Goal: Complete application form

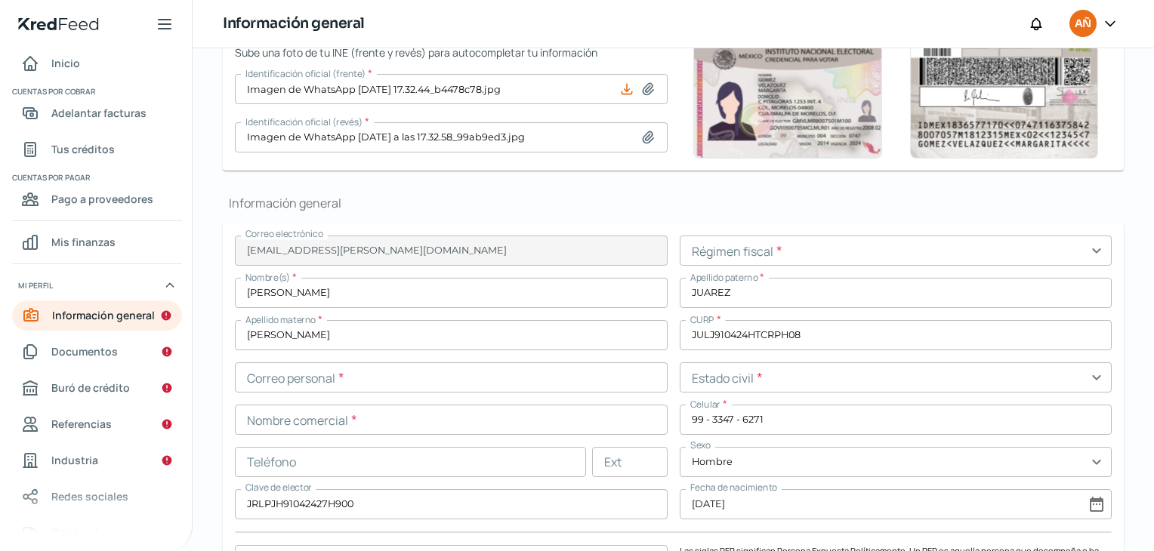
scroll to position [302, 0]
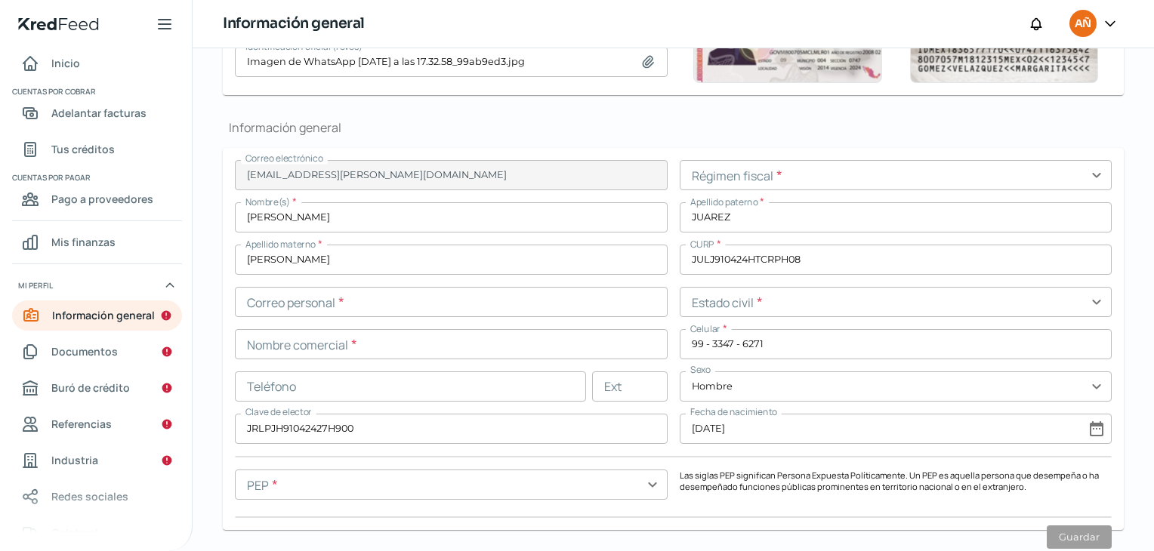
click at [364, 313] on input "text" at bounding box center [451, 302] width 433 height 30
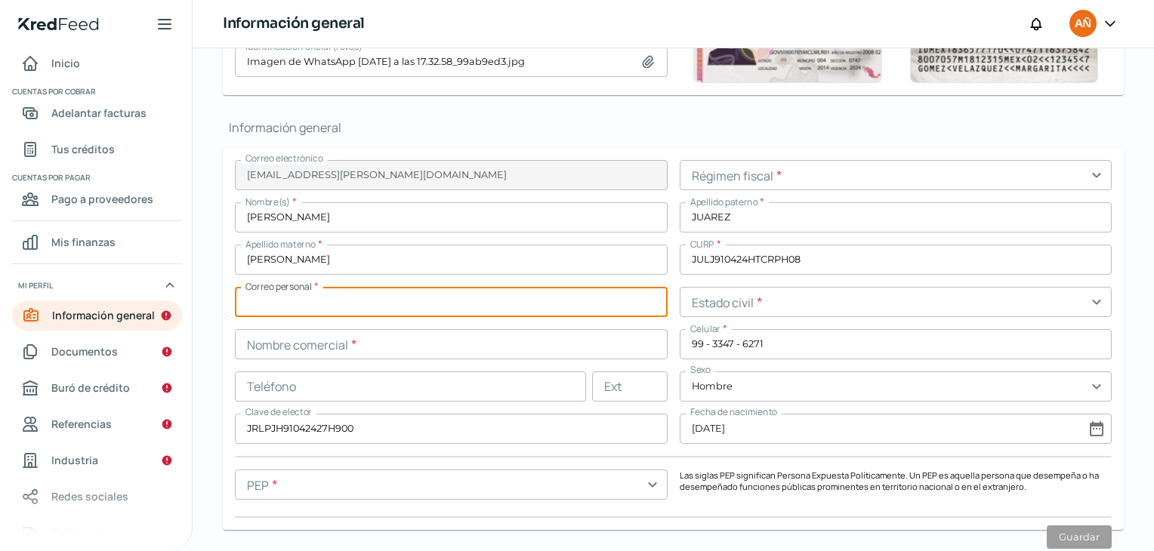
click at [936, 185] on input "text" at bounding box center [896, 175] width 433 height 30
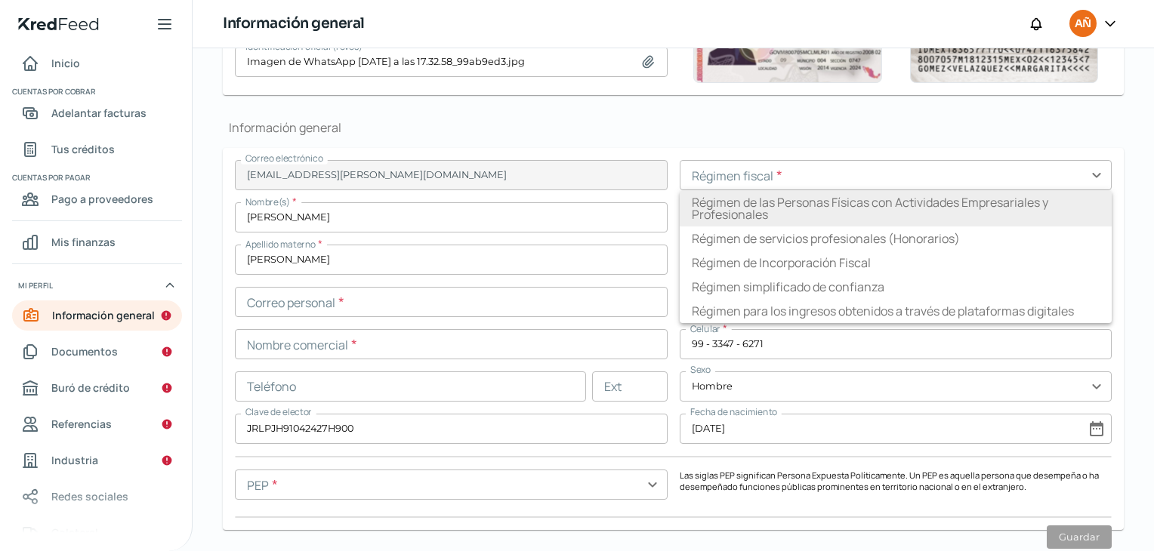
click at [794, 215] on li "Régimen de las Personas Físicas con Actividades Empresariales y Profesionales" at bounding box center [896, 208] width 433 height 36
type input "Régimen de las Personas Físicas con Actividades Empresariales y Profesionales"
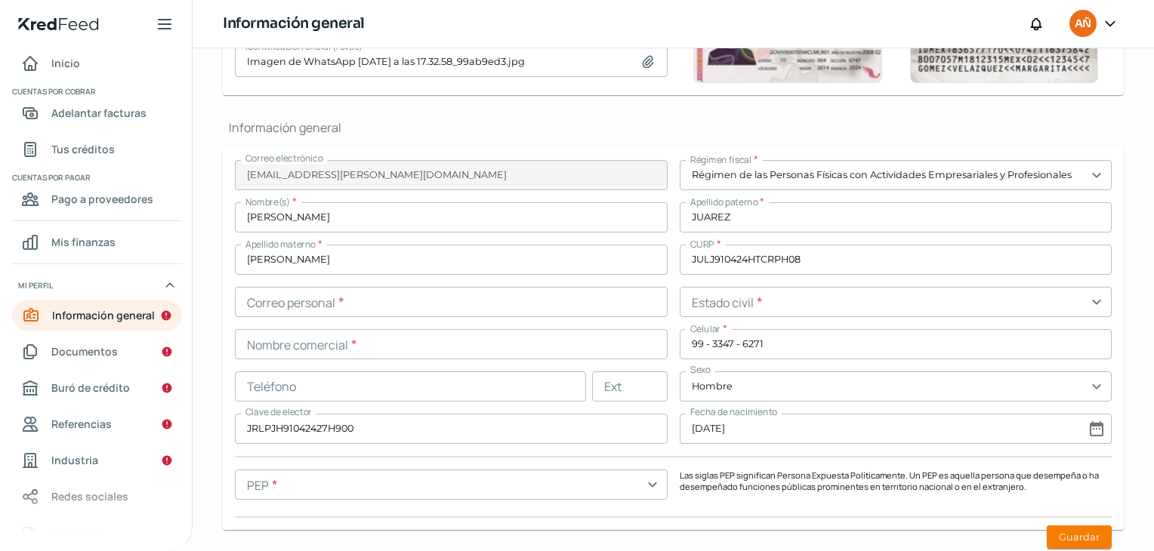
click at [1045, 305] on input "text" at bounding box center [896, 302] width 433 height 30
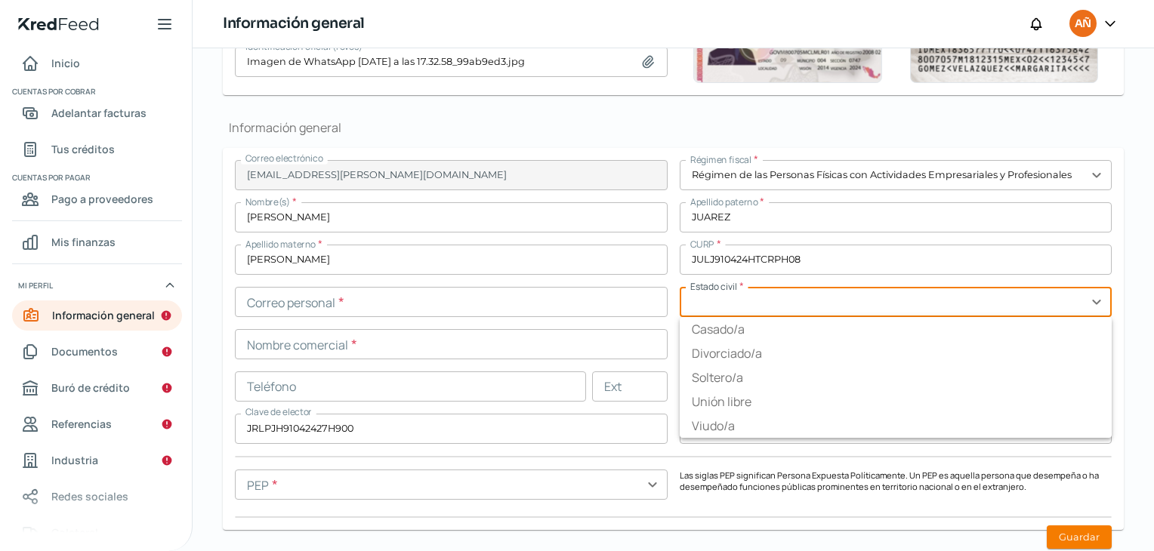
click at [727, 295] on input "text" at bounding box center [896, 302] width 433 height 30
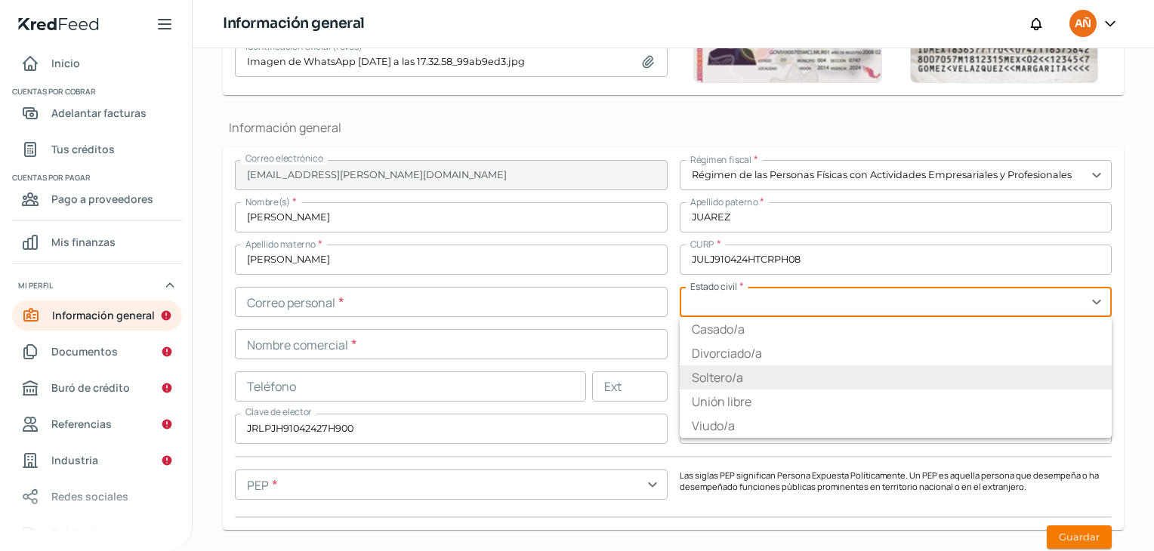
click at [708, 375] on li "Soltero/a" at bounding box center [896, 378] width 433 height 24
type input "Soltero/a"
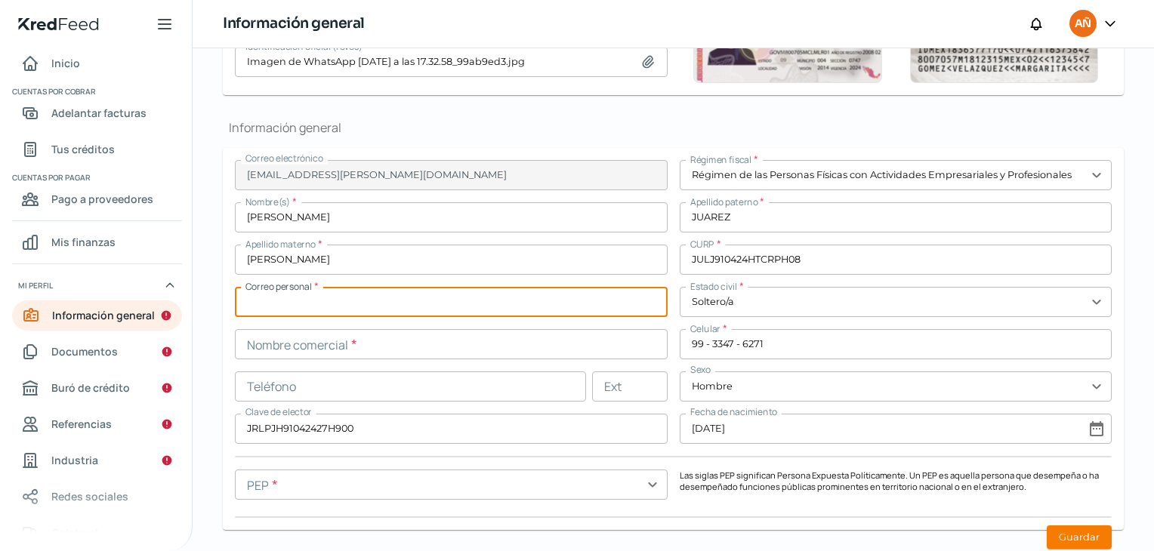
click at [343, 295] on input "text" at bounding box center [451, 302] width 433 height 30
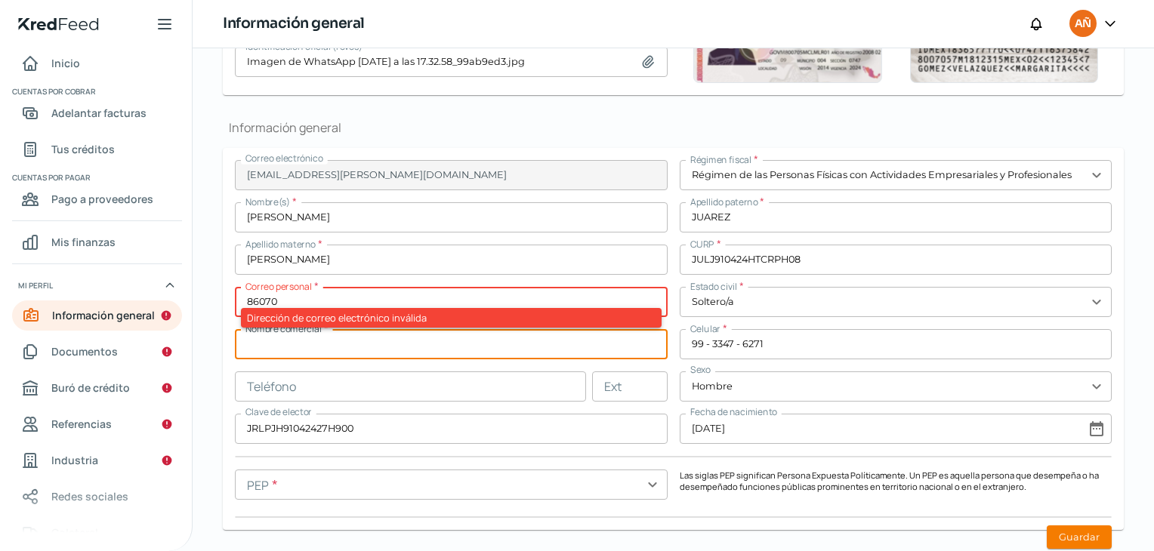
click at [281, 344] on input "text" at bounding box center [451, 344] width 433 height 30
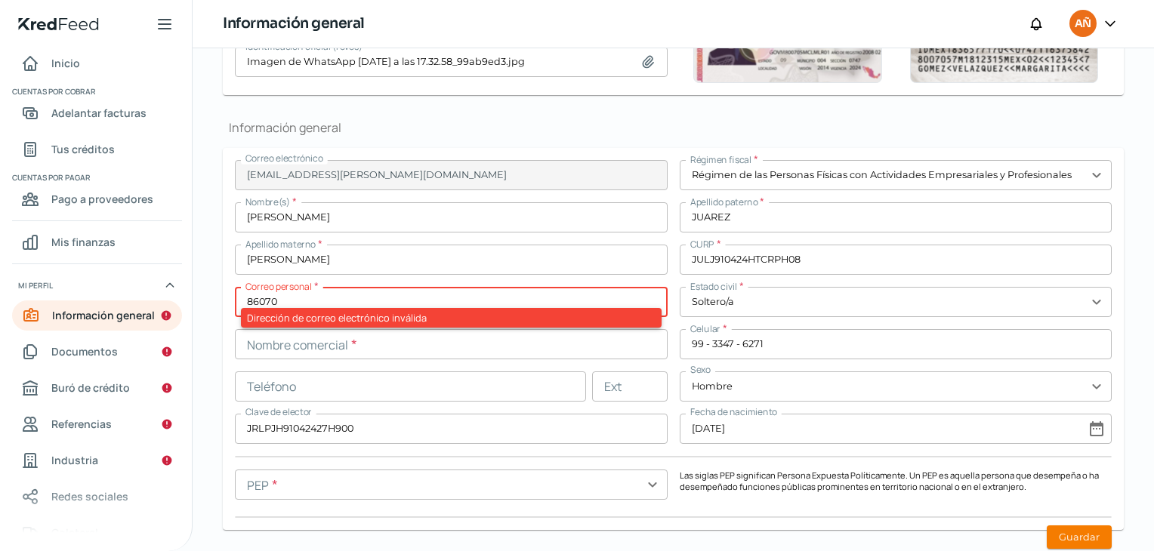
drag, startPoint x: 301, startPoint y: 298, endPoint x: 204, endPoint y: 298, distance: 96.7
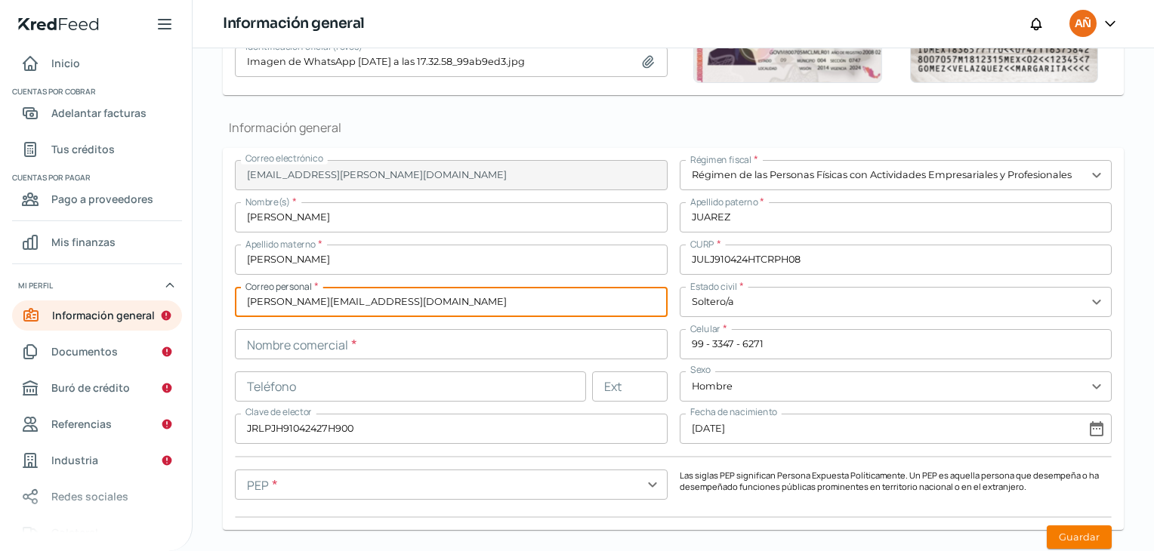
type input "[PERSON_NAME][EMAIL_ADDRESS][DOMAIN_NAME]"
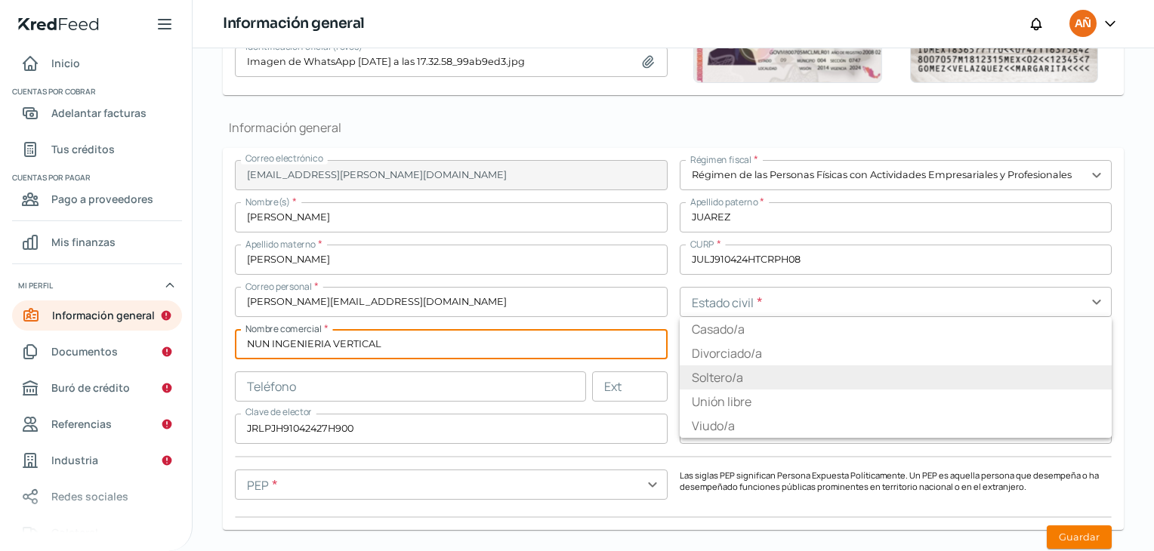
type input "NUN INGENIERIA VERTICAL"
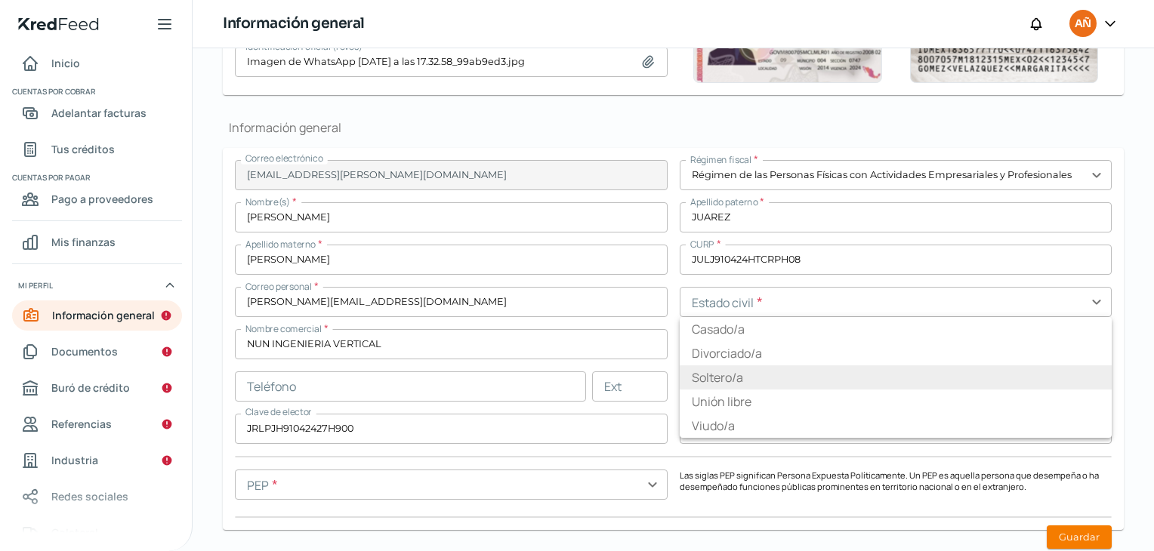
click at [834, 375] on li "Soltero/a" at bounding box center [896, 378] width 433 height 24
type input "Soltero/a"
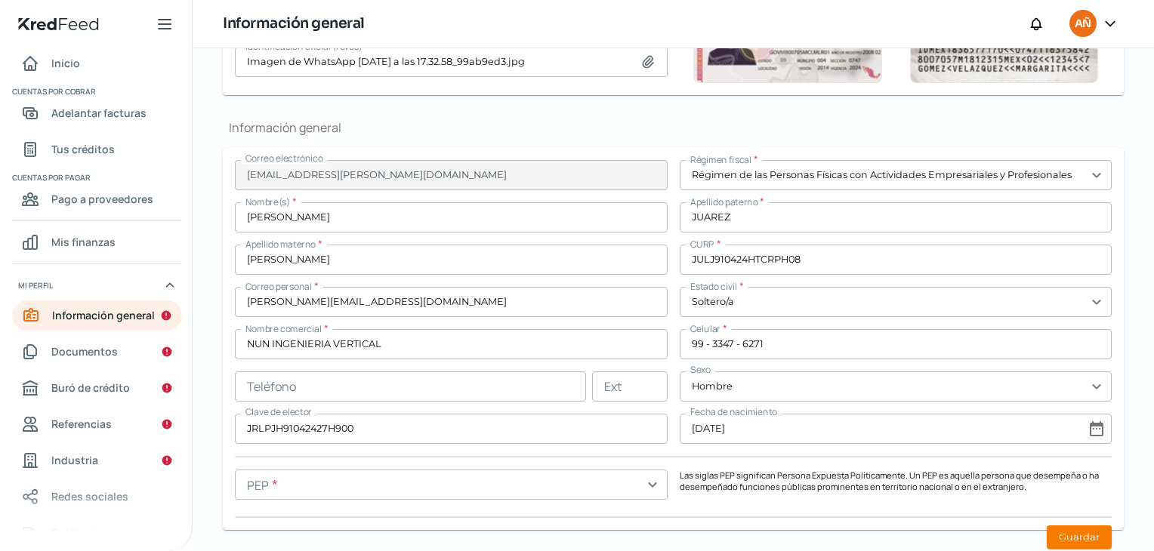
click at [409, 383] on input "text" at bounding box center [410, 387] width 351 height 30
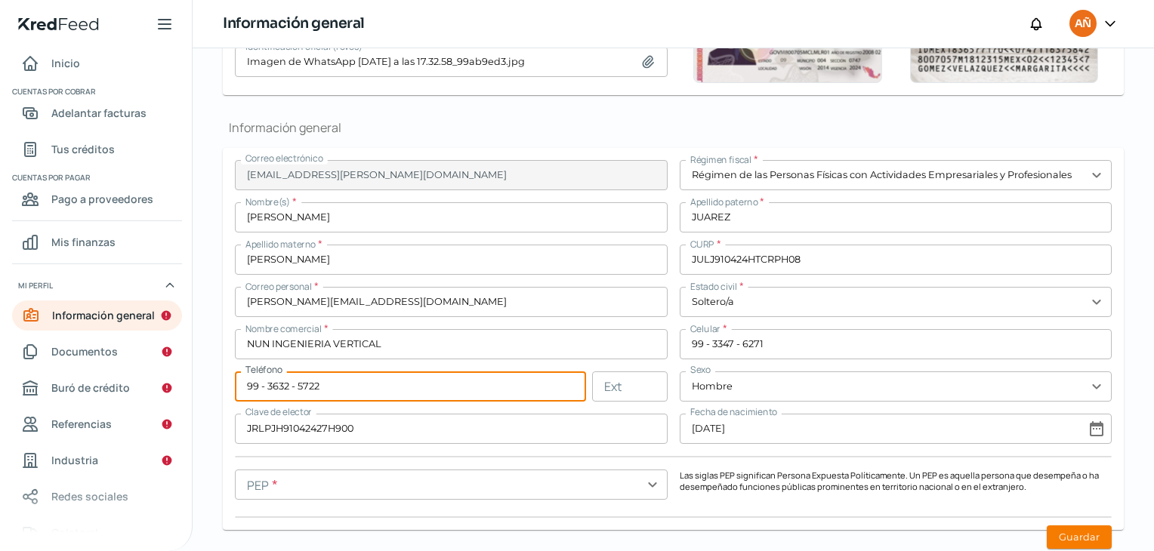
scroll to position [453, 0]
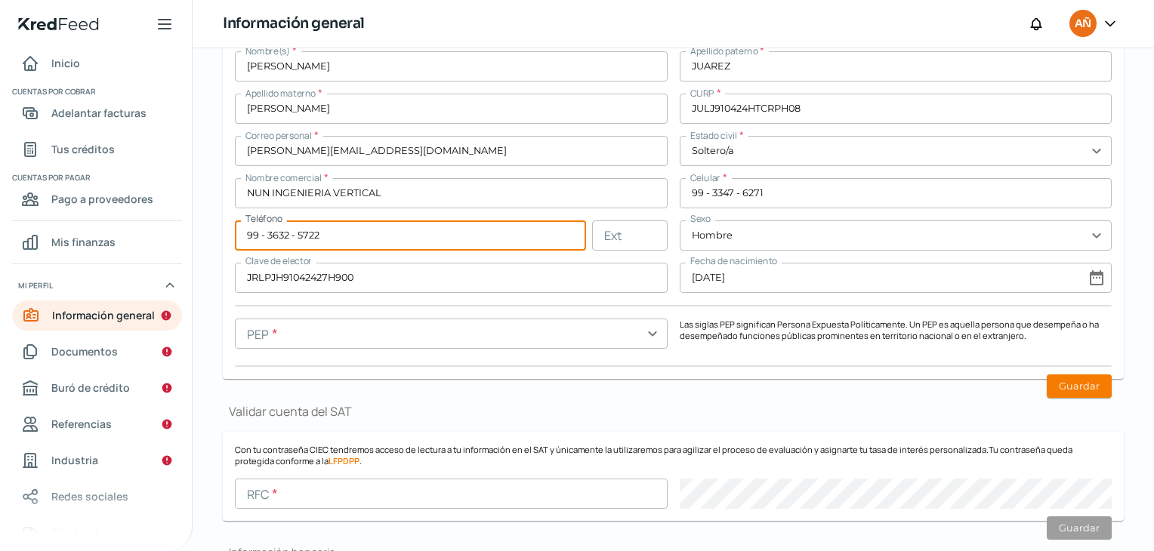
type input "99 - 3632 - 5722"
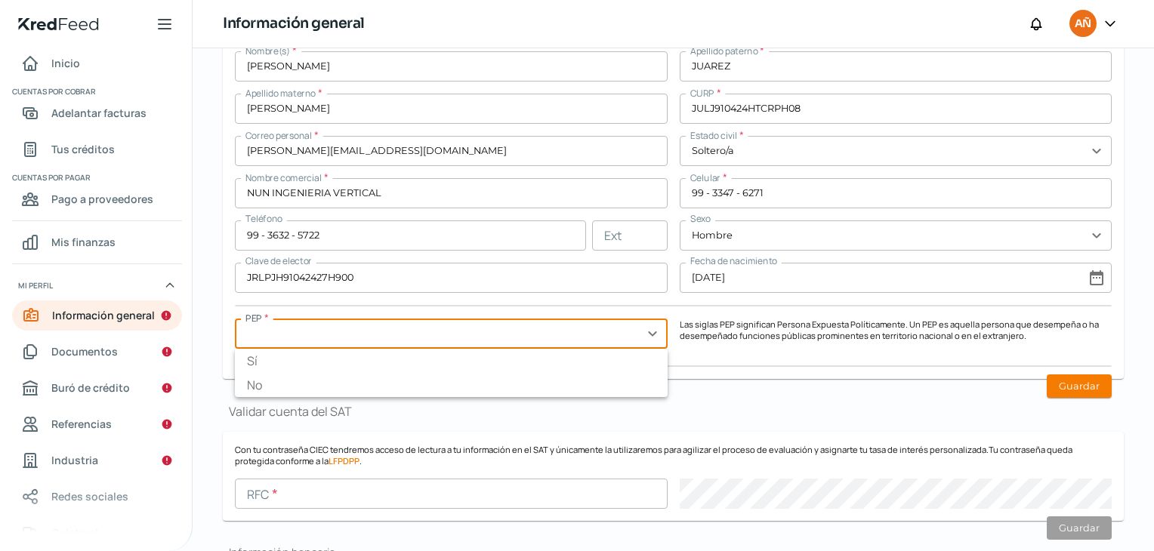
click at [473, 337] on input "text" at bounding box center [451, 334] width 433 height 30
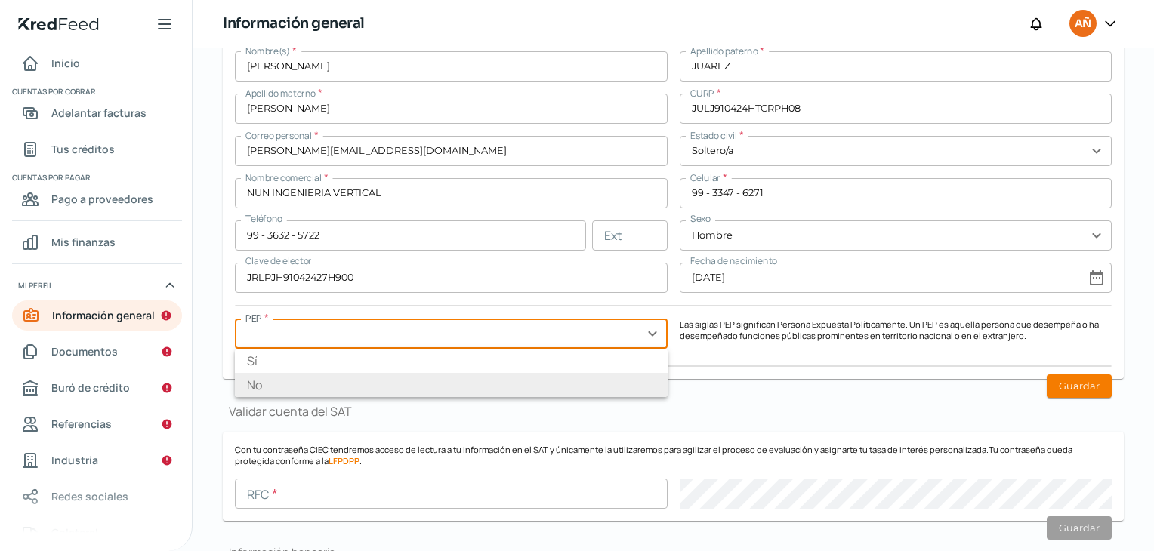
click at [409, 378] on li "No" at bounding box center [451, 385] width 433 height 24
type input "No"
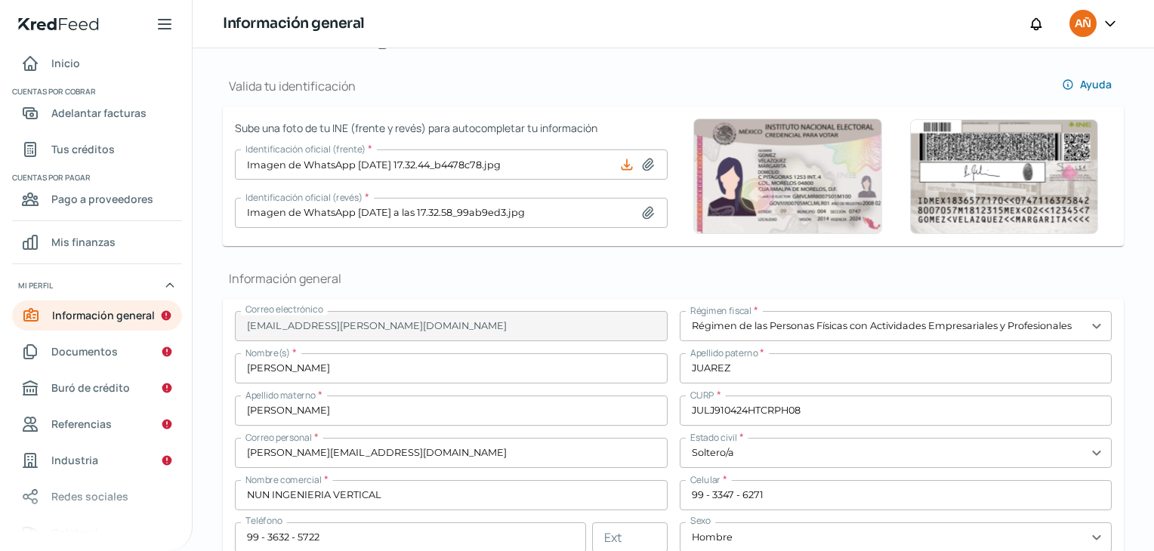
scroll to position [302, 0]
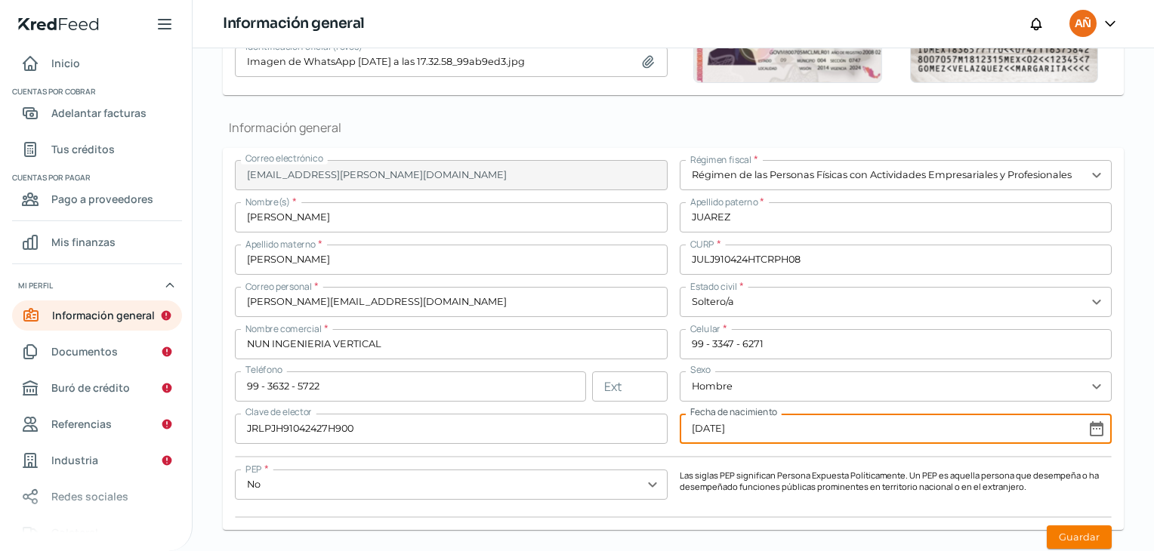
click at [927, 423] on input "[DATE]" at bounding box center [896, 429] width 433 height 30
select select "3"
select select "1991"
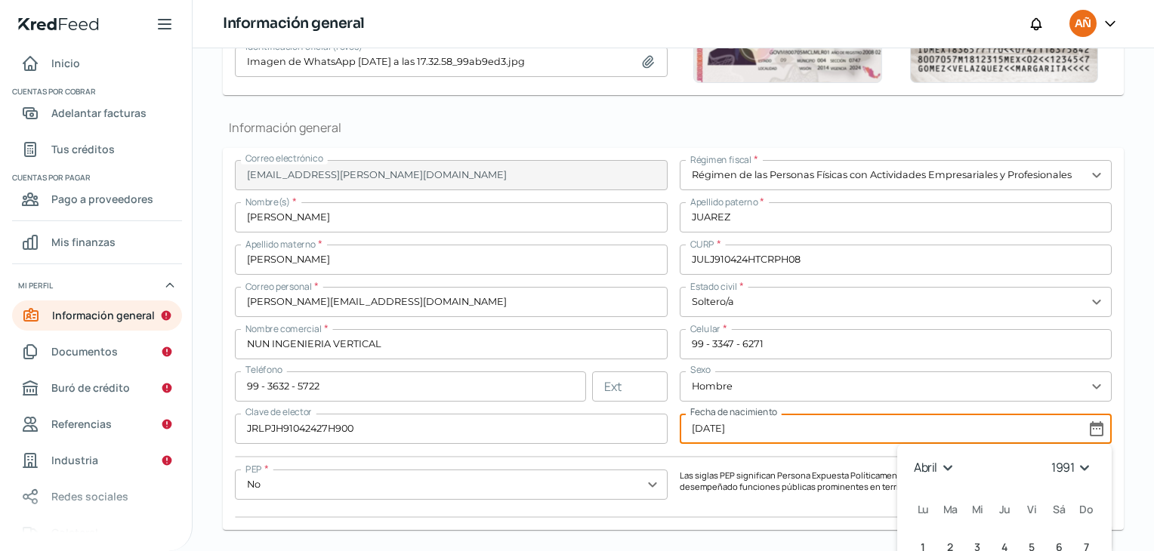
click at [927, 423] on input "[DATE]" at bounding box center [896, 429] width 433 height 30
select select "3"
select select "1991"
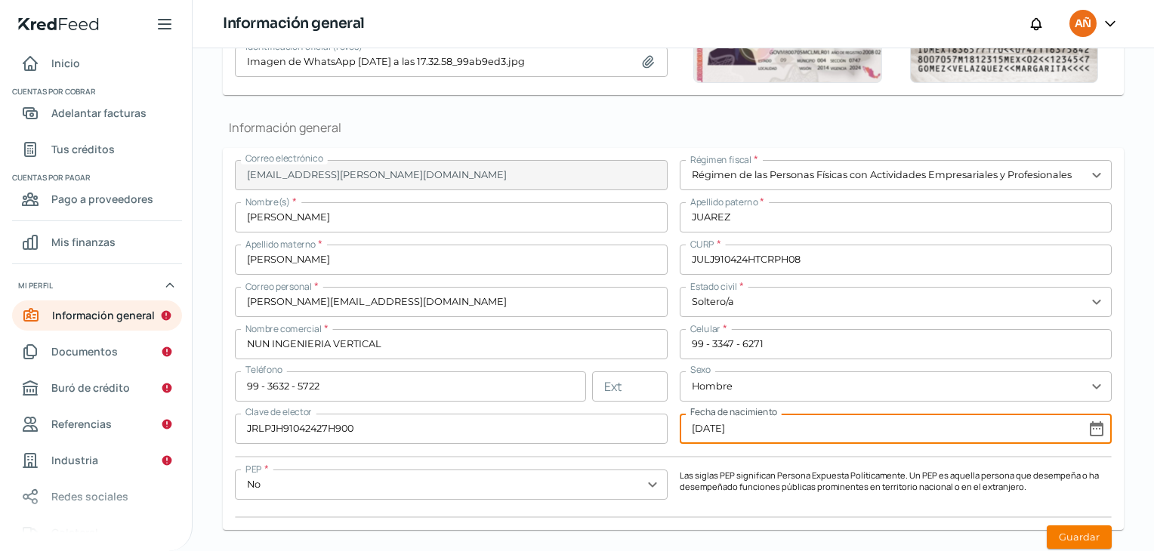
click at [1088, 425] on input "[DATE]" at bounding box center [896, 429] width 433 height 30
select select "3"
select select "1991"
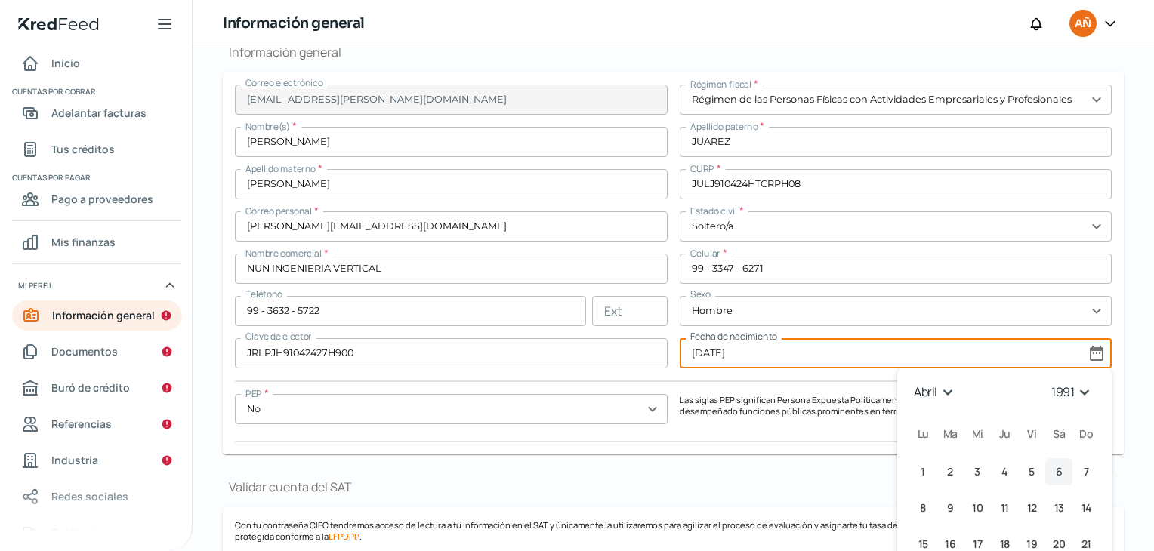
scroll to position [453, 0]
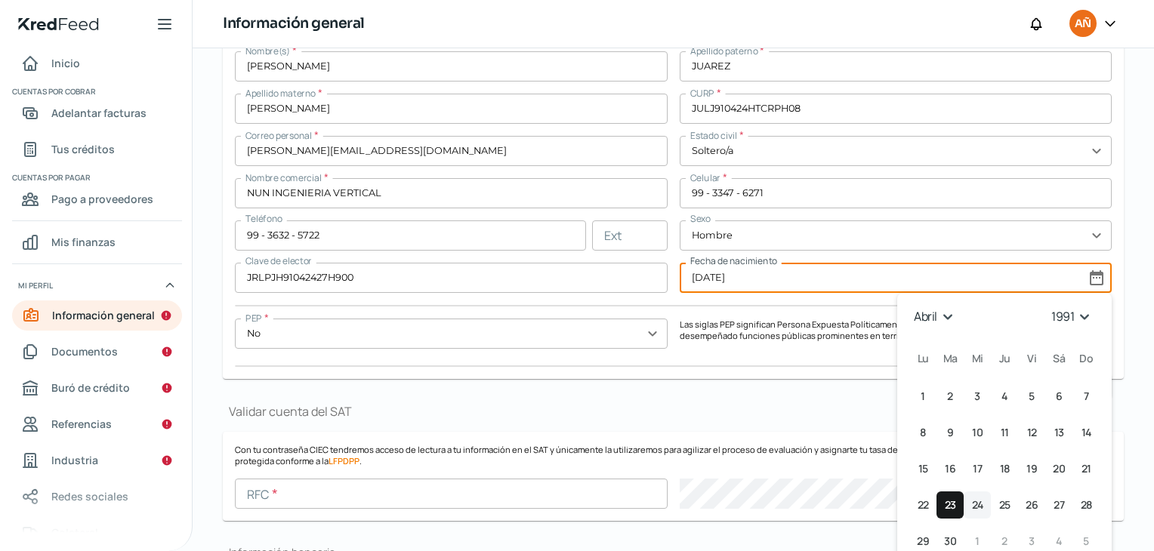
click at [972, 504] on span "24" at bounding box center [977, 505] width 11 height 18
type input "[DATE]"
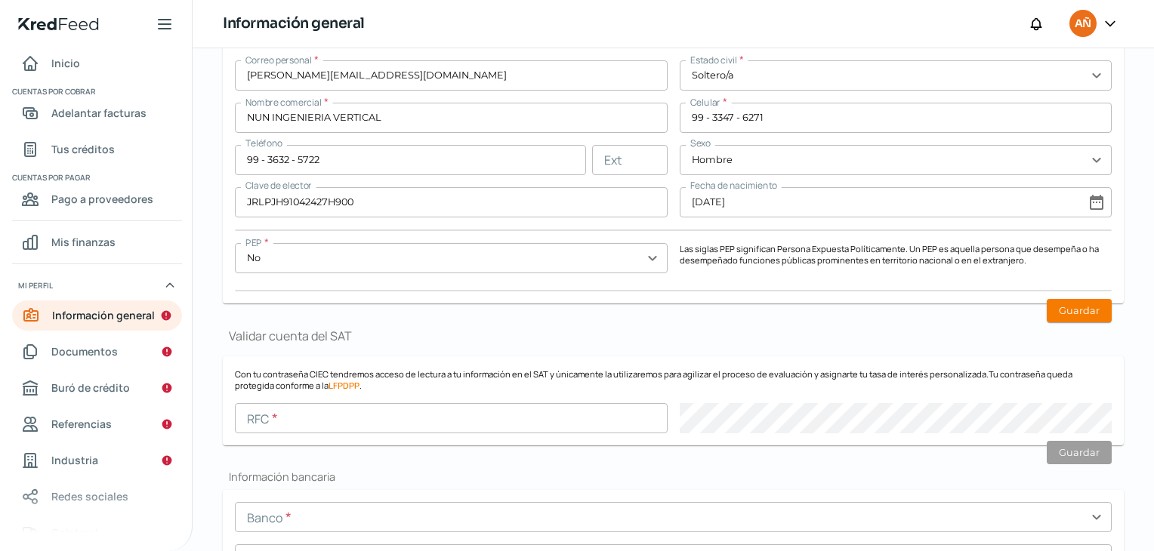
scroll to position [604, 0]
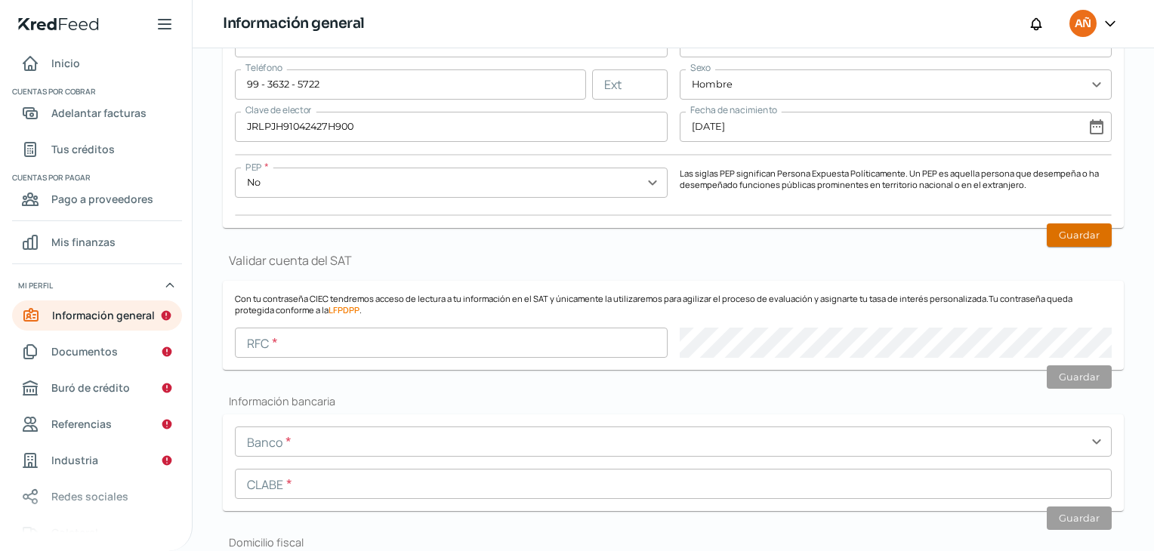
click at [1081, 238] on button "Guardar" at bounding box center [1079, 235] width 65 height 23
type input "[PERSON_NAME][EMAIL_ADDRESS][PERSON_NAME][DOMAIN_NAME]"
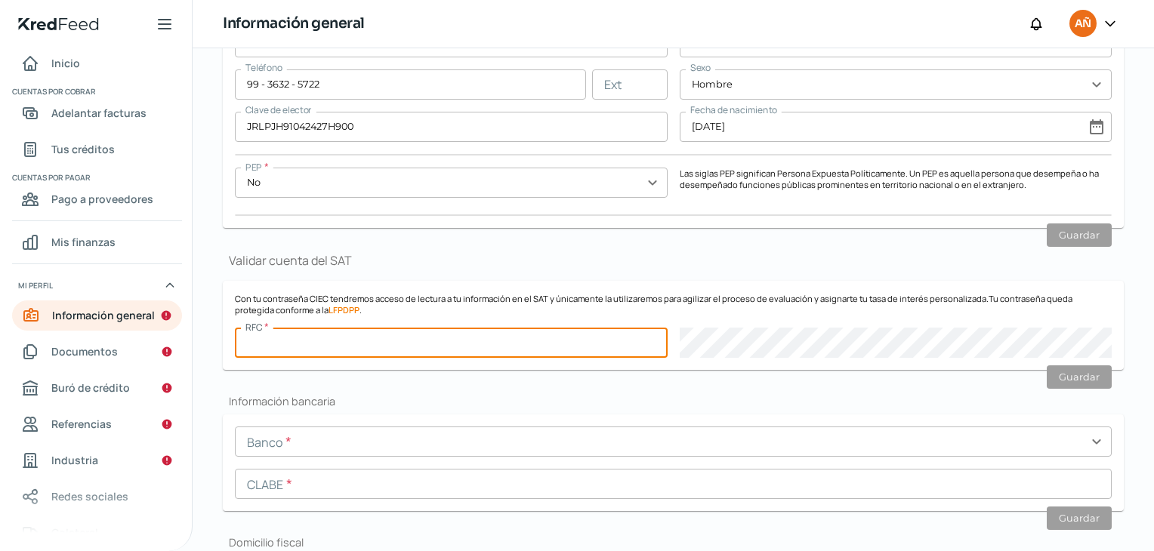
click at [372, 328] on input "text" at bounding box center [451, 343] width 433 height 30
type input "JULJ910424GT0"
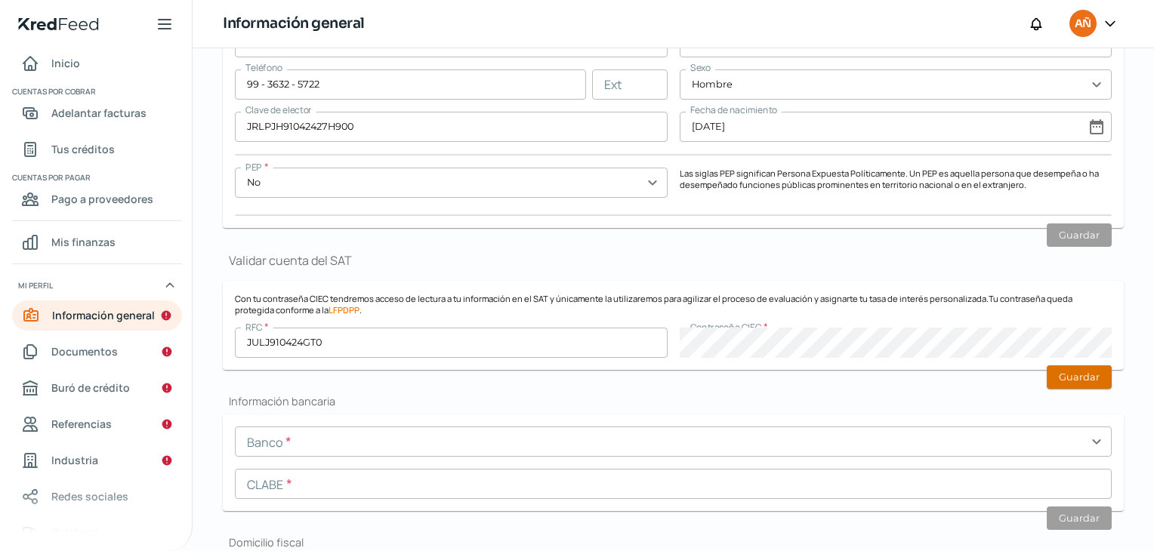
click at [1084, 375] on button "Guardar" at bounding box center [1079, 377] width 65 height 23
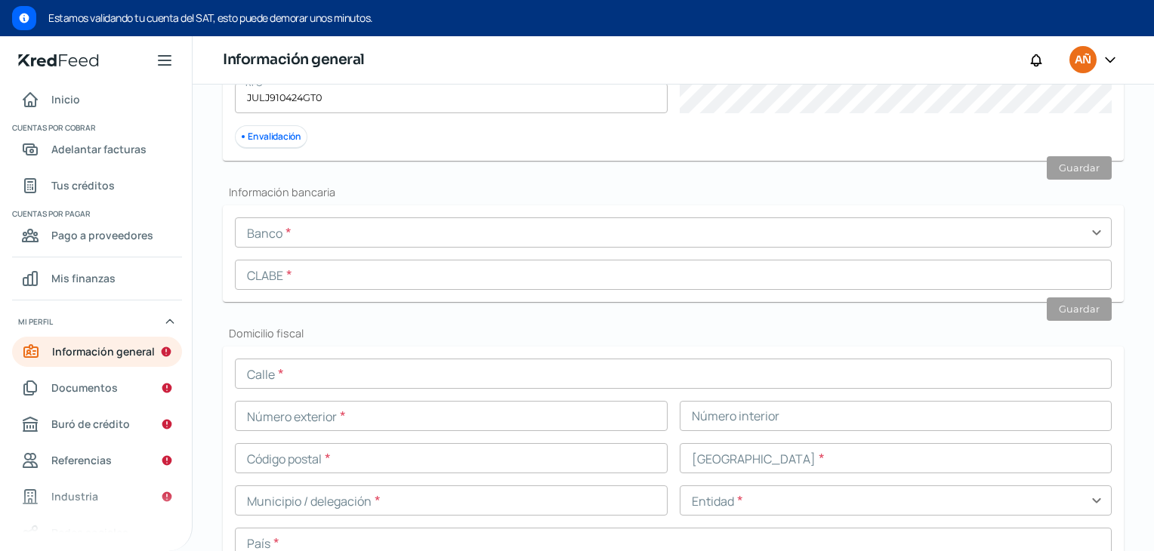
scroll to position [734, 0]
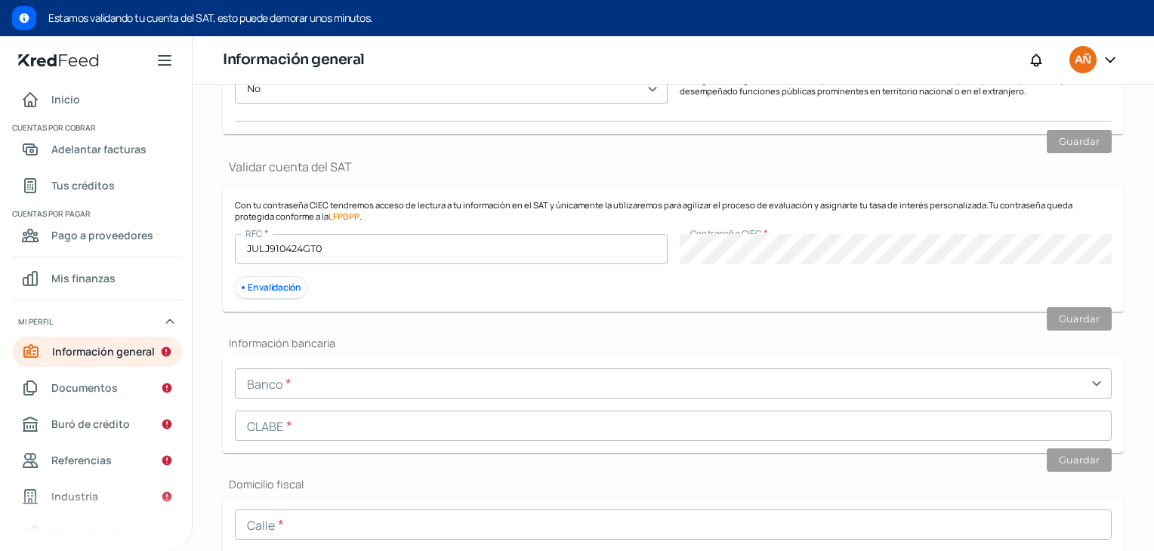
click at [326, 387] on input "text" at bounding box center [673, 384] width 877 height 30
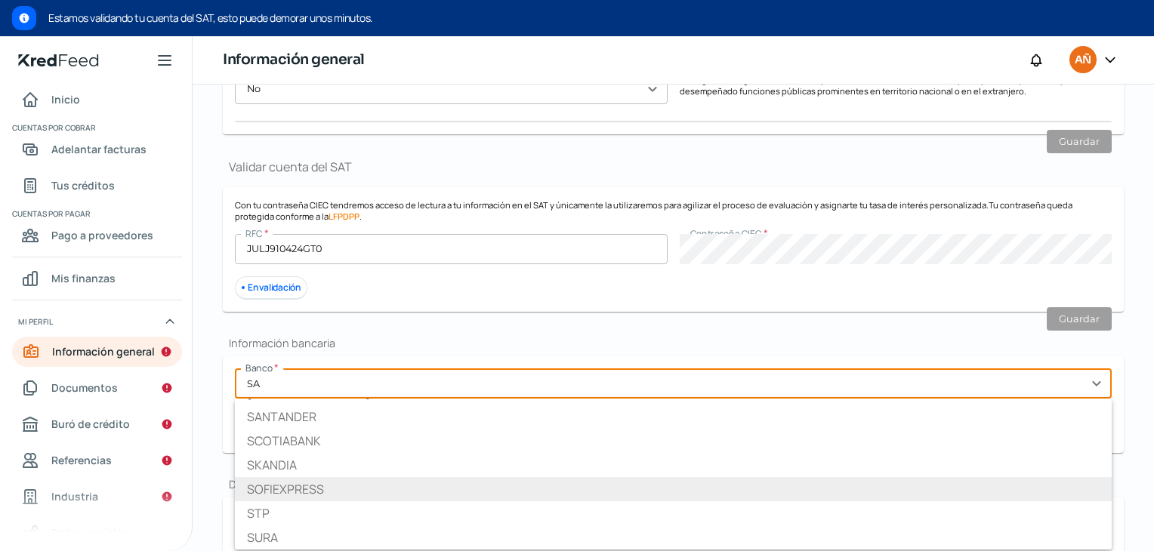
scroll to position [0, 0]
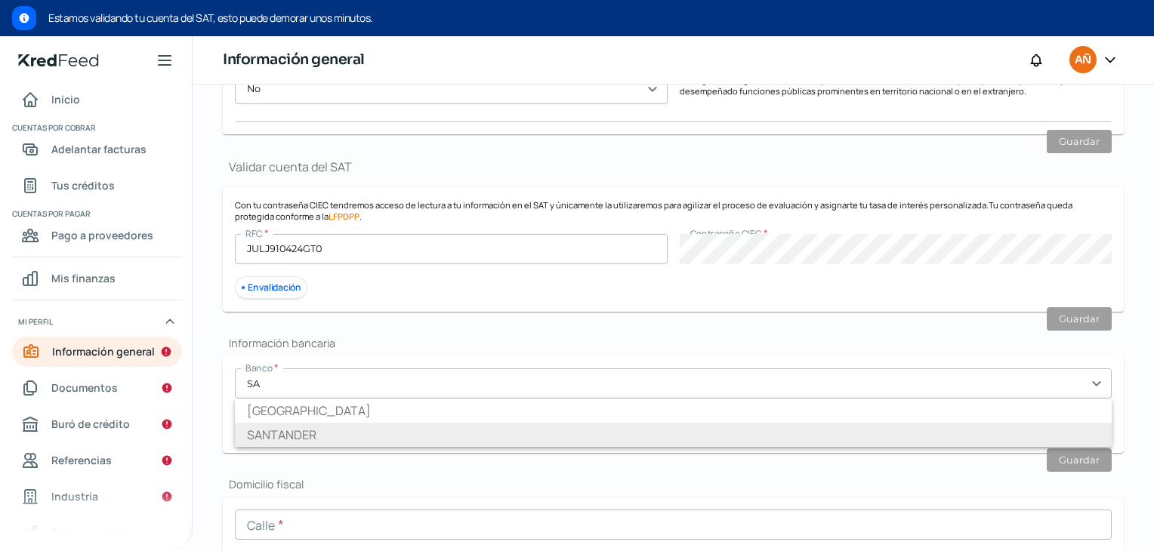
click at [316, 440] on li "SANTANDER" at bounding box center [673, 435] width 877 height 24
type input "SANTANDER"
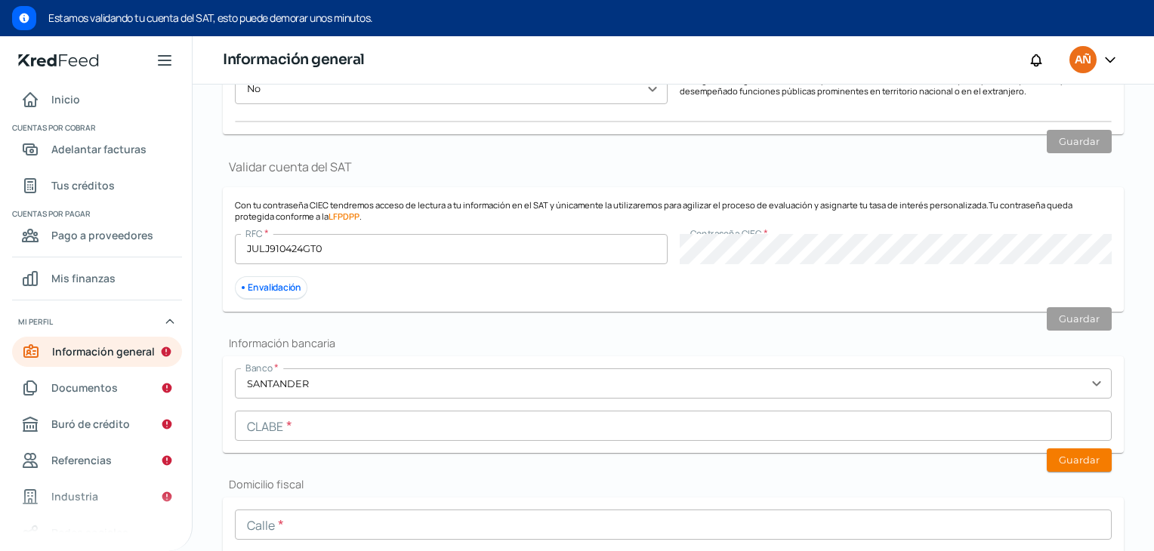
click at [288, 423] on input "text" at bounding box center [673, 426] width 877 height 30
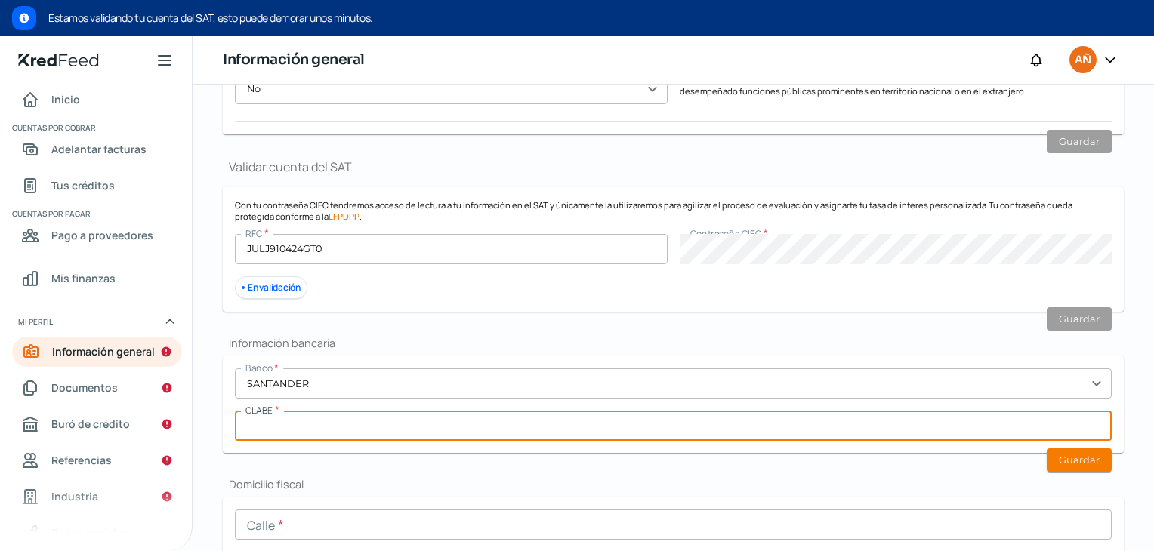
paste input "014790606296085458"
type input "014790606296085458"
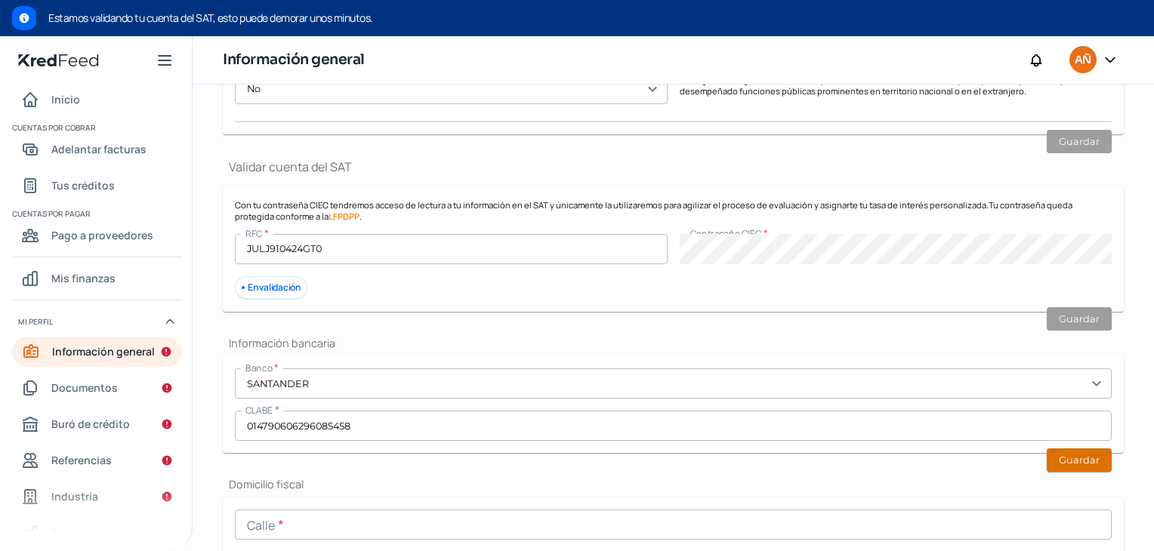
click at [1095, 455] on button "Guardar" at bounding box center [1079, 460] width 65 height 23
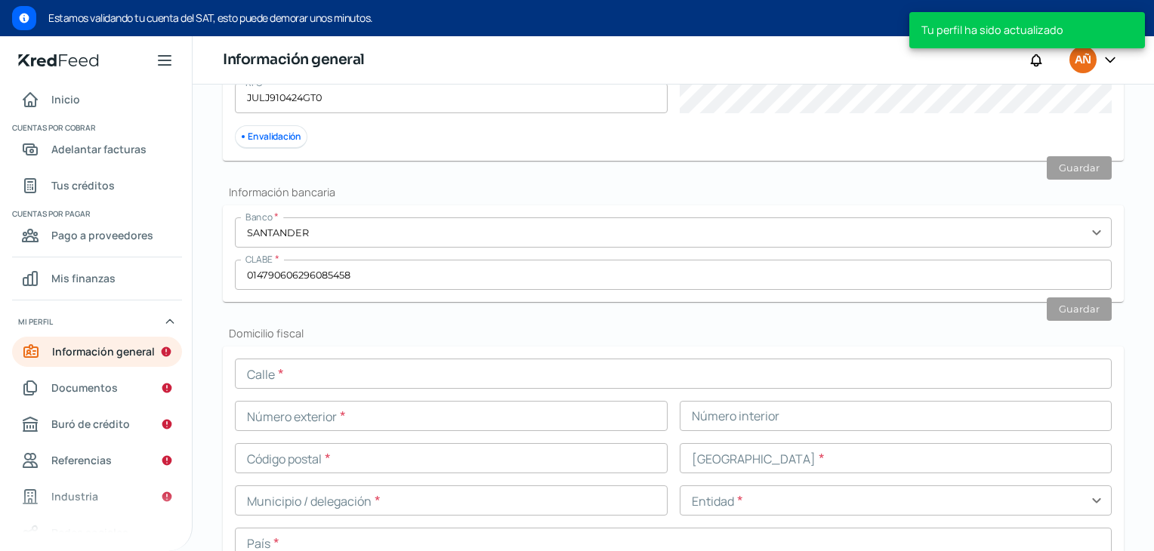
scroll to position [961, 0]
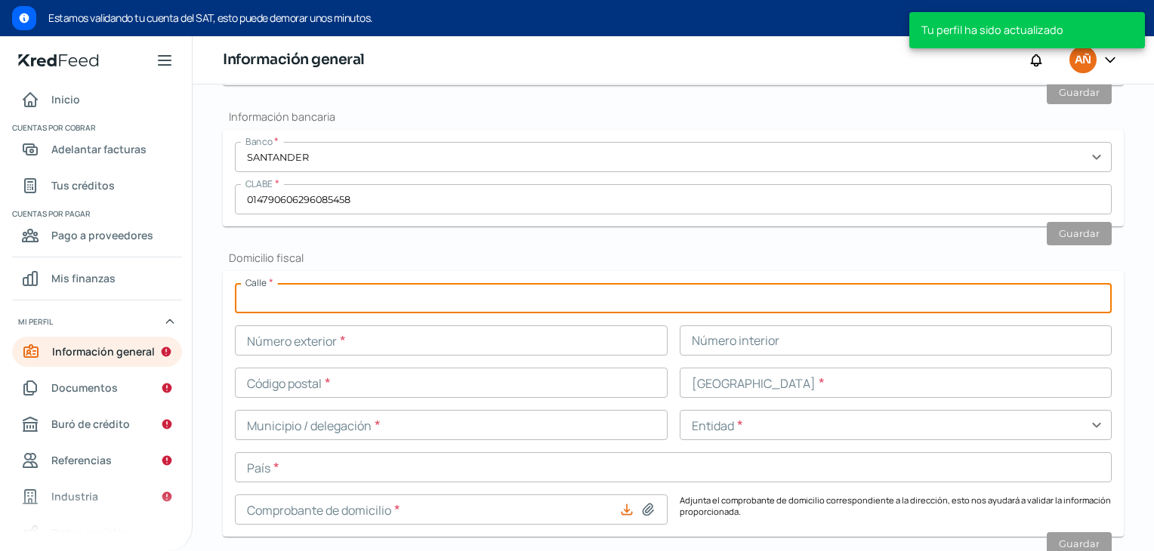
click at [322, 300] on input "text" at bounding box center [673, 298] width 877 height 30
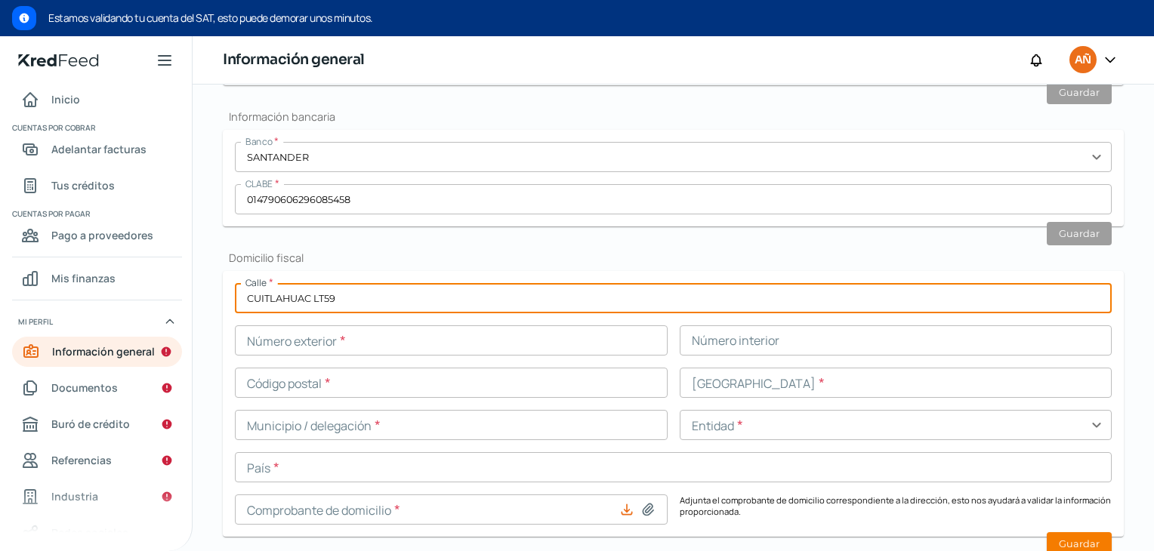
type input "CUITLAHUAC LT59"
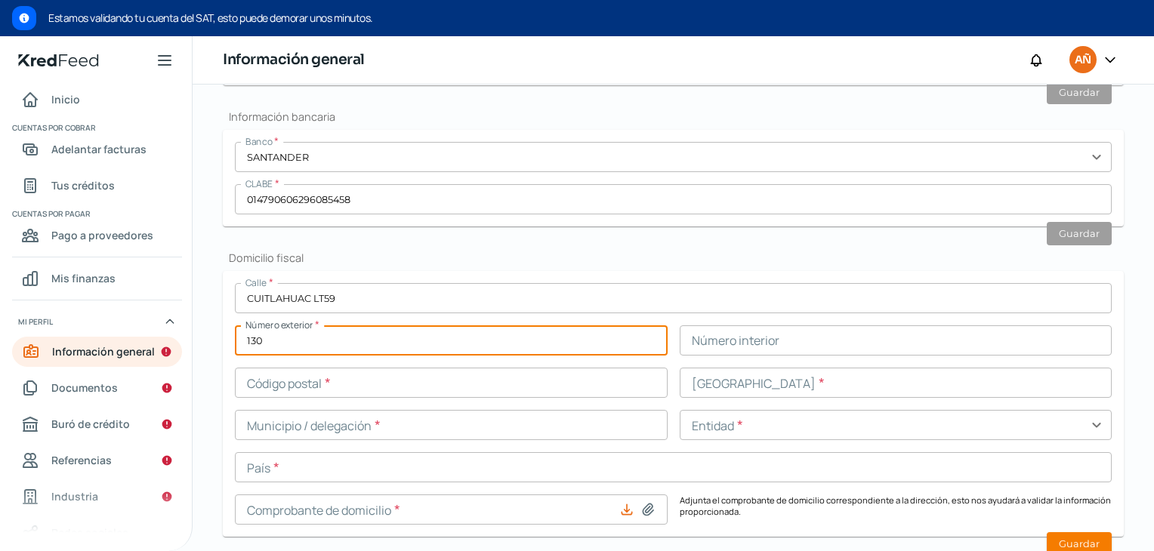
type input "130"
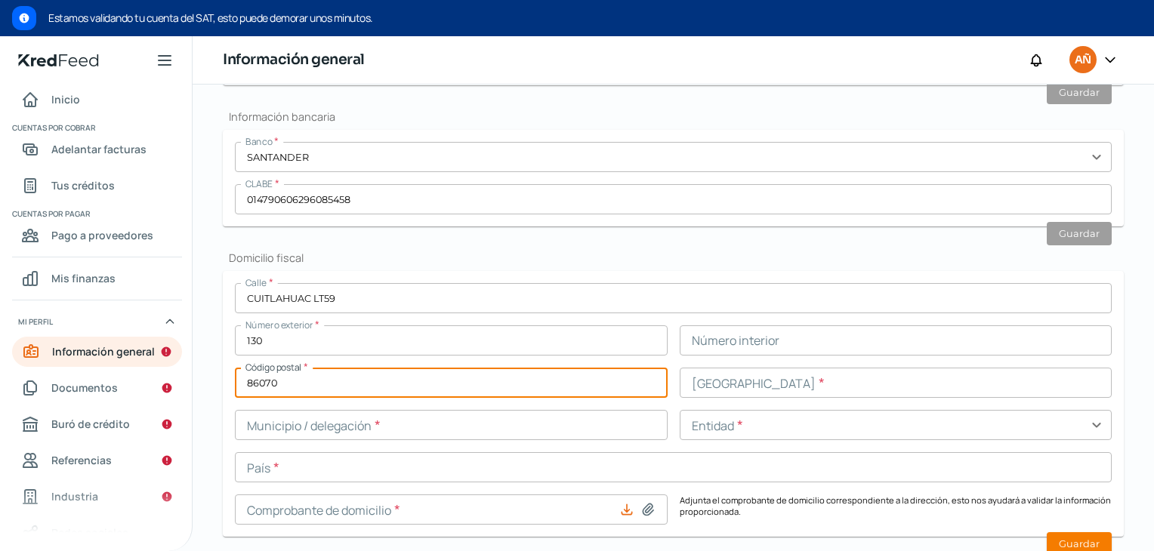
type input "86070"
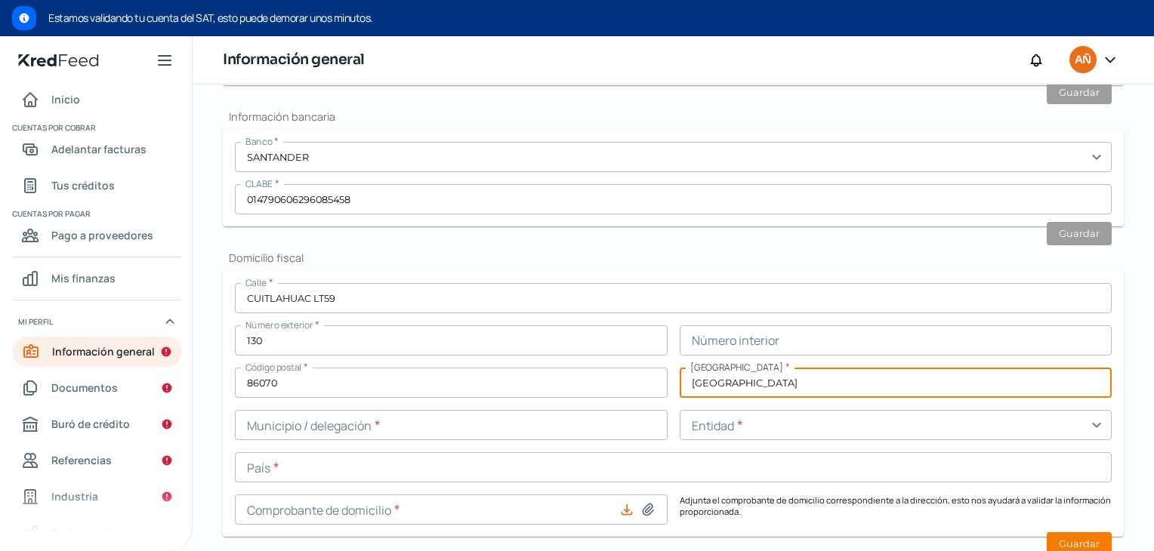
type input "[GEOGRAPHIC_DATA]"
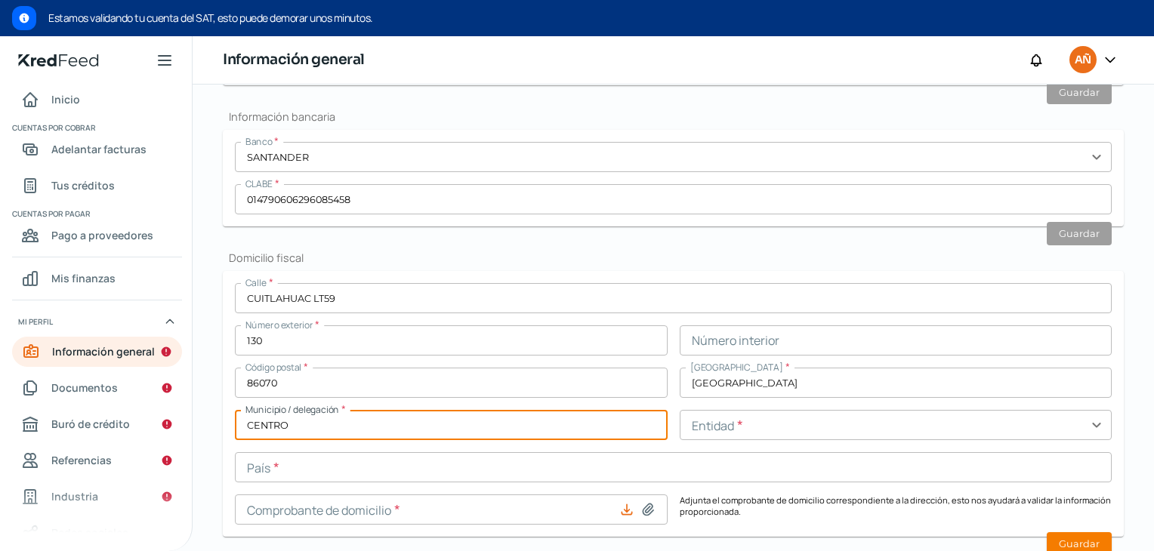
type input "CENTRO"
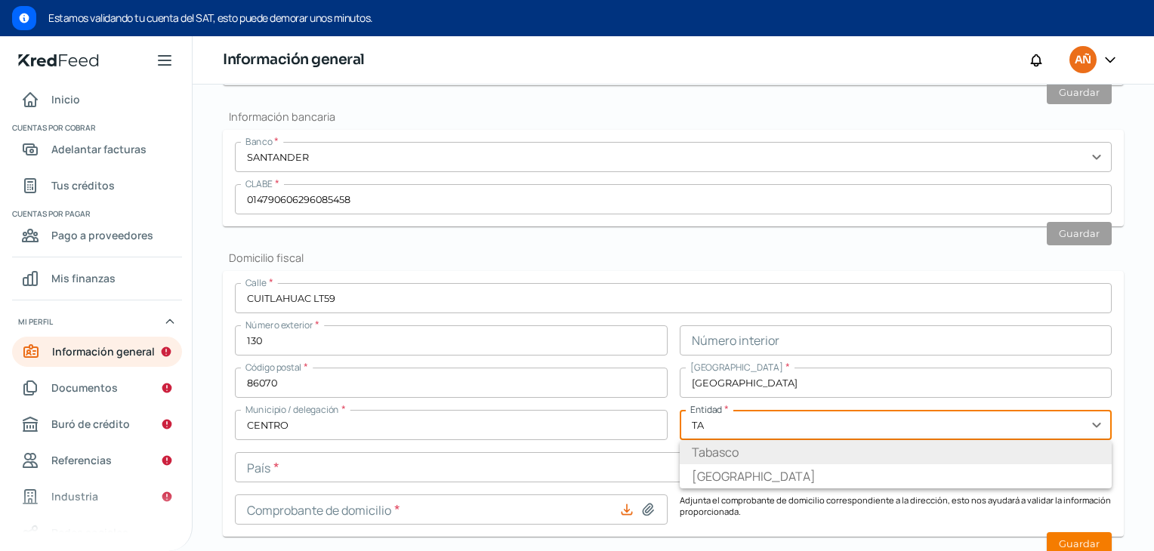
click at [713, 440] on li "Tabasco" at bounding box center [896, 452] width 433 height 24
type input "Tabasco"
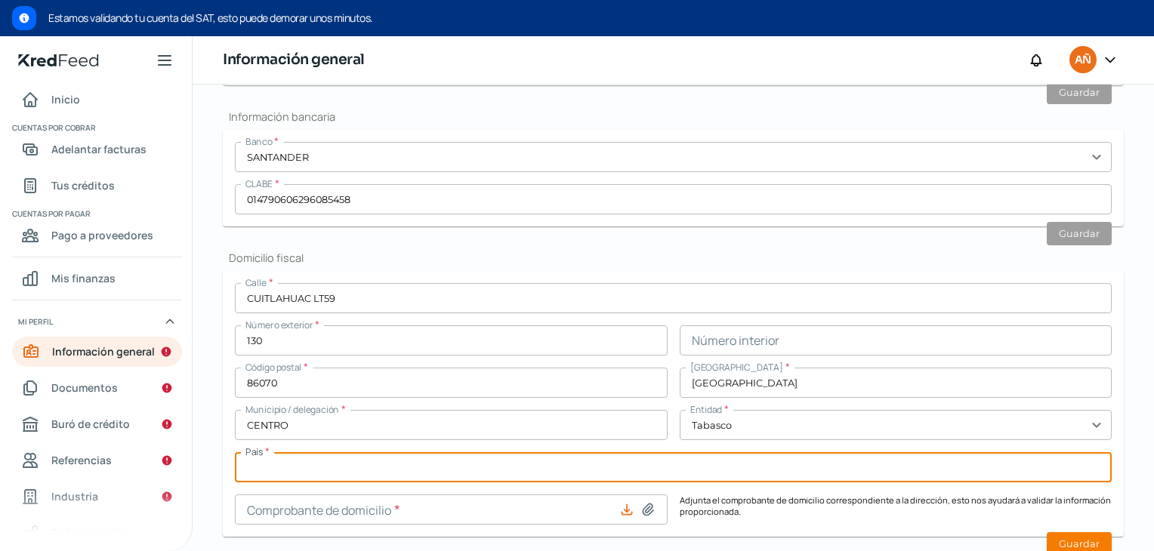
click at [560, 470] on input "text" at bounding box center [673, 467] width 877 height 30
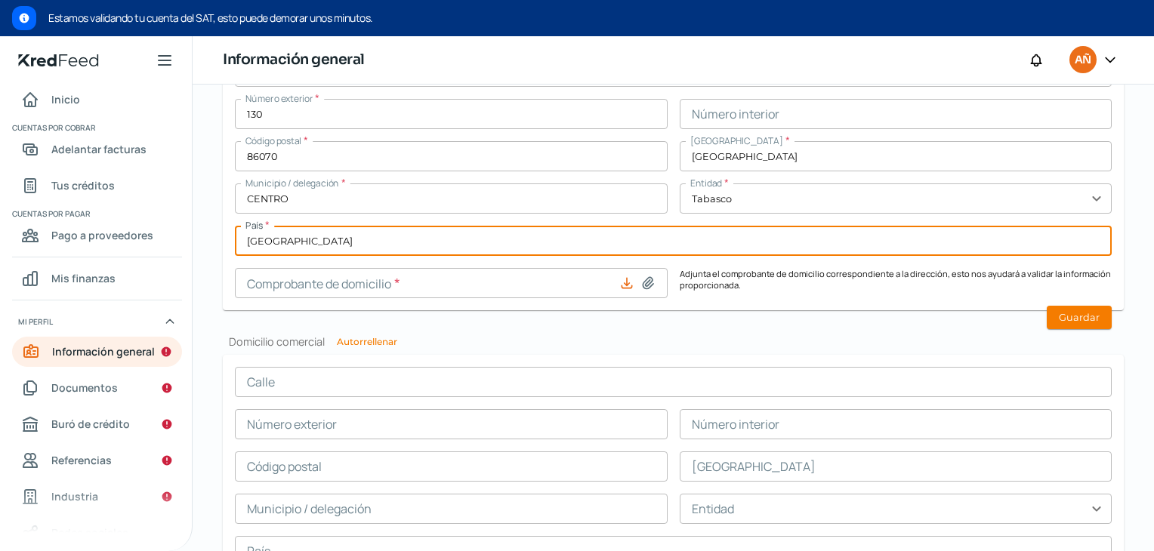
type input "[GEOGRAPHIC_DATA]"
click at [438, 279] on input at bounding box center [451, 283] width 433 height 30
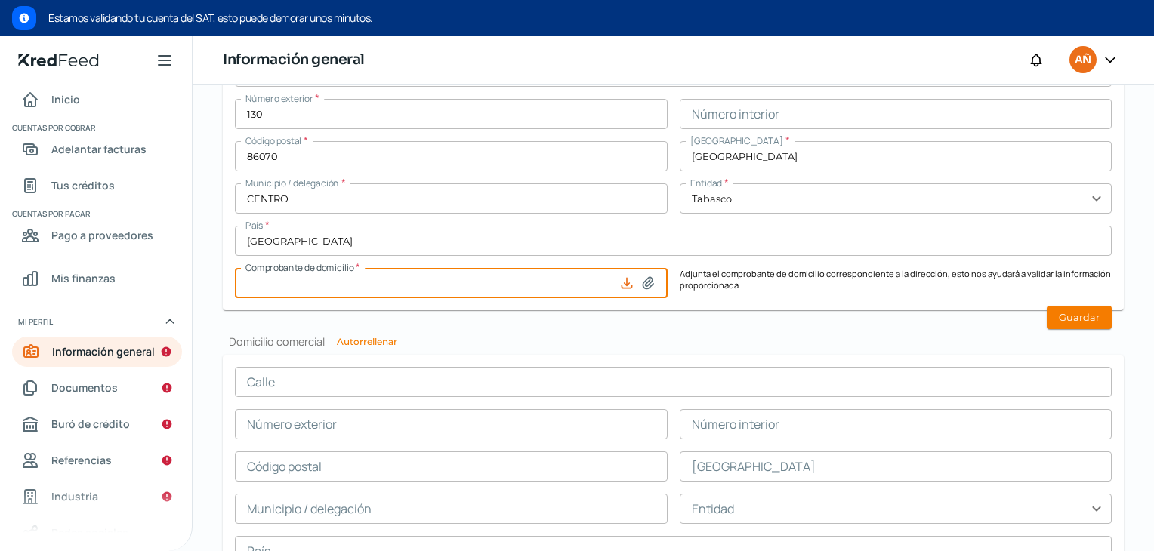
type input "C:\fakepath\RECIBO [DATE] [PERSON_NAME].pdf"
type input "RECIBO [DATE] [PERSON_NAME].pdf"
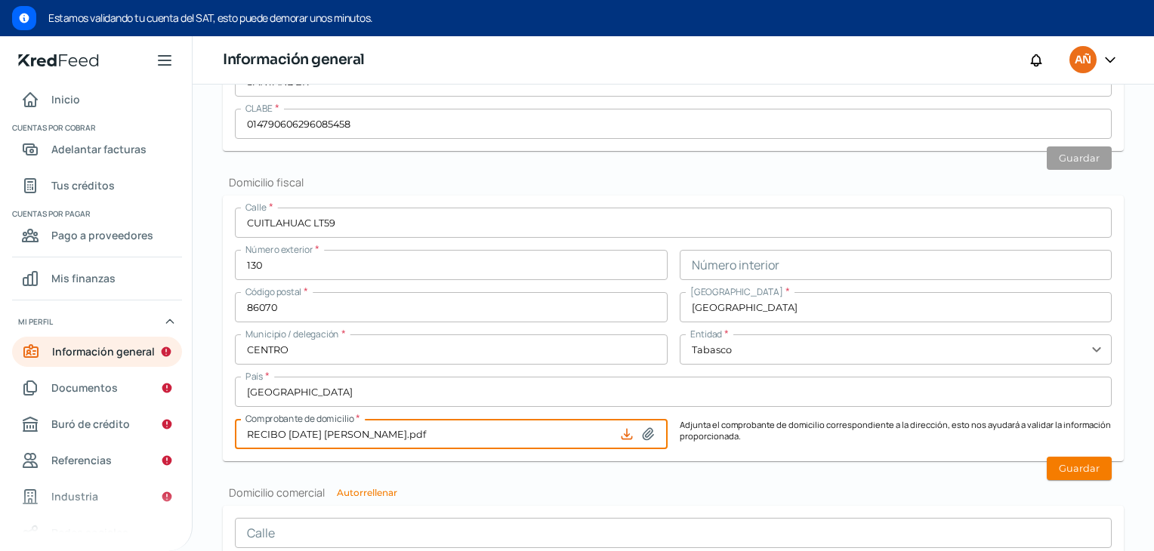
scroll to position [1263, 0]
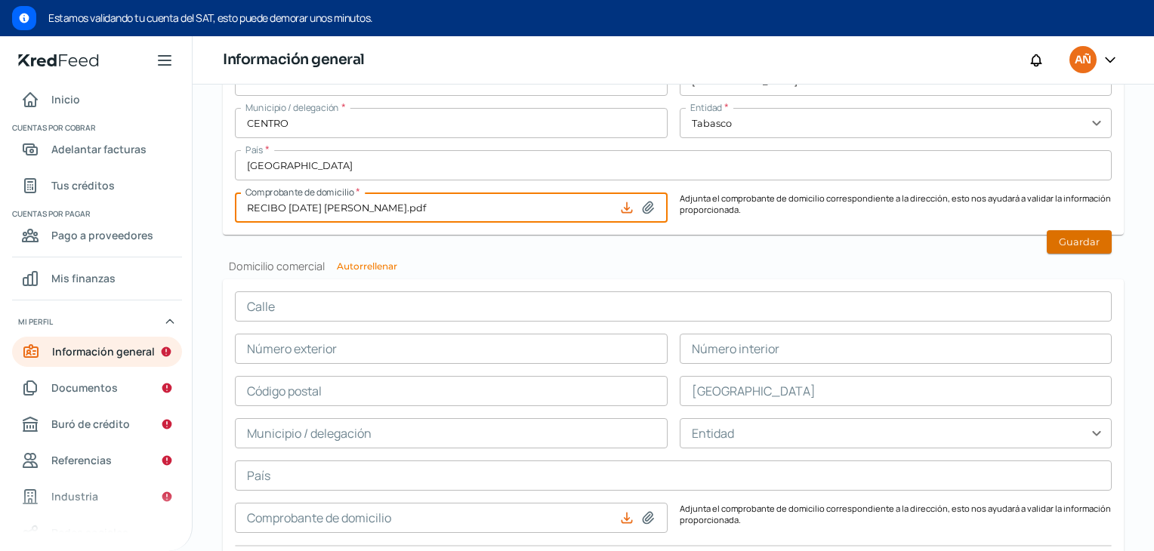
click at [1057, 239] on button "Guardar" at bounding box center [1079, 241] width 65 height 23
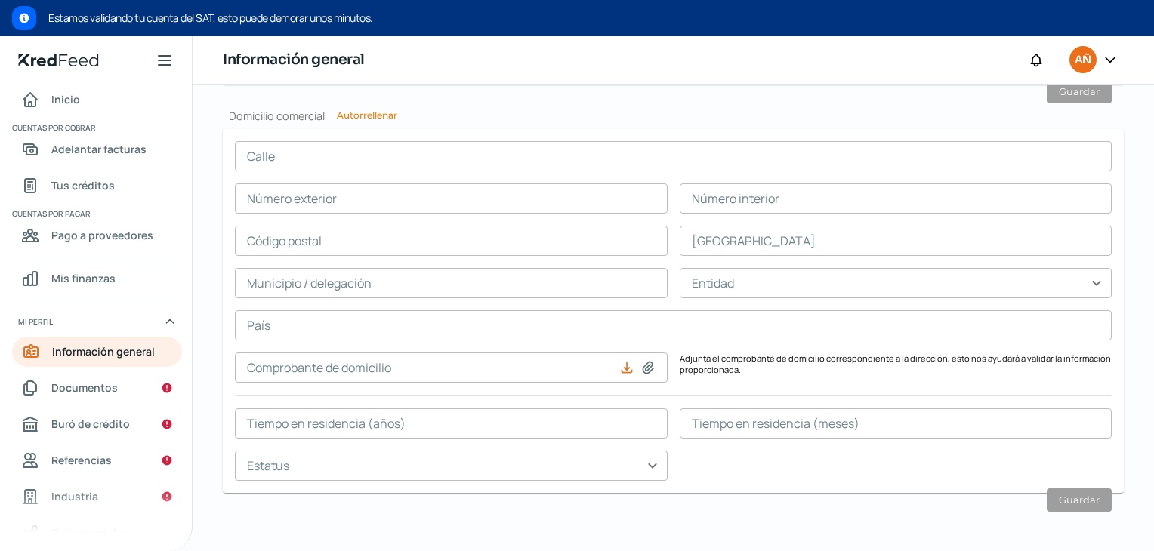
scroll to position [1352, 0]
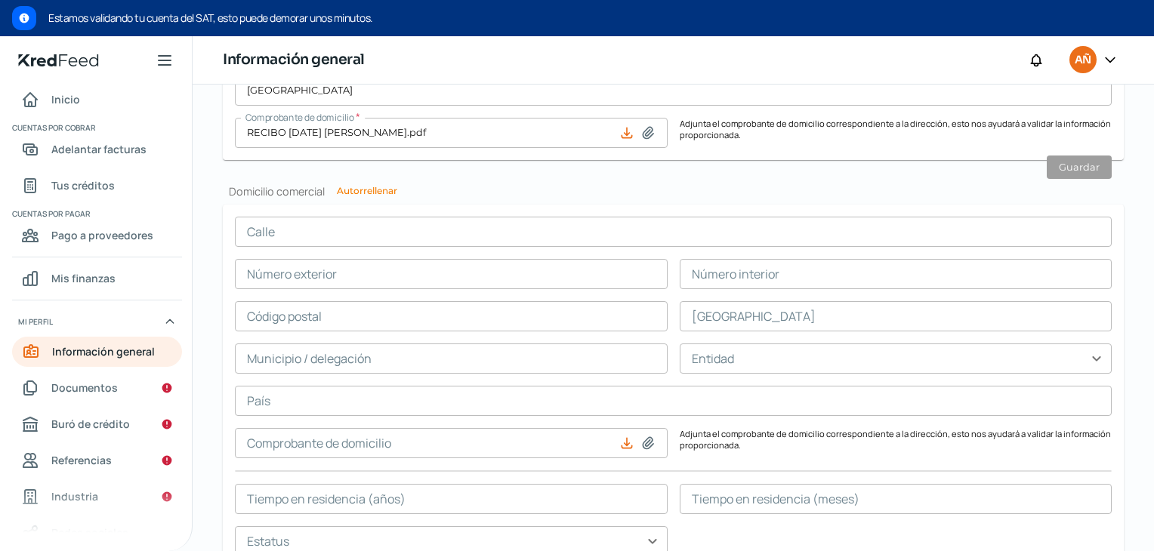
click at [442, 227] on input "text" at bounding box center [673, 232] width 877 height 30
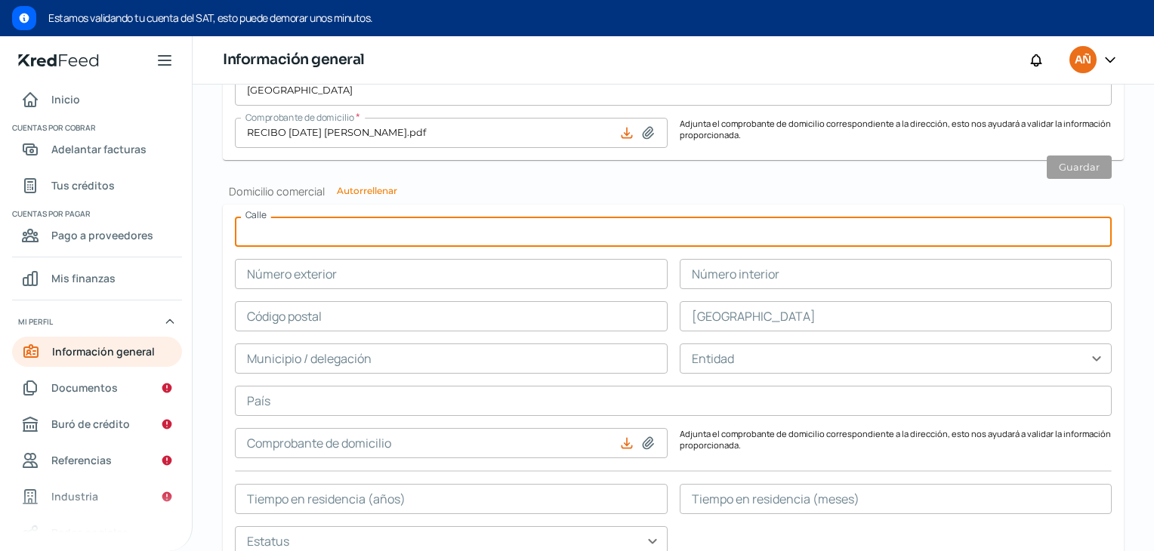
type input "CUITLAHUAC LT59"
click at [369, 191] on button "Autorrellenar" at bounding box center [367, 191] width 60 height 9
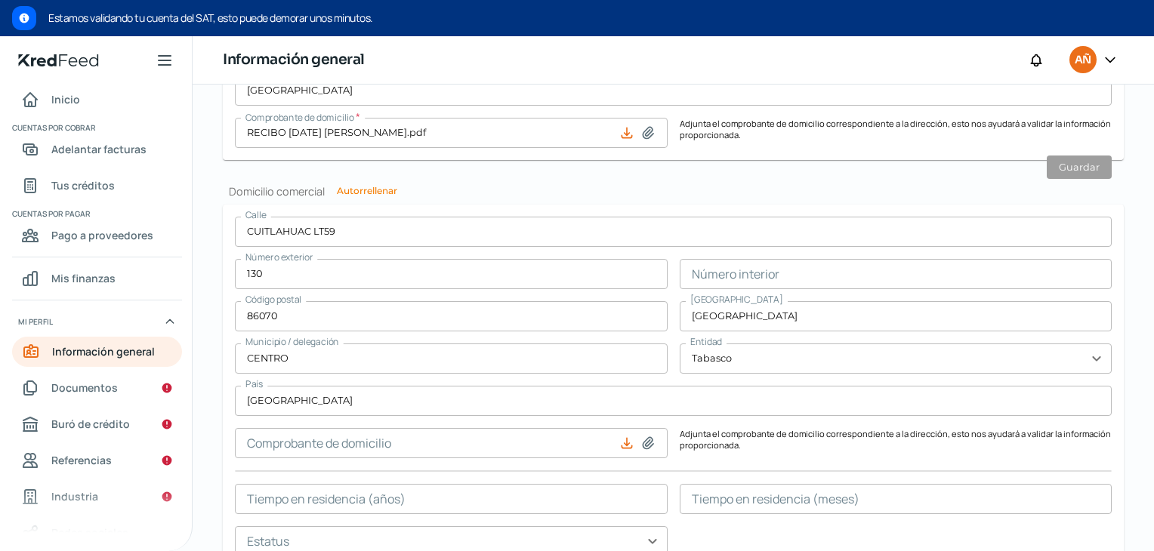
type input "130"
type input "86070"
type input "[GEOGRAPHIC_DATA]"
type input "CENTRO"
type input "Tabasco"
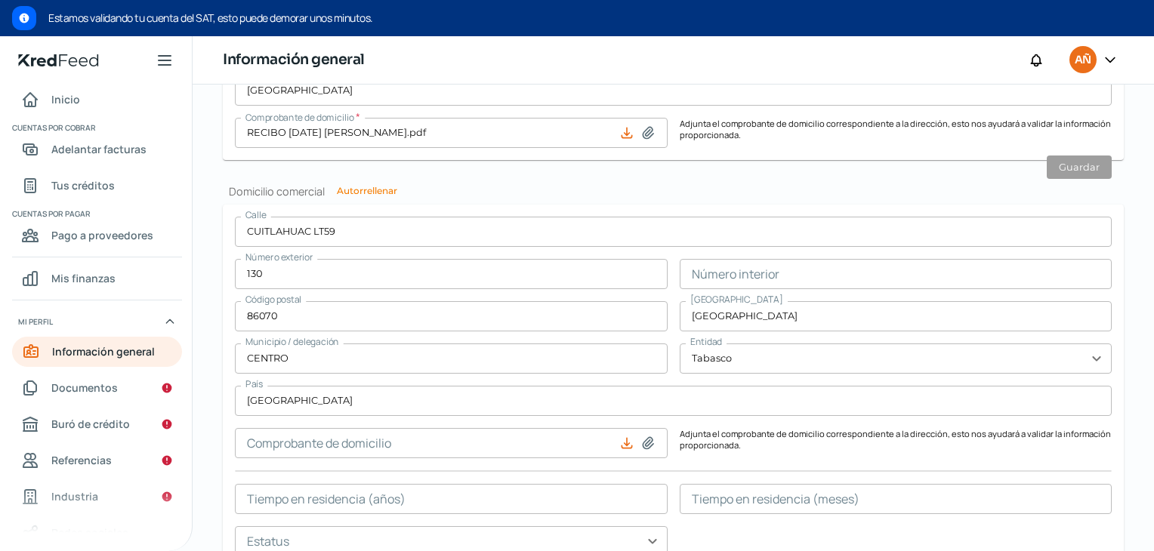
type input "[GEOGRAPHIC_DATA]"
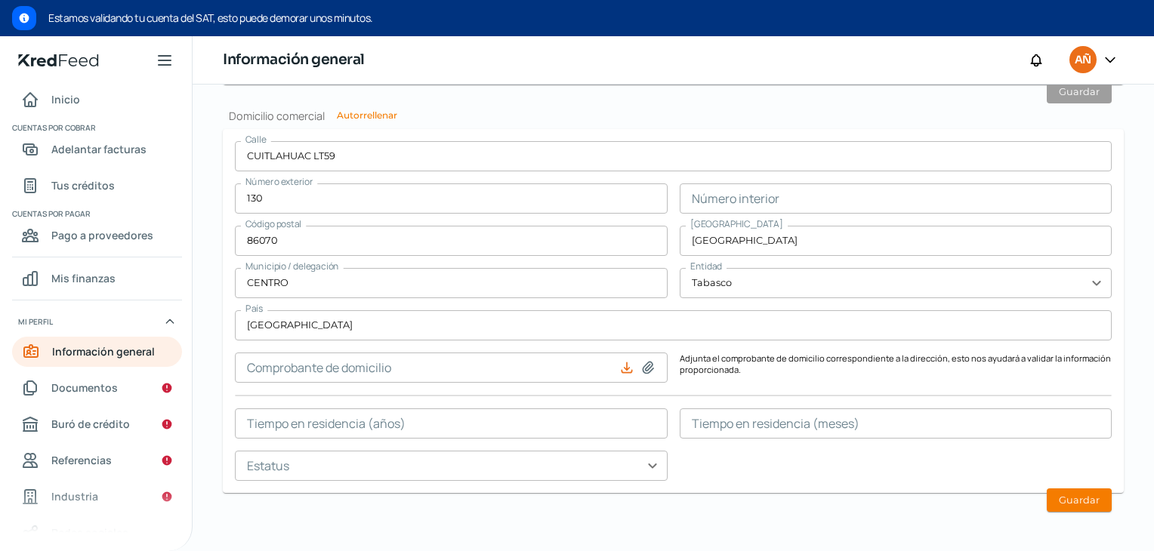
click at [642, 369] on icon at bounding box center [647, 367] width 15 height 15
type input "C:\fakepath\RECIBO [DATE] [PERSON_NAME].pdf"
type input "RECIBO [DATE] [PERSON_NAME].pdf"
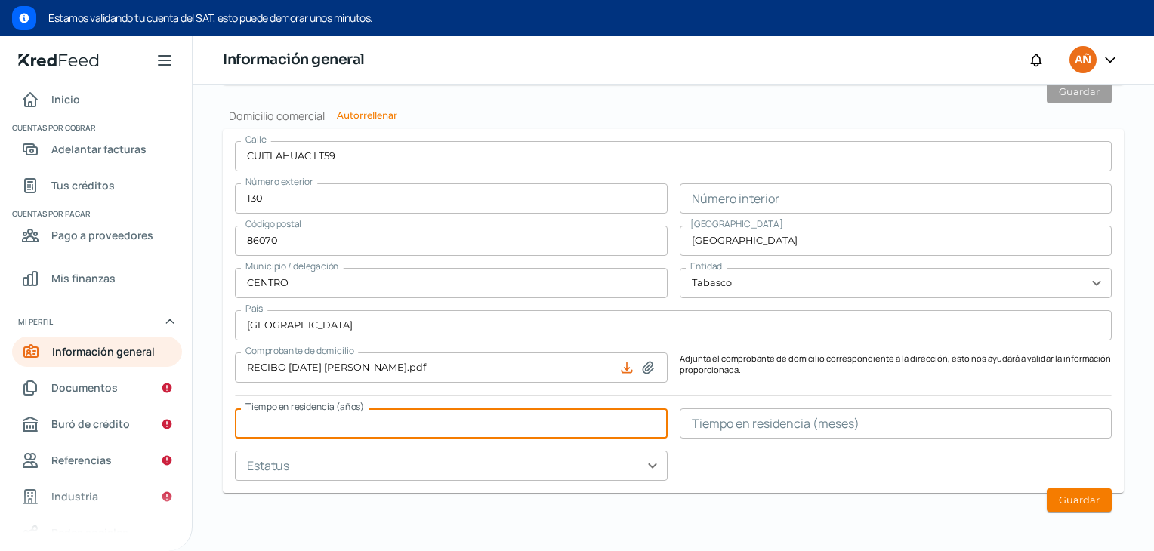
click at [547, 424] on input "text" at bounding box center [451, 424] width 433 height 30
type input "1"
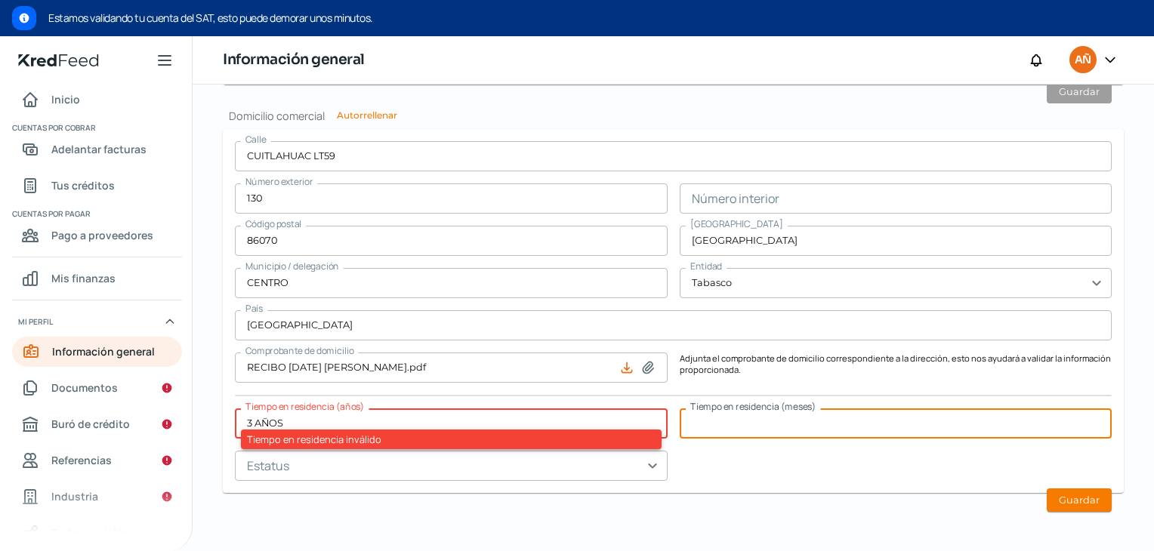
click at [813, 426] on input "text" at bounding box center [896, 424] width 433 height 30
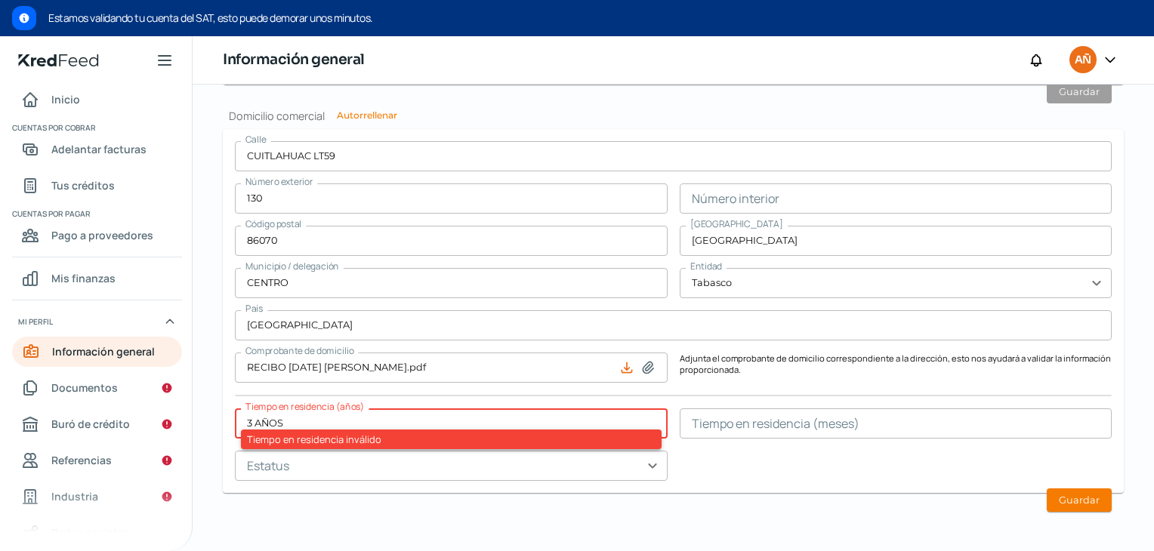
drag, startPoint x: 456, startPoint y: 409, endPoint x: 145, endPoint y: 404, distance: 311.2
click at [145, 404] on div "Inicio | KredFeed Inicio Cuentas por cobrar Adelantar facturas Tus créditos Cue…" at bounding box center [577, 293] width 1154 height 515
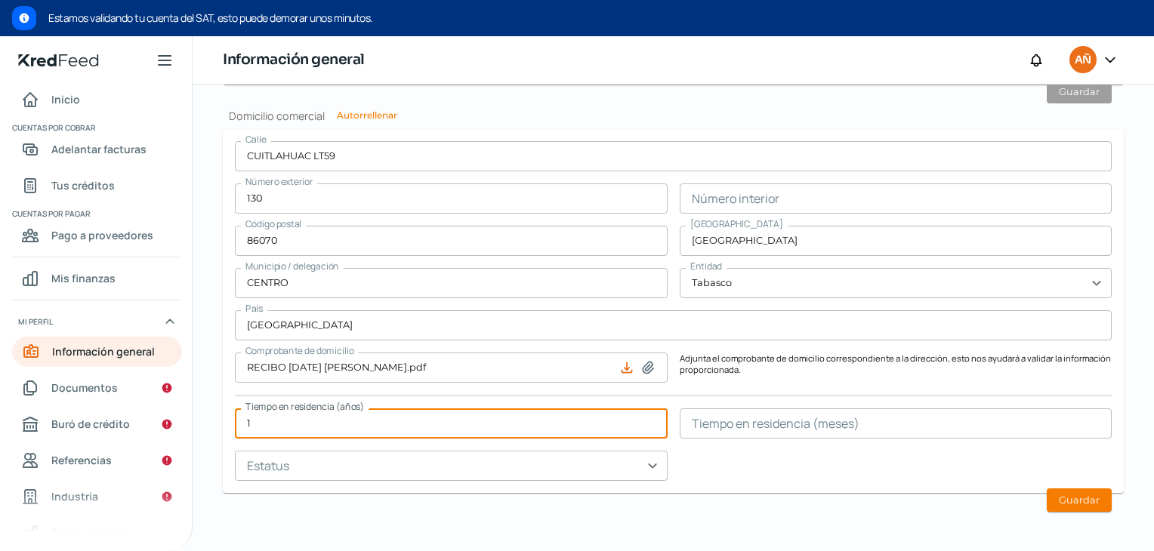
type input "1"
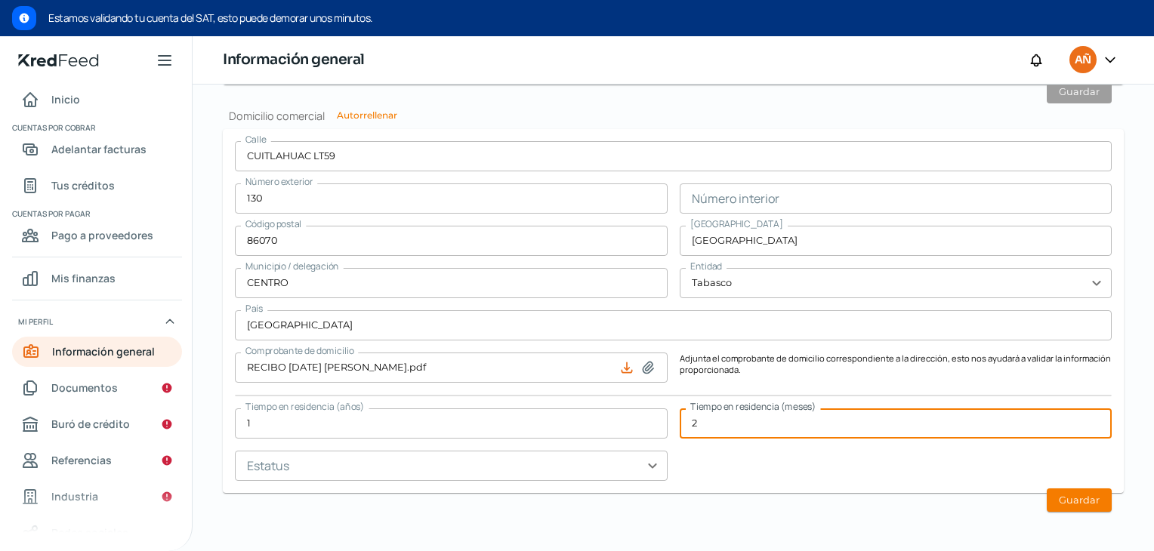
type input "2"
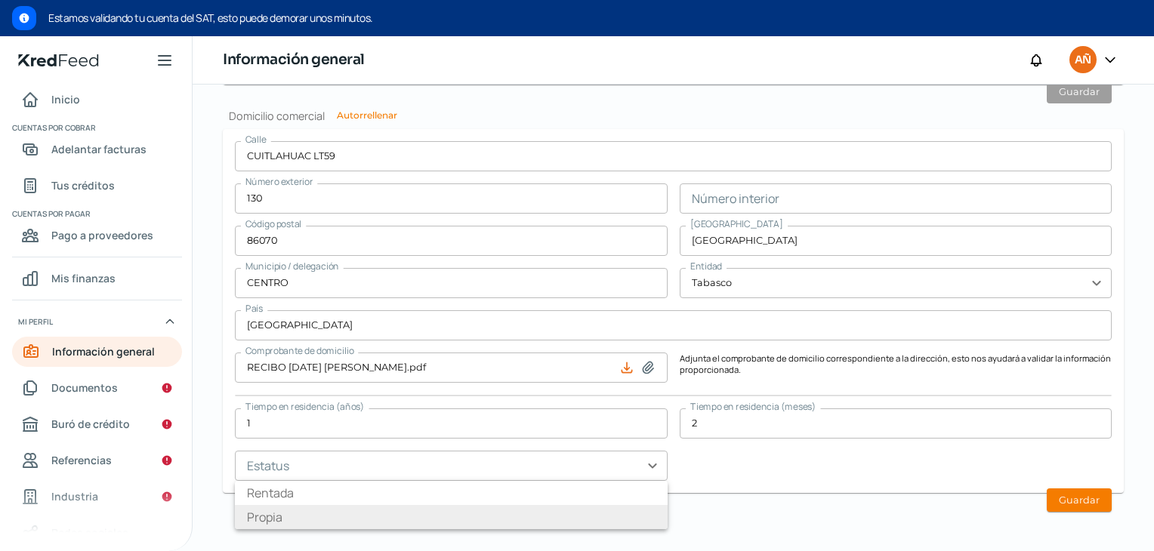
click at [517, 517] on li "Propia" at bounding box center [451, 517] width 433 height 24
type input "Propia"
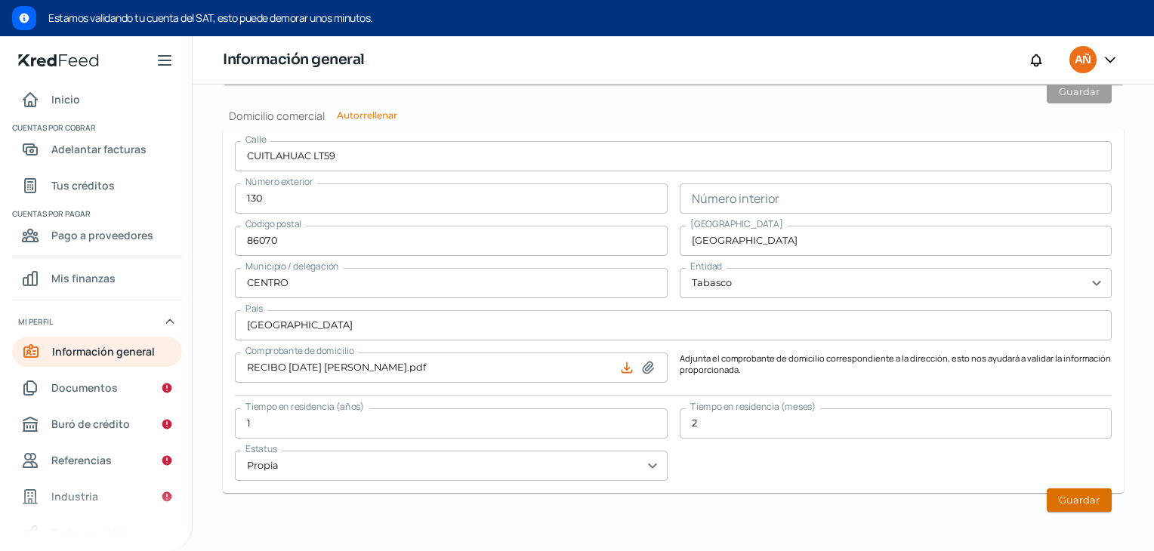
click at [1090, 495] on button "Guardar" at bounding box center [1079, 500] width 65 height 23
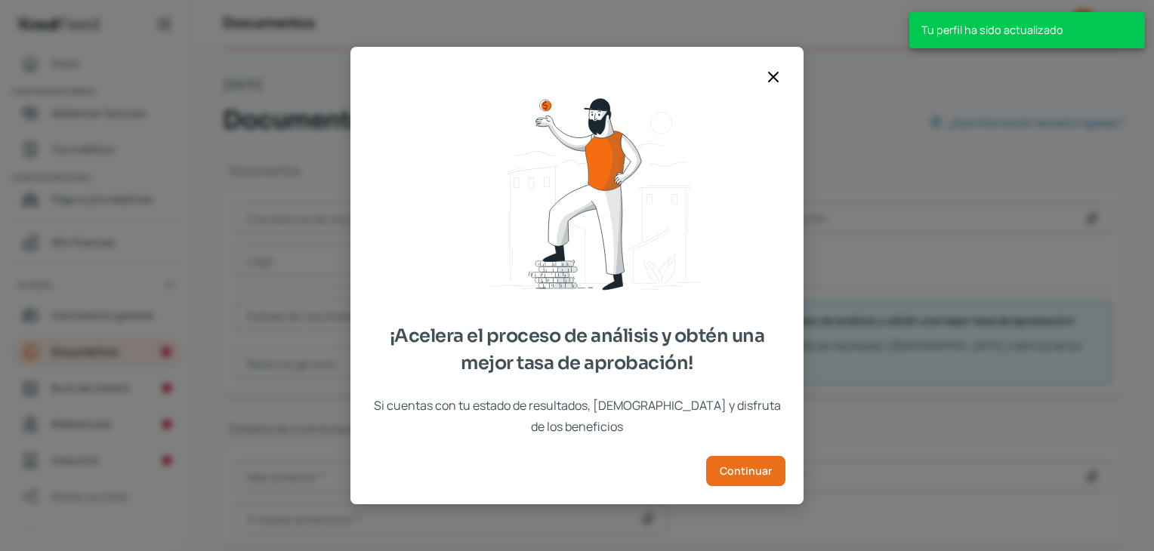
scroll to position [139, 0]
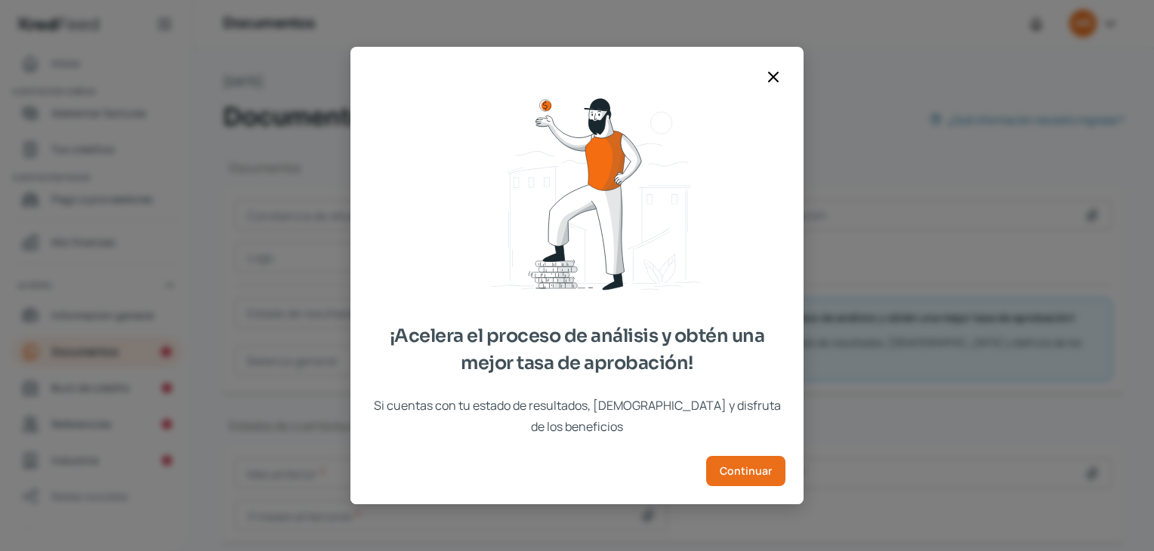
click at [779, 86] on icon at bounding box center [773, 77] width 18 height 18
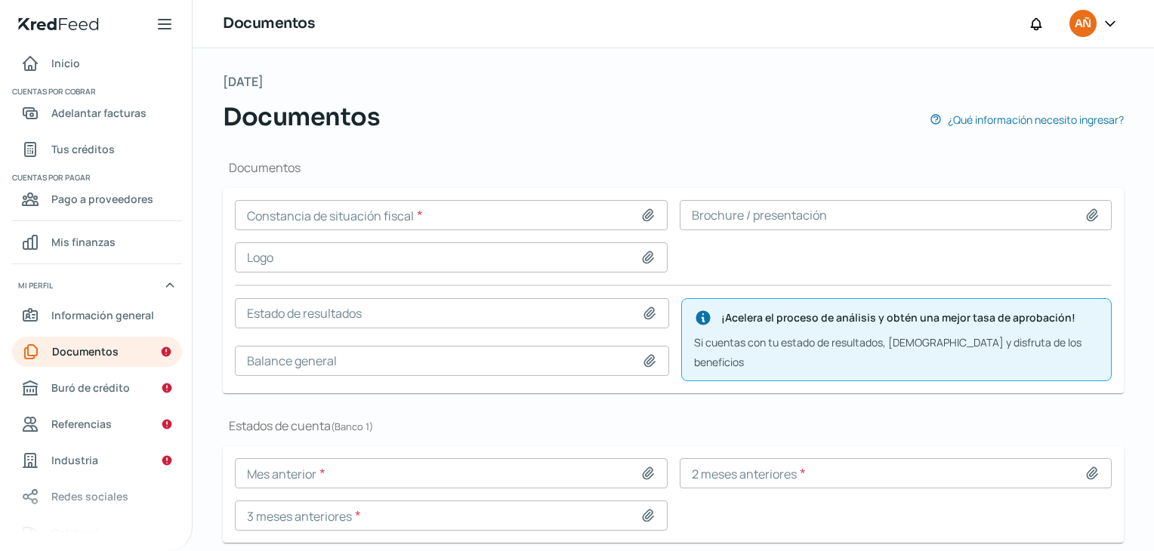
click at [643, 211] on icon at bounding box center [648, 215] width 11 height 11
type input "C:\fakepath\CSF [DATE].pdf"
type input "CSF [DATE].pdf"
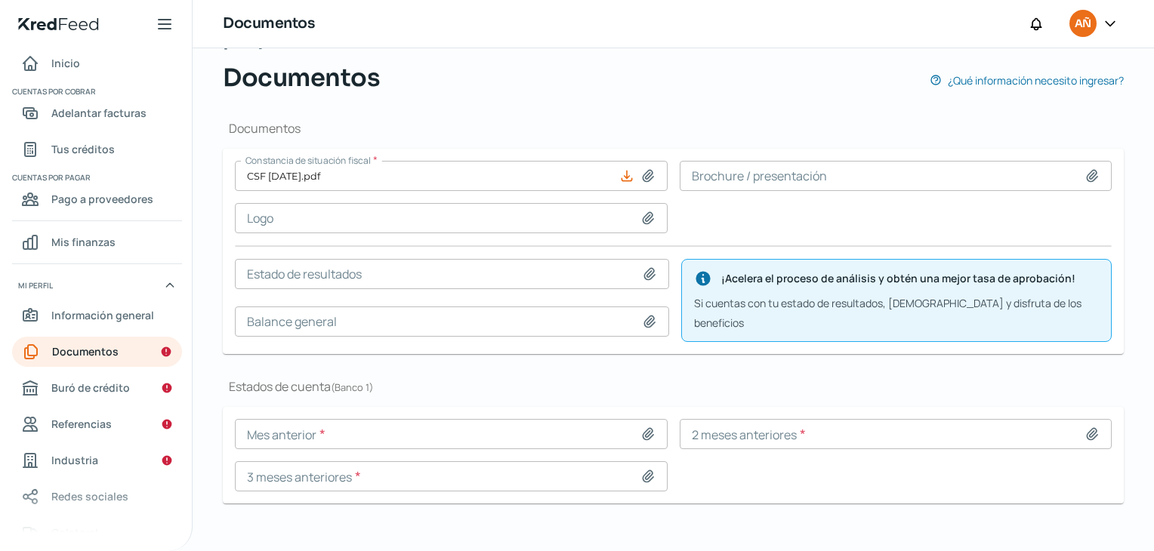
click at [1086, 183] on input at bounding box center [896, 176] width 433 height 30
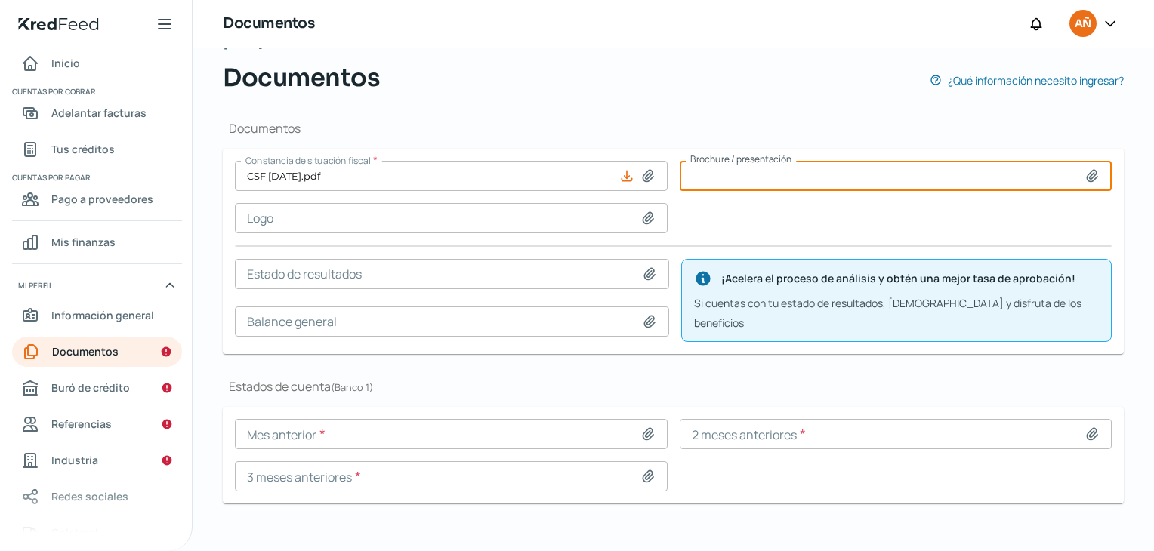
type input "C:\fakepath\BROCHURE-01.pdf"
type input "BROCHURE-01.pdf"
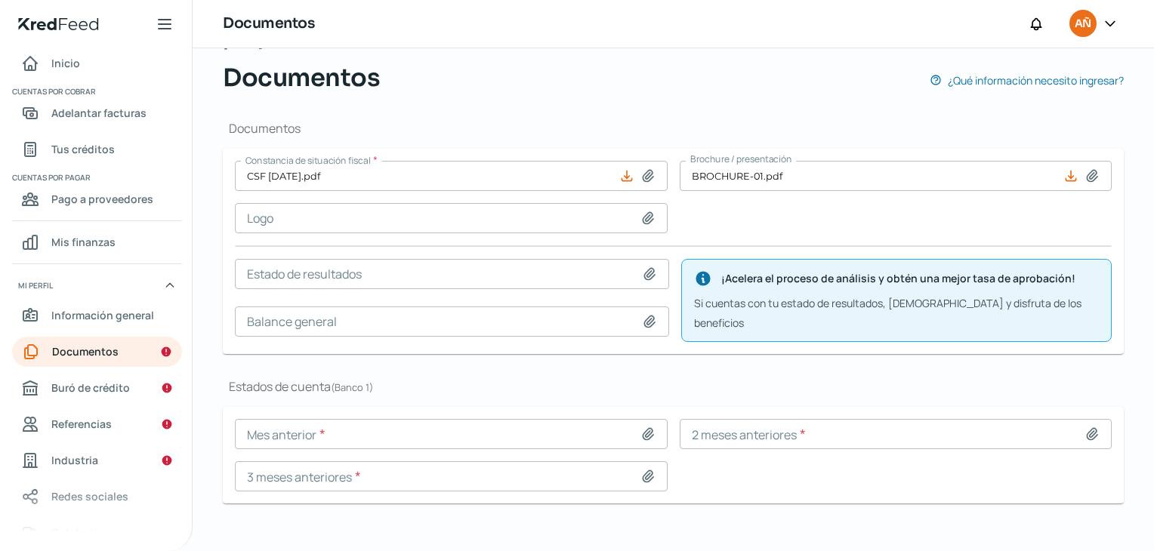
click at [640, 214] on icon at bounding box center [647, 218] width 15 height 15
type input "C:\fakepath\Logo nun.png"
type input "Logo nun.png"
click at [646, 427] on icon at bounding box center [647, 434] width 15 height 15
type input "C:\fakepath\Estado de cuenta [DATE].pdf"
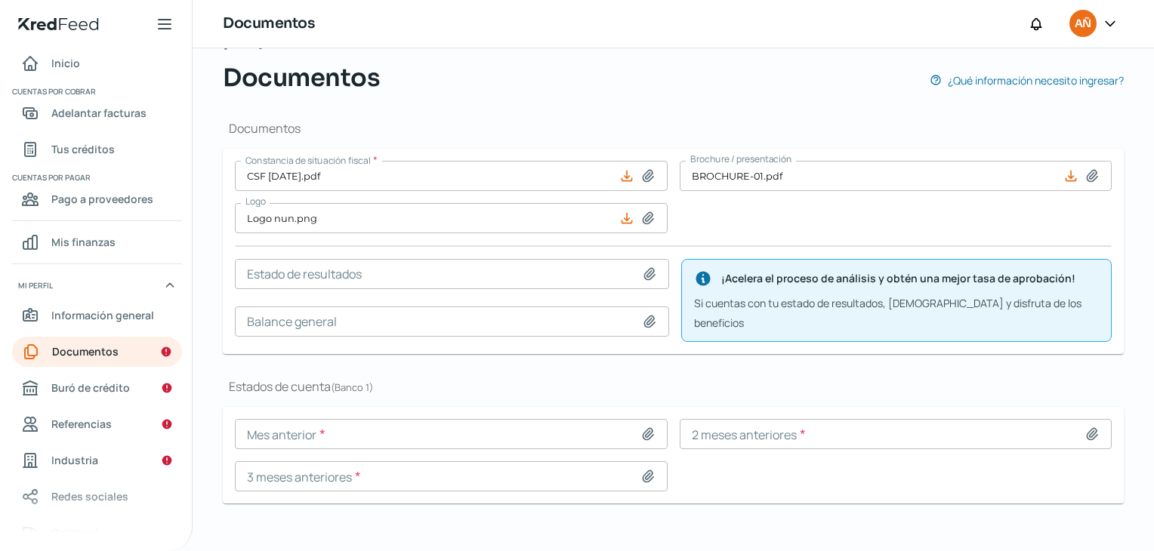
type input "Estado de cuenta [DATE].pdf"
click at [646, 470] on icon at bounding box center [648, 475] width 11 height 11
type input "C:\fakepath\Estado de cuenta [DATE].pdf"
type input "Estado de cuenta [DATE].pdf"
click at [1087, 428] on icon at bounding box center [1092, 433] width 11 height 11
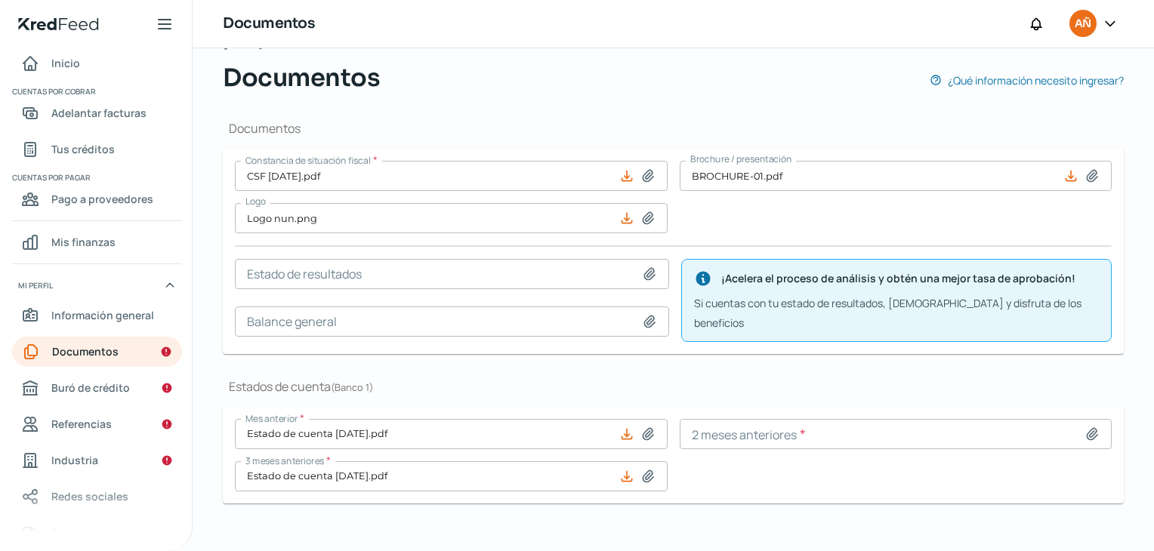
type input "C:\fakepath\ESTADO DE CUENTA-CUENTA CORRIENTE-JULIO2025-070825 (1).pdf"
type input "ESTADO DE CUENTA-CUENTA CORRIENTE-JULIO2025-070825 (1).pdf"
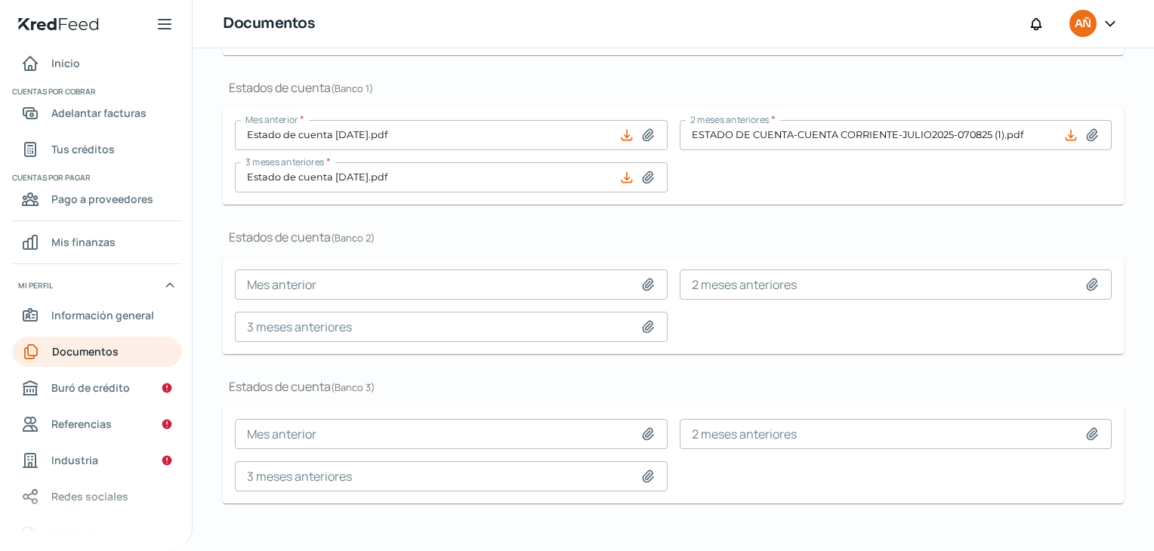
click at [640, 469] on icon at bounding box center [647, 476] width 15 height 15
type input "C:\fakepath\SANTANDER JUNIO.pdf"
type input "SANTANDER JUNIO.pdf"
click at [644, 428] on icon at bounding box center [648, 433] width 11 height 11
type input "C:\fakepath\Estado de cuenta [DATE].pdf"
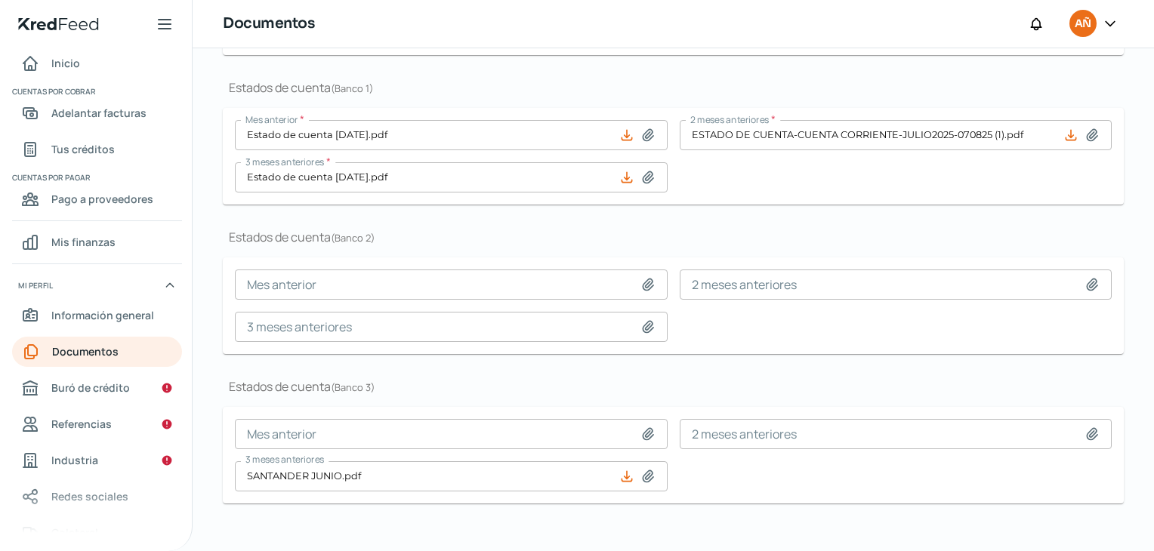
type input "Estado de cuenta [DATE].pdf"
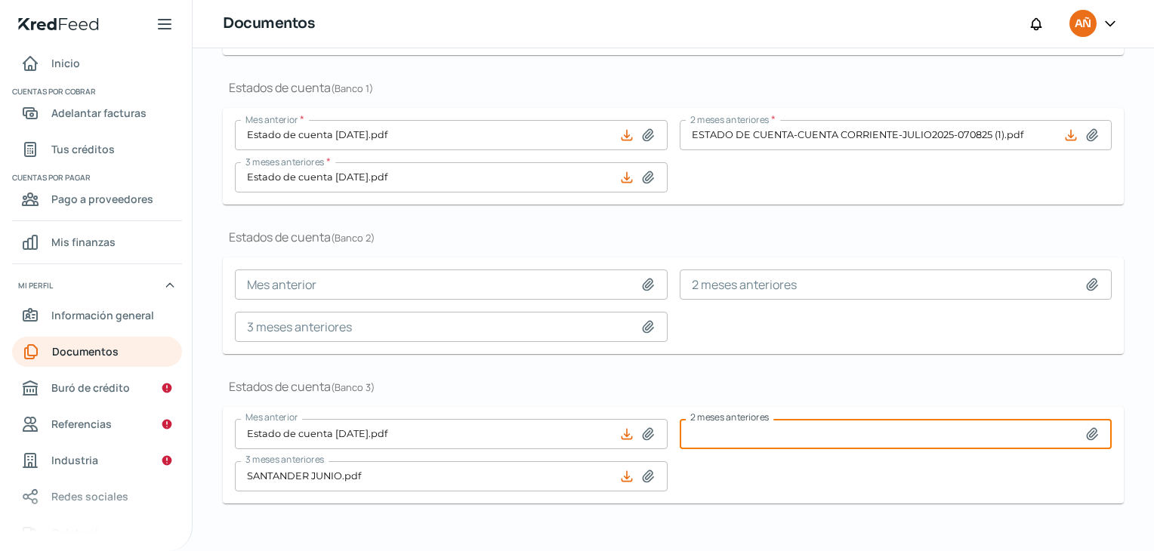
click at [833, 421] on input at bounding box center [896, 434] width 433 height 30
type input "C:\fakepath\ESTADO DE CUENTA-CUENTA CORRIENTE-JULIO2025-070825 (1).pdf"
type input "ESTADO DE CUENTA-CUENTA CORRIENTE-JULIO2025-070825 (1).pdf"
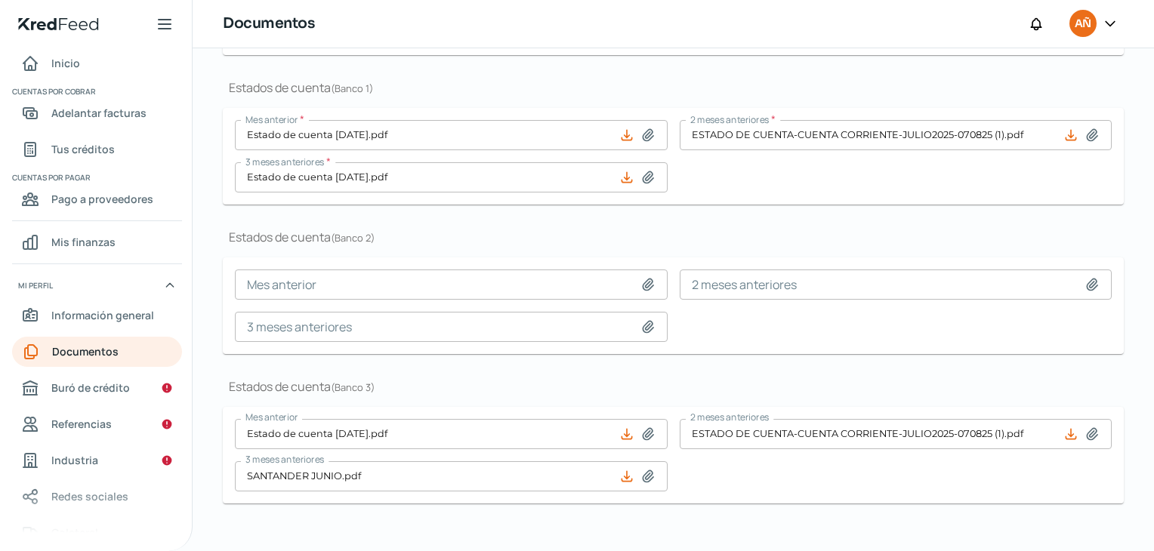
click at [644, 428] on icon at bounding box center [648, 433] width 11 height 11
click at [623, 427] on icon at bounding box center [626, 434] width 15 height 15
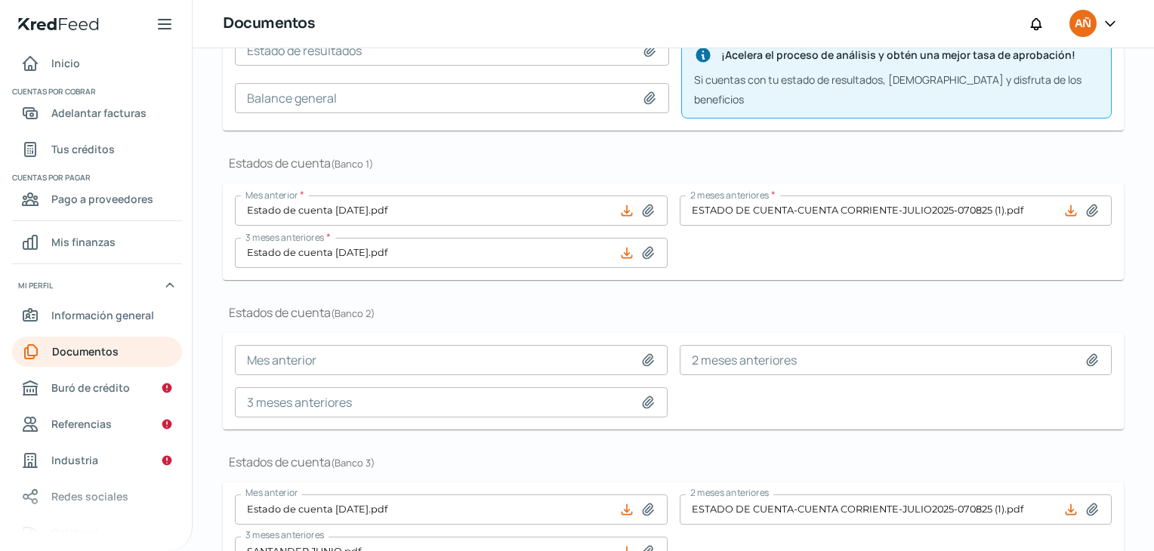
click at [643, 247] on icon at bounding box center [648, 252] width 11 height 11
type input "C:\fakepath\SANTANDER JUNIO.pdf"
type input "SANTANDER JUNIO.pdf"
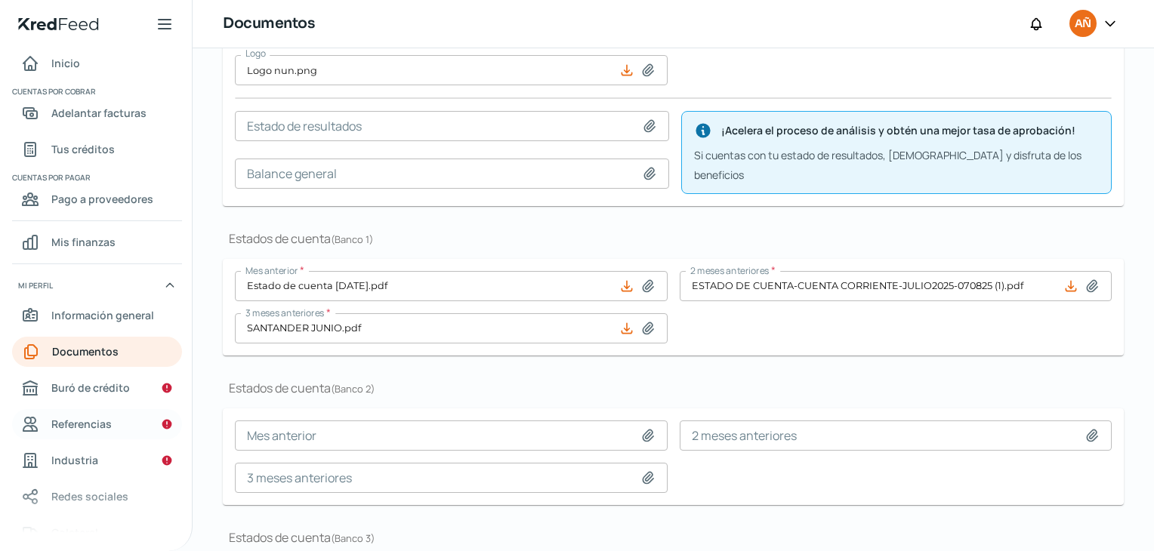
click at [51, 429] on span "Referencias" at bounding box center [81, 424] width 60 height 19
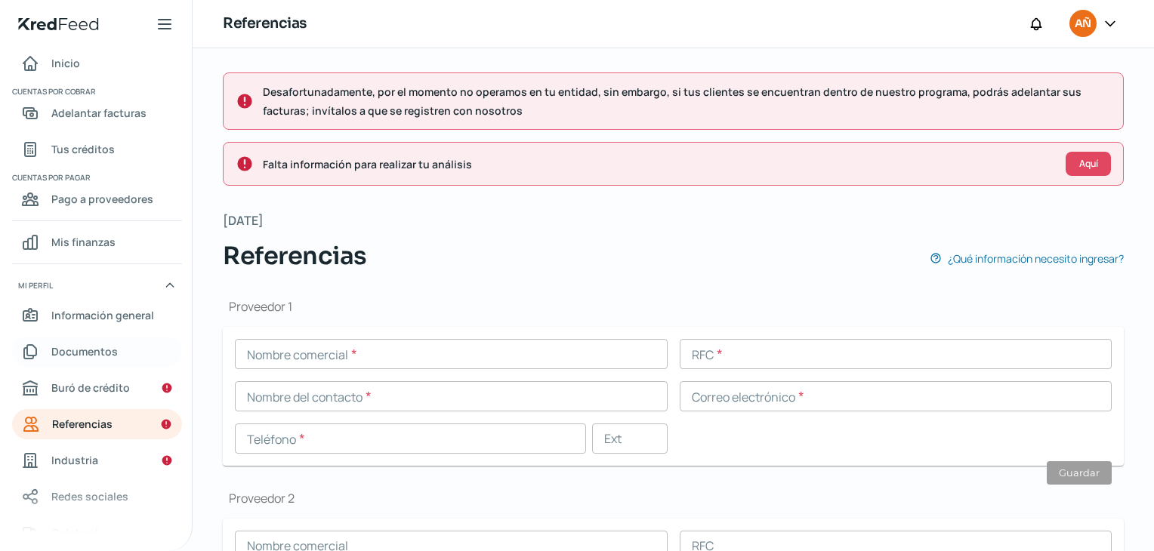
click at [85, 352] on span "Documentos" at bounding box center [84, 351] width 66 height 19
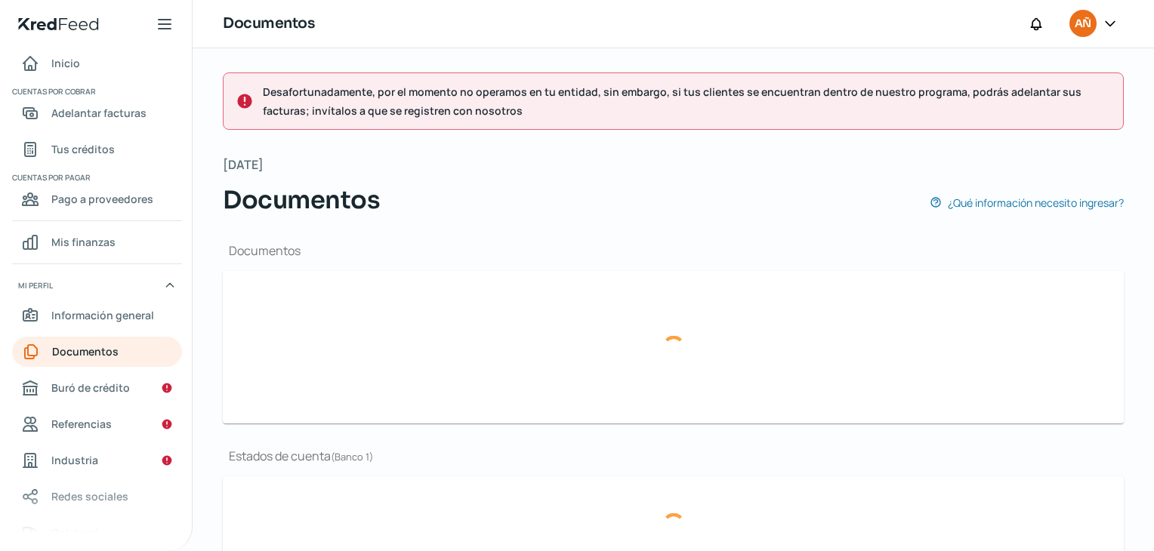
type input "CSF [DATE].pdf"
type input "BROCHURE-01.pdf"
type input "Logo nun.png"
type input "Estado de cuenta [DATE].pdf"
type input "ESTADO DE CUENTA-CUENTA CORRIENTE-JULIO2025-070825 (1).pdf"
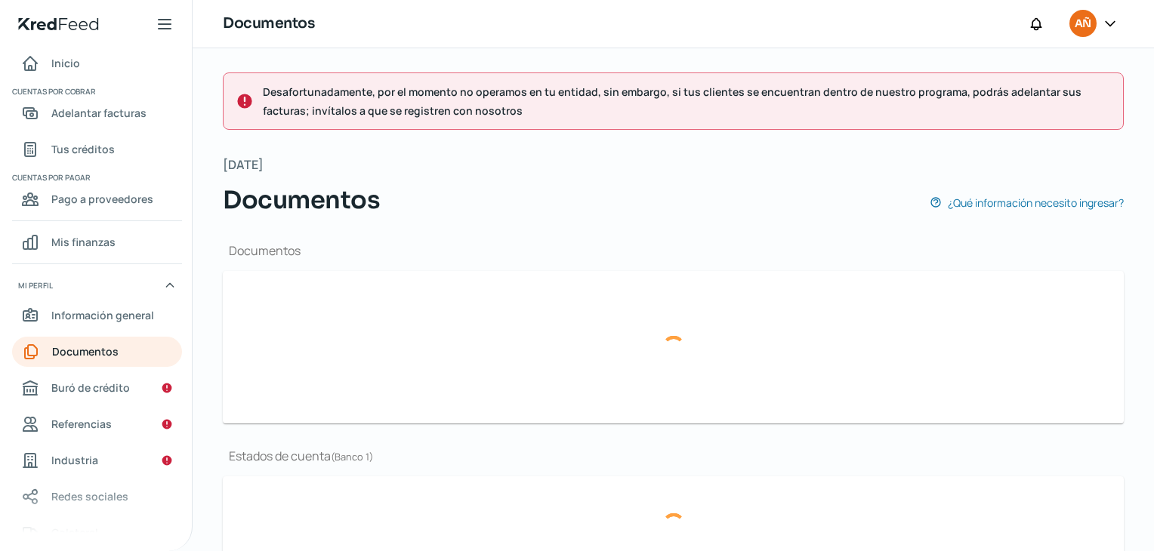
type input "SANTANDER JUNIO.pdf"
type input "Estado de cuenta [DATE].pdf"
type input "ESTADO DE CUENTA-CUENTA CORRIENTE-JULIO2025-070825 (1).pdf"
type input "SANTANDER JUNIO.pdf"
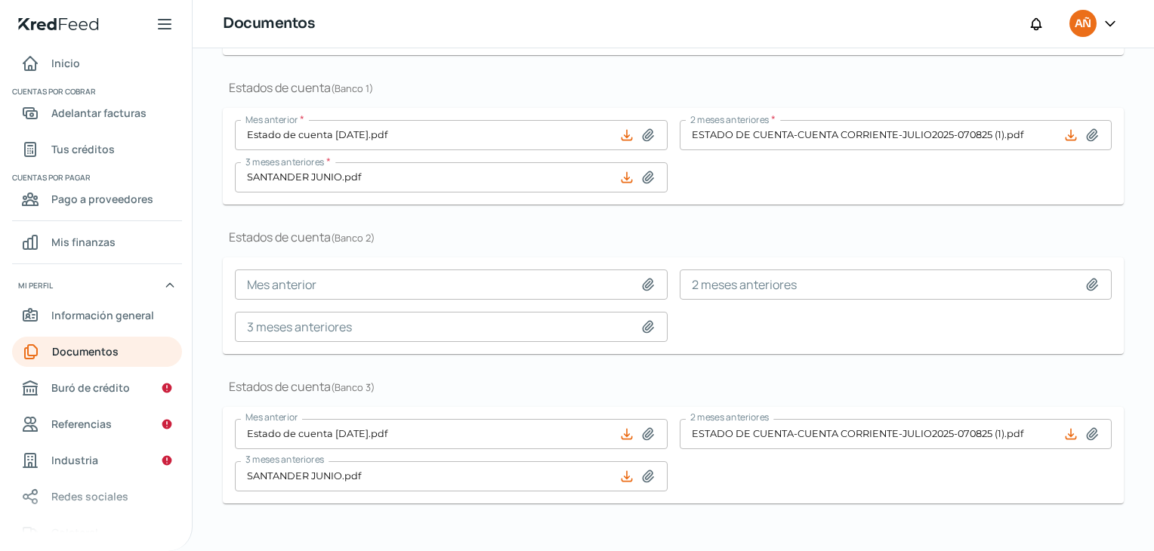
scroll to position [0, 6]
click at [643, 427] on icon at bounding box center [647, 434] width 15 height 15
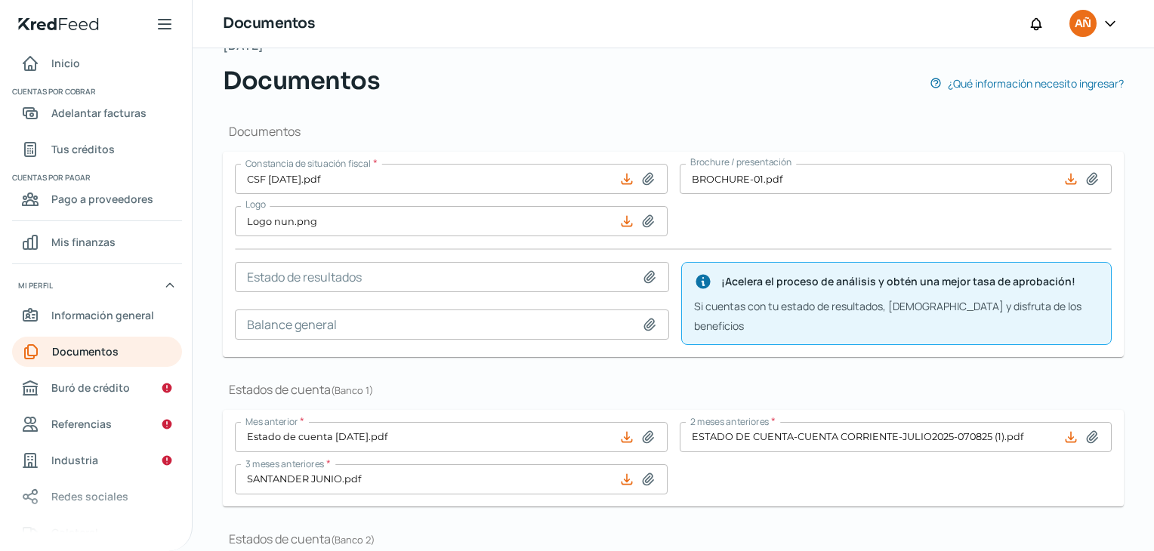
scroll to position [0, 0]
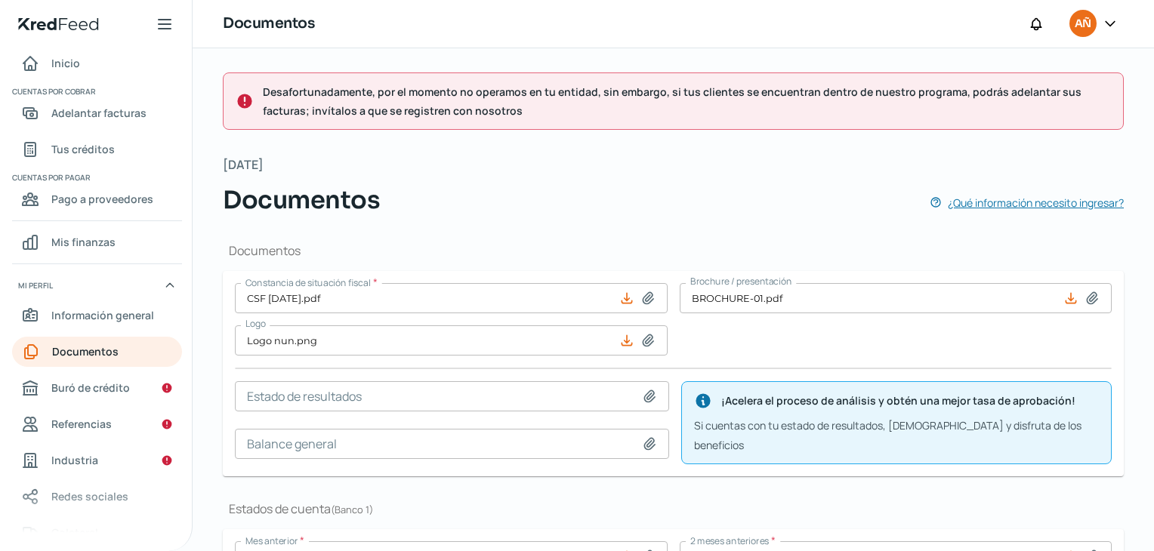
click at [956, 199] on span "¿Qué información necesito ingresar?" at bounding box center [1036, 202] width 176 height 19
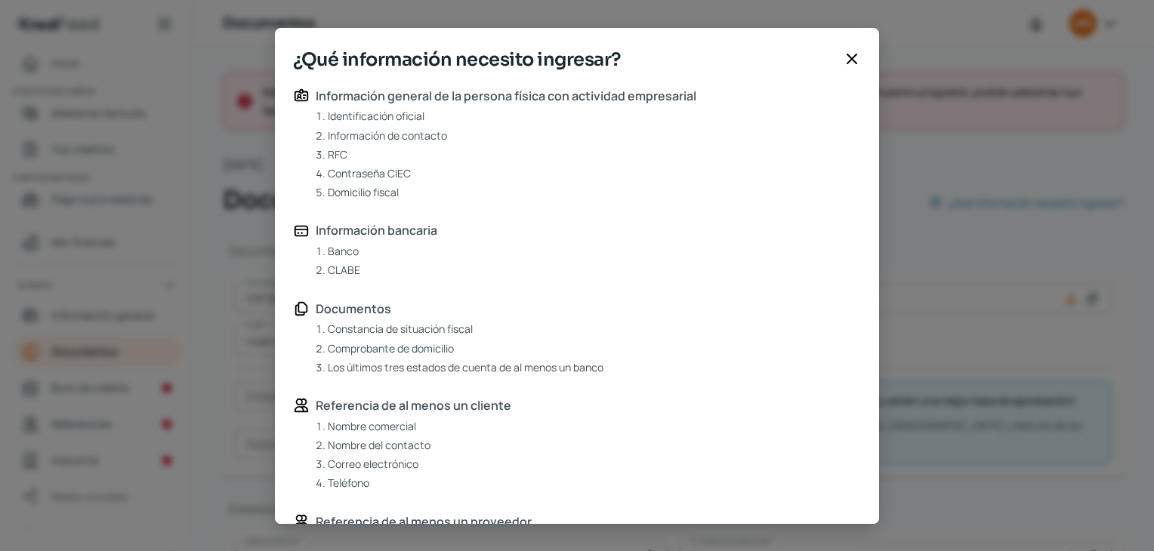
scroll to position [76, 0]
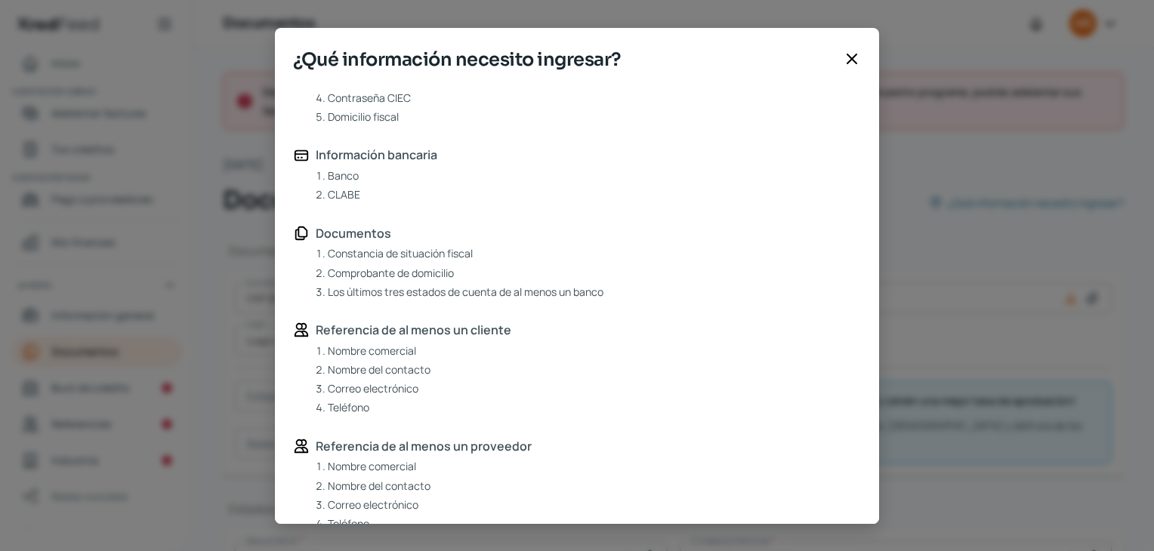
click at [855, 62] on icon at bounding box center [852, 59] width 18 height 18
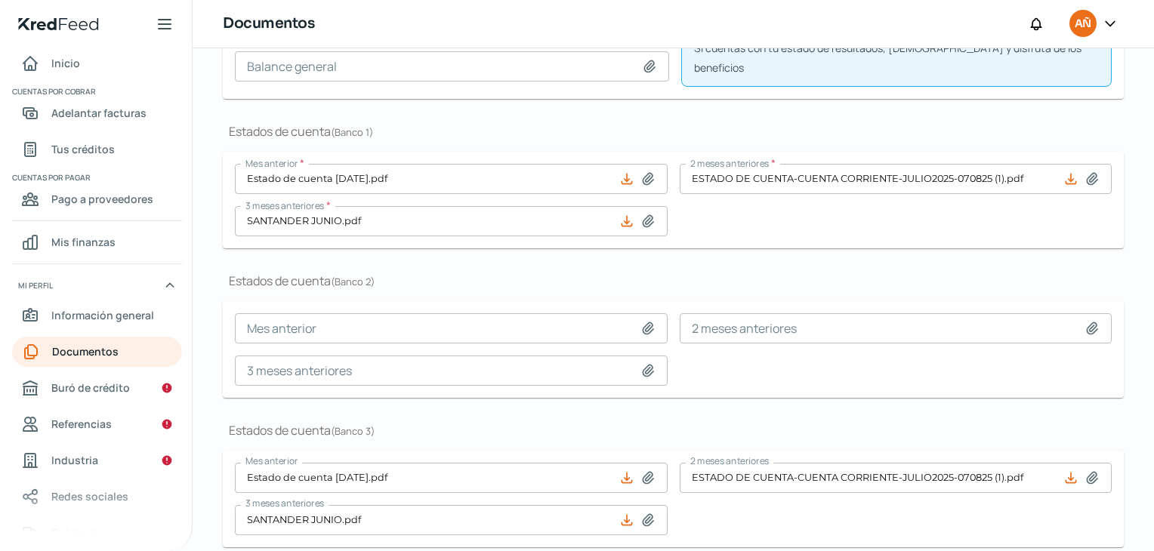
scroll to position [421, 0]
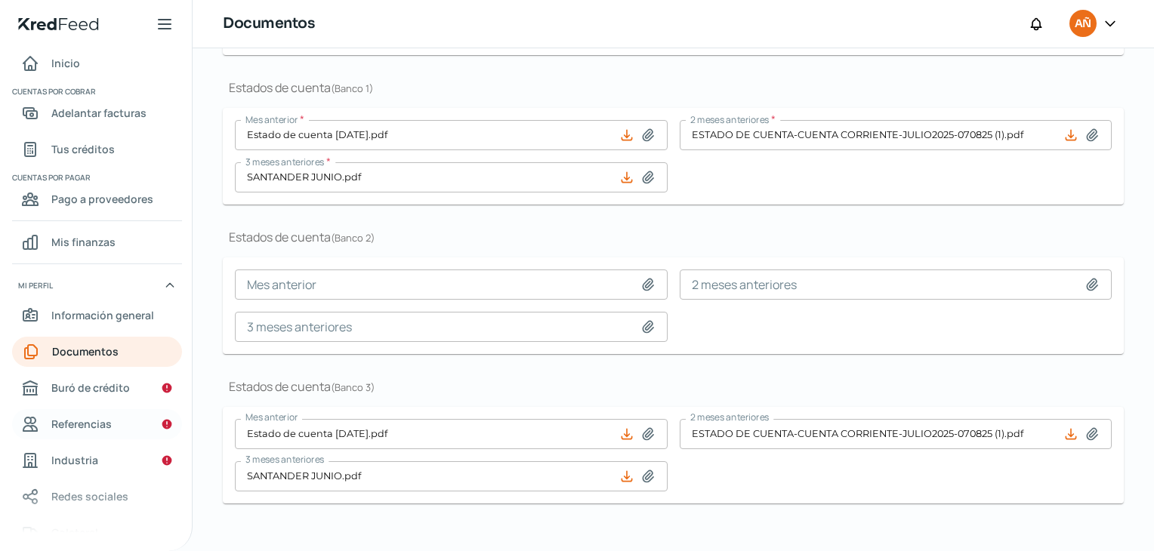
click at [94, 421] on span "Referencias" at bounding box center [81, 424] width 60 height 19
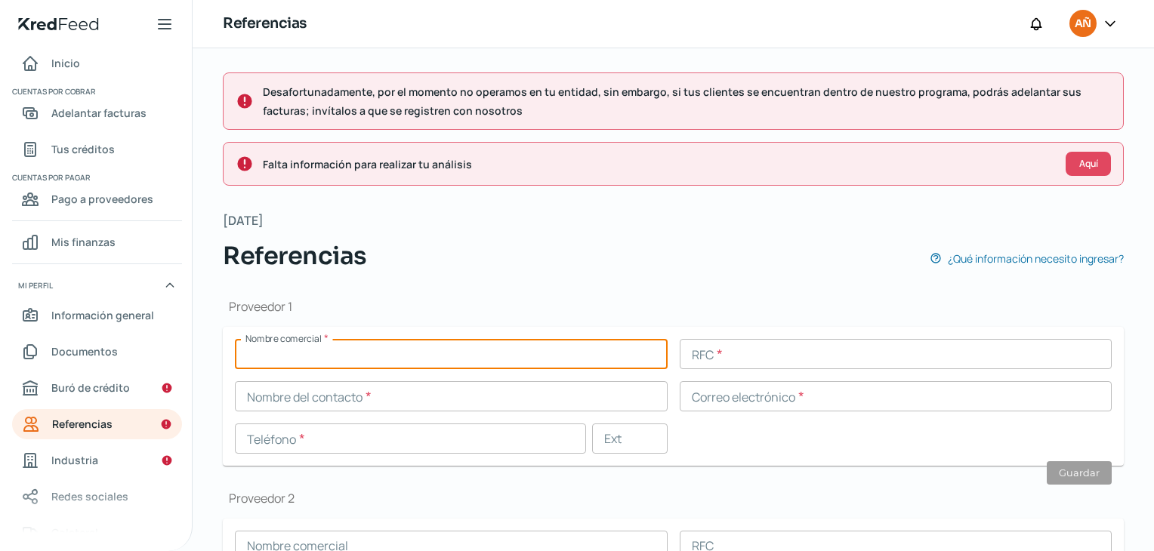
click at [384, 355] on input "text" at bounding box center [451, 354] width 433 height 30
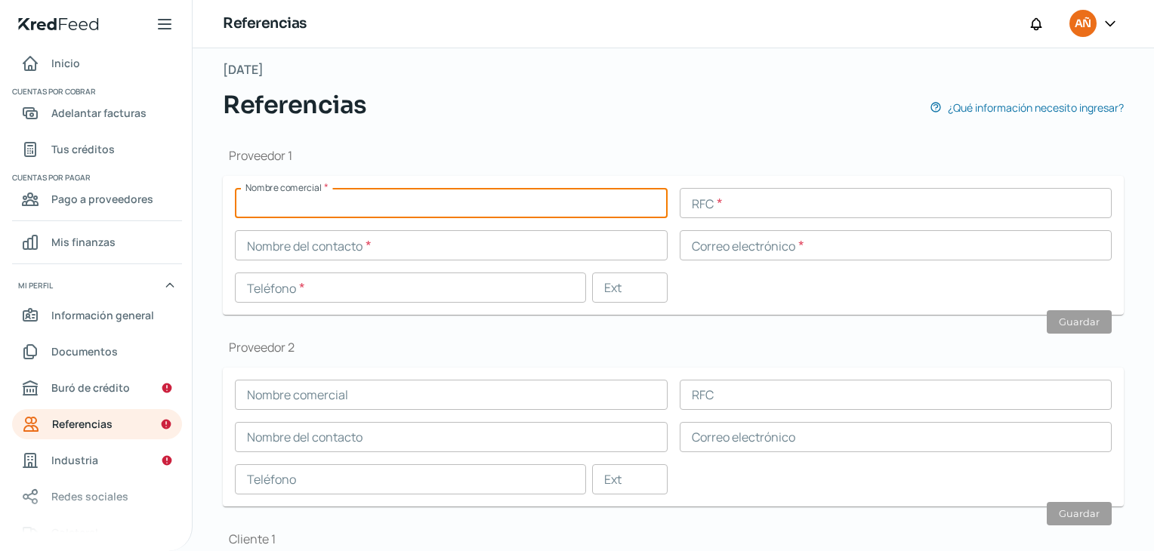
paste input "VERSAIDER"
type input "VERSAIDER"
click at [780, 193] on input "text" at bounding box center [896, 203] width 433 height 30
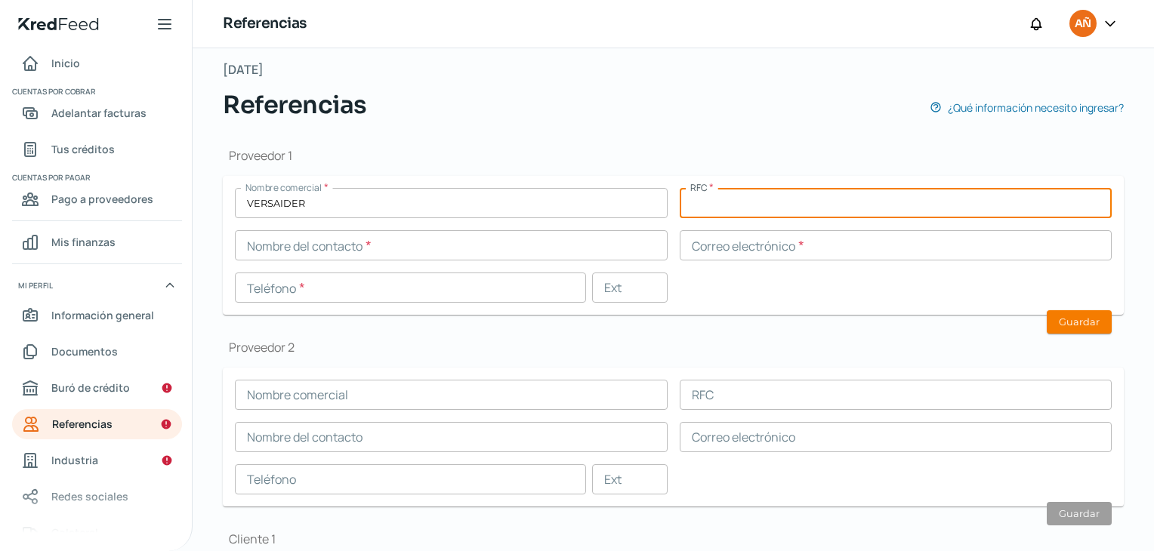
paste input "ZAZL-820927-354"
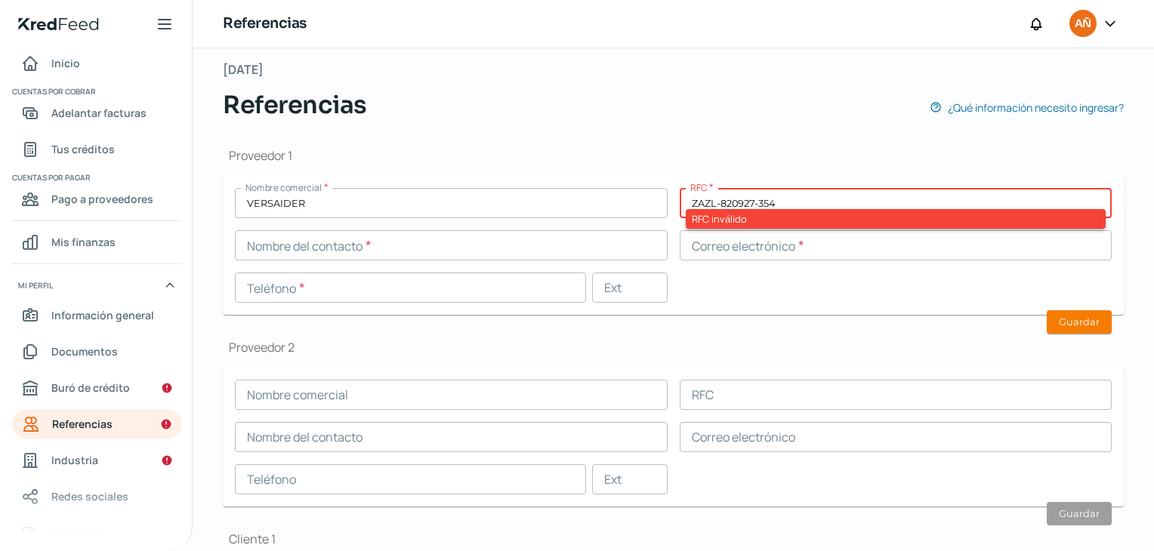
click at [715, 206] on input "ZAZL-820927-354" at bounding box center [896, 203] width 433 height 30
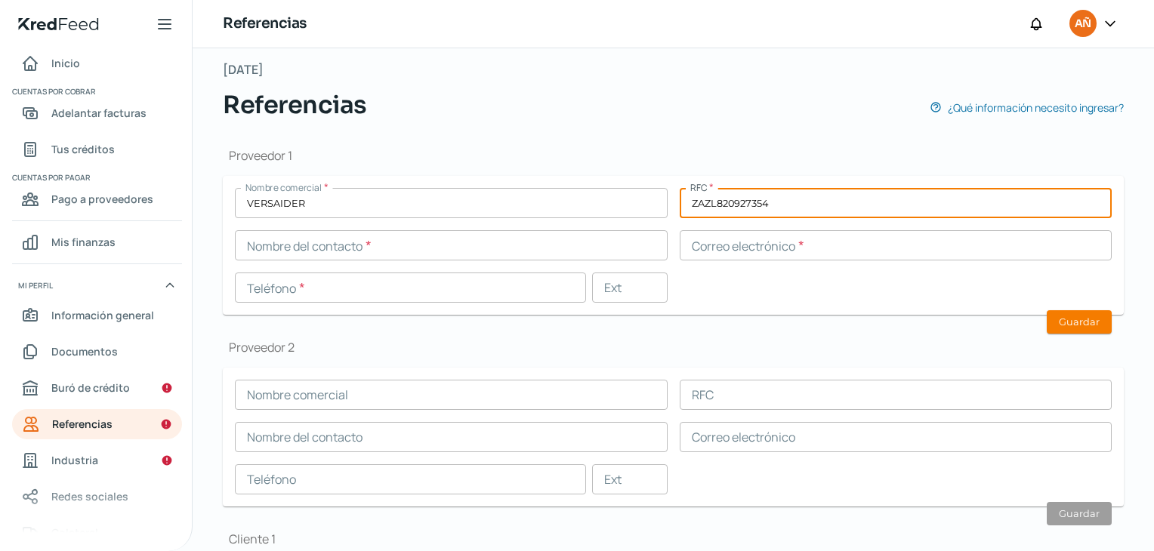
type input "ZAZL820927354"
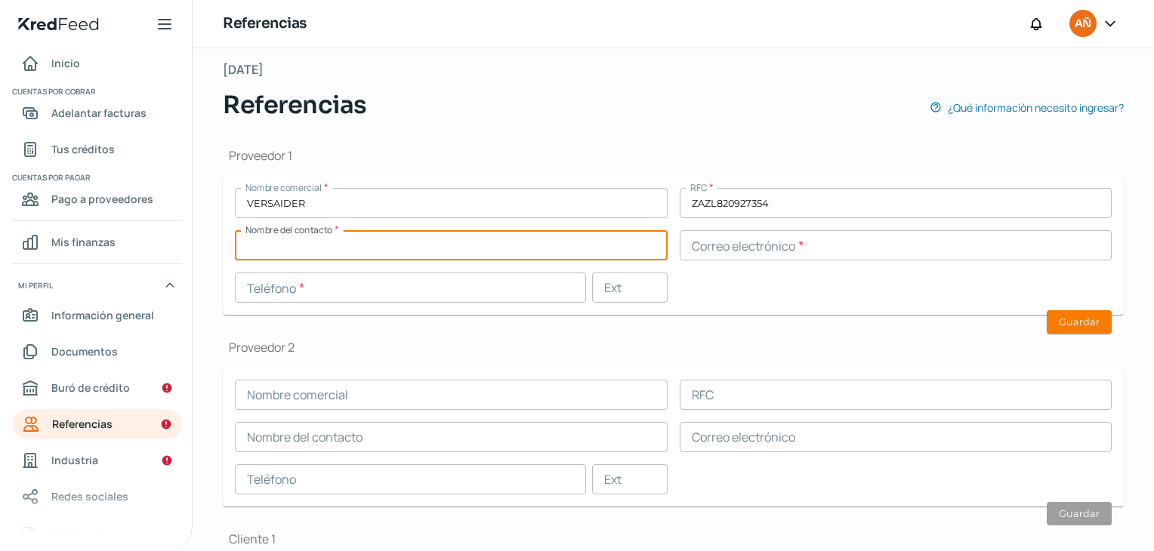
click at [418, 246] on input "text" at bounding box center [451, 245] width 433 height 30
paste input "[PERSON_NAME]"
type input "[PERSON_NAME]"
click at [709, 246] on input "text" at bounding box center [896, 245] width 433 height 30
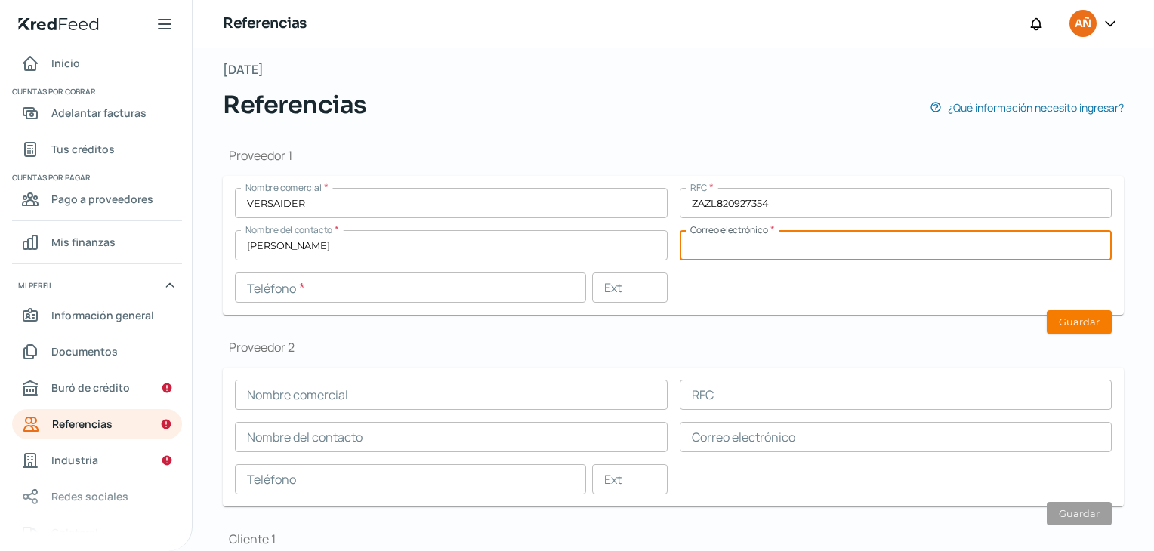
paste input "[EMAIL_ADDRESS][DOMAIN_NAME]"
type input "[EMAIL_ADDRESS][DOMAIN_NAME]"
click at [487, 288] on input "text" at bounding box center [410, 288] width 351 height 30
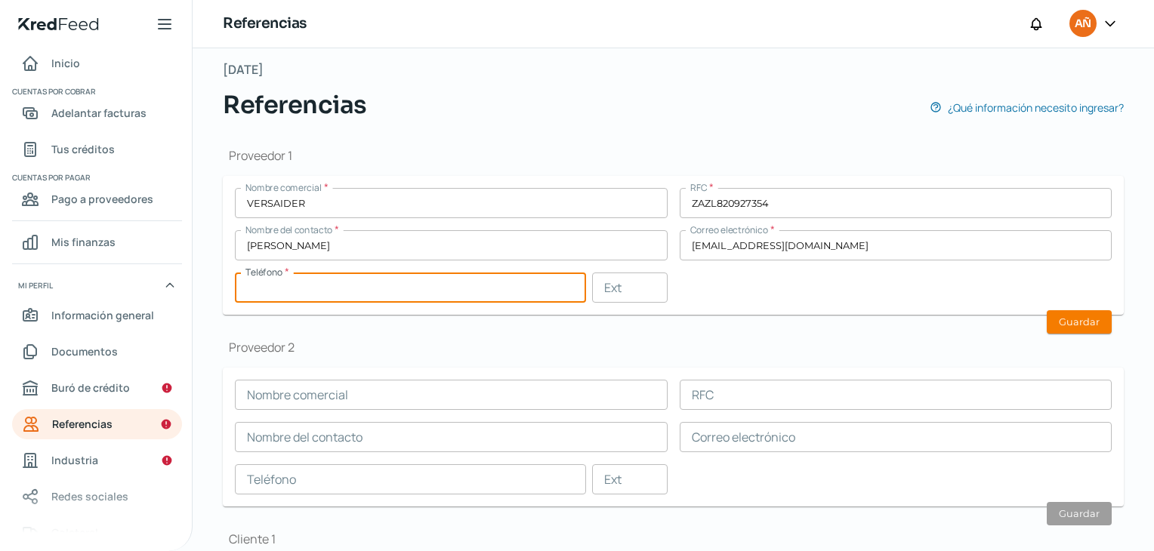
paste input "55 - 6578 - 2698"
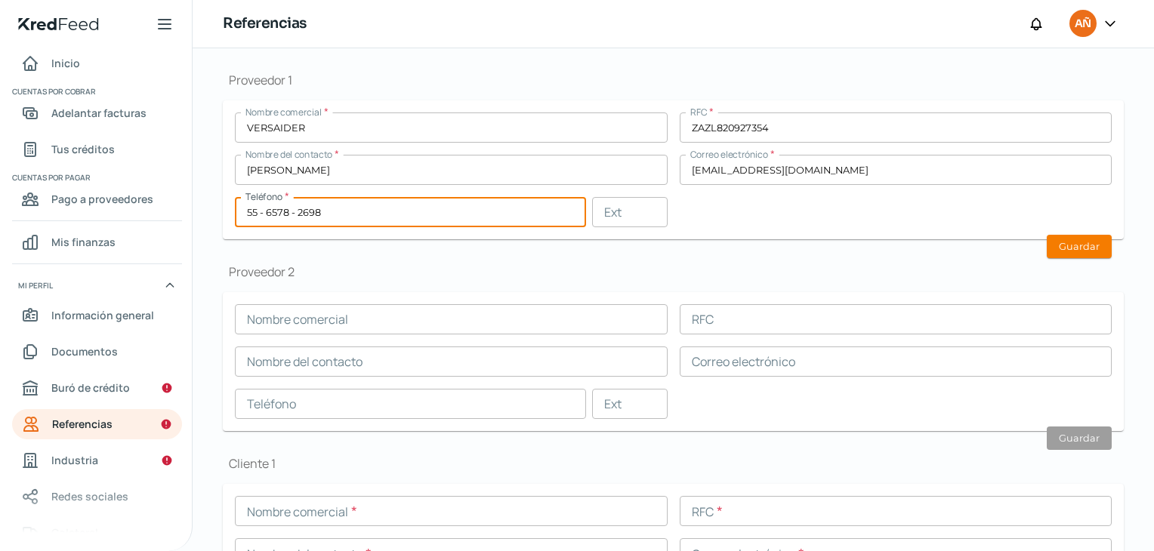
type input "55 - 6578 - 2698"
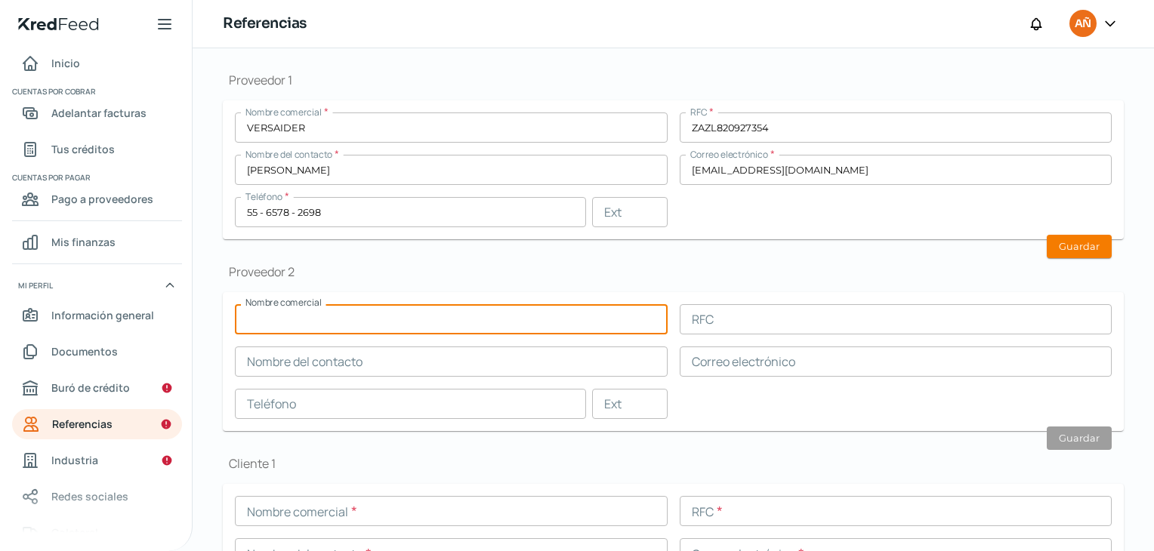
click at [316, 319] on input "text" at bounding box center [451, 319] width 433 height 30
type input "[PERSON_NAME]"
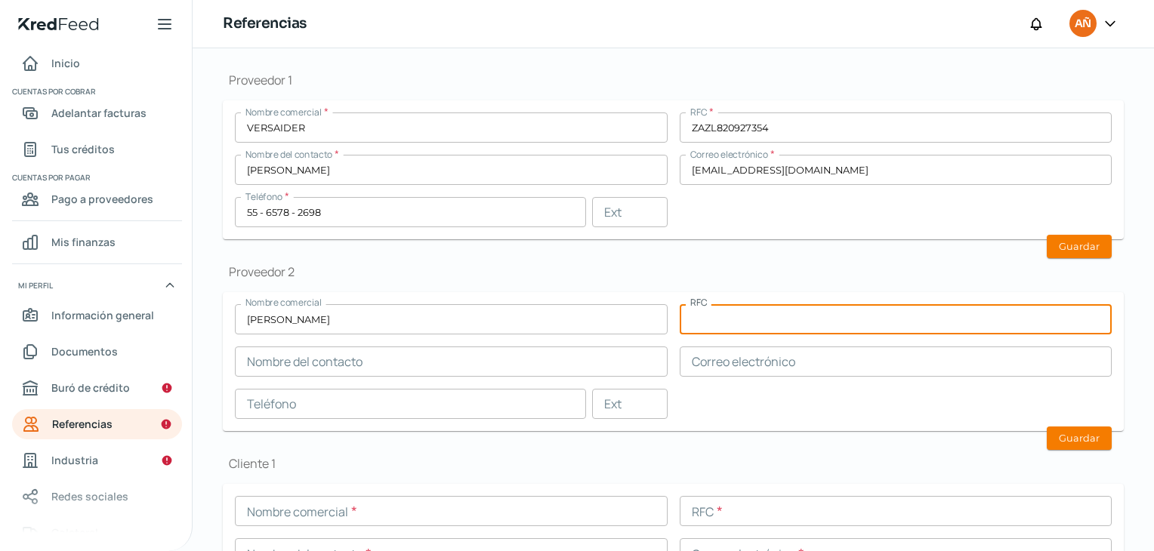
click at [812, 327] on input "text" at bounding box center [896, 319] width 433 height 30
paste input "ZUDL810222GL4"
type input "ZUDL810222GL4"
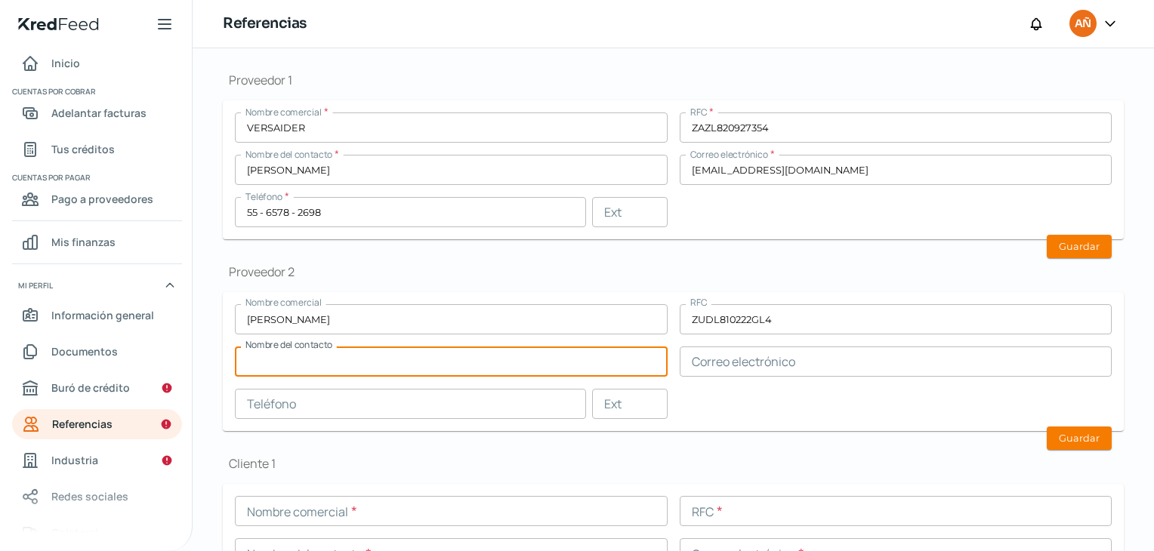
click at [482, 354] on input "text" at bounding box center [451, 362] width 433 height 30
type input "[PERSON_NAME]"
click at [790, 353] on input "text" at bounding box center [896, 362] width 433 height 30
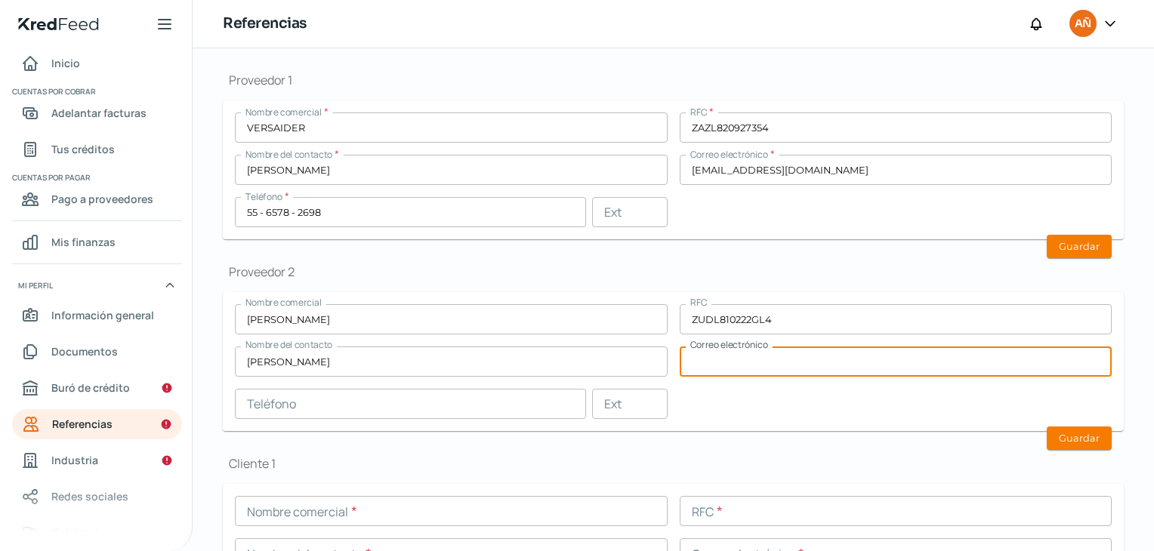
paste input "5590152761"
type input "5590152761"
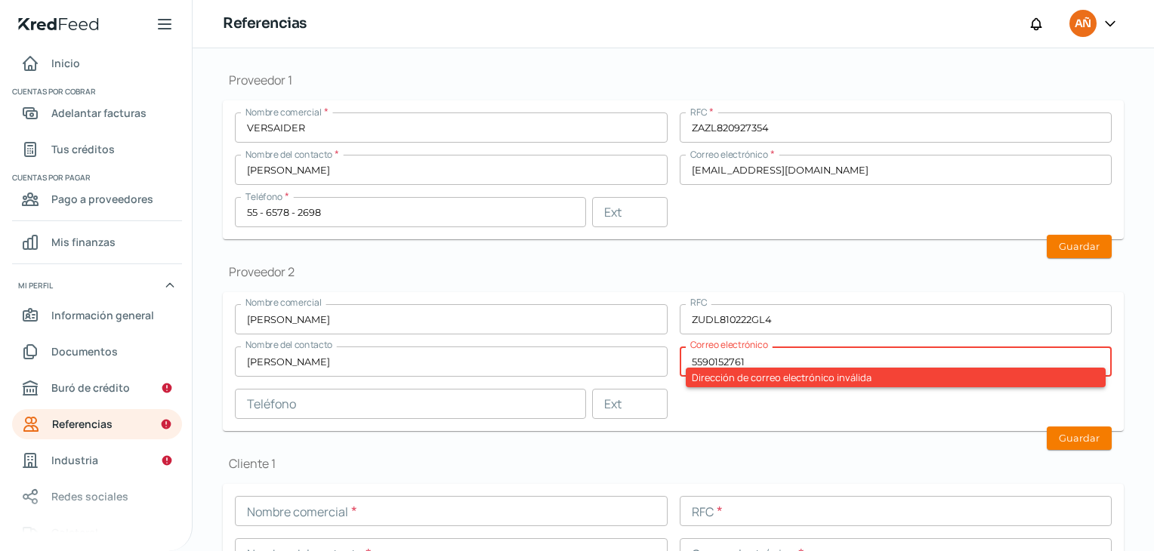
drag, startPoint x: 786, startPoint y: 350, endPoint x: 637, endPoint y: 357, distance: 149.7
click at [637, 357] on div "Nombre comercial [PERSON_NAME] RFC ZUDL810222GL4 Nombre del contacto [PERSON_NA…" at bounding box center [673, 361] width 877 height 115
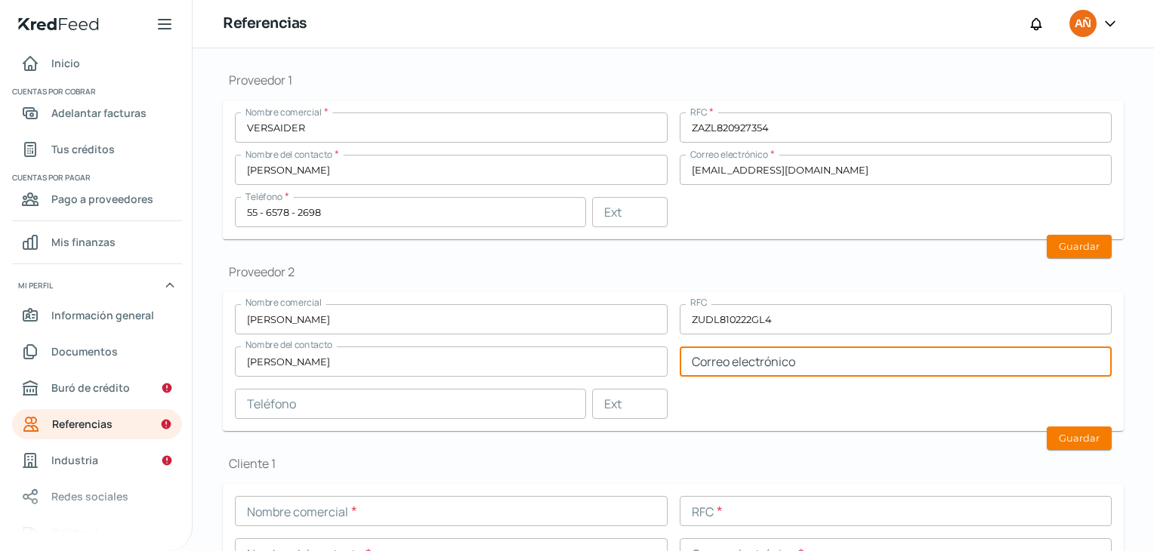
click at [550, 402] on input "text" at bounding box center [410, 404] width 351 height 30
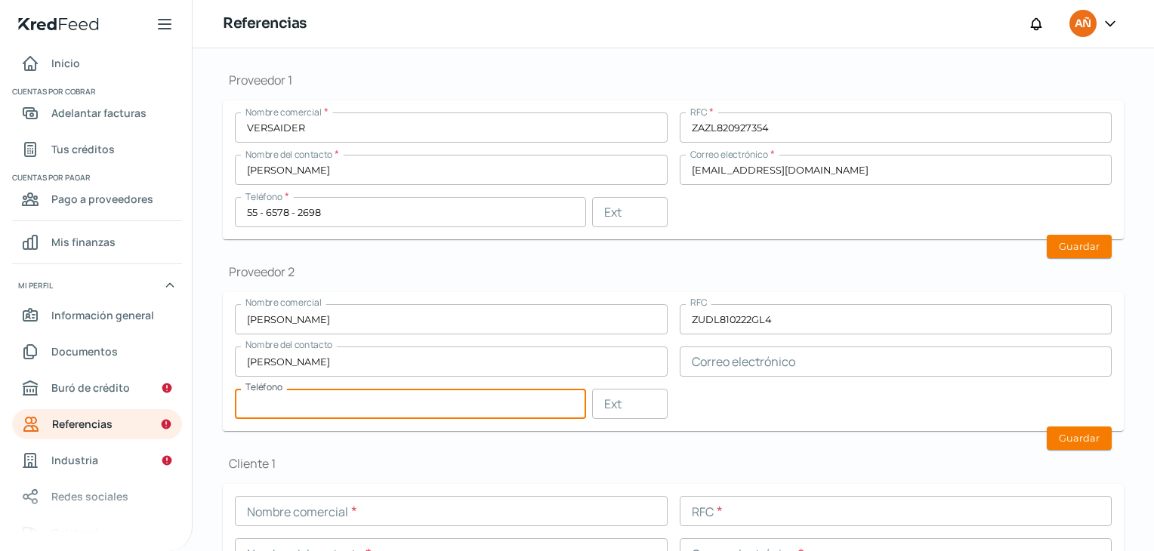
paste input "55 - 9015 - 2761"
type input "55 - 9015 - 2761"
click at [772, 366] on input "text" at bounding box center [896, 362] width 433 height 30
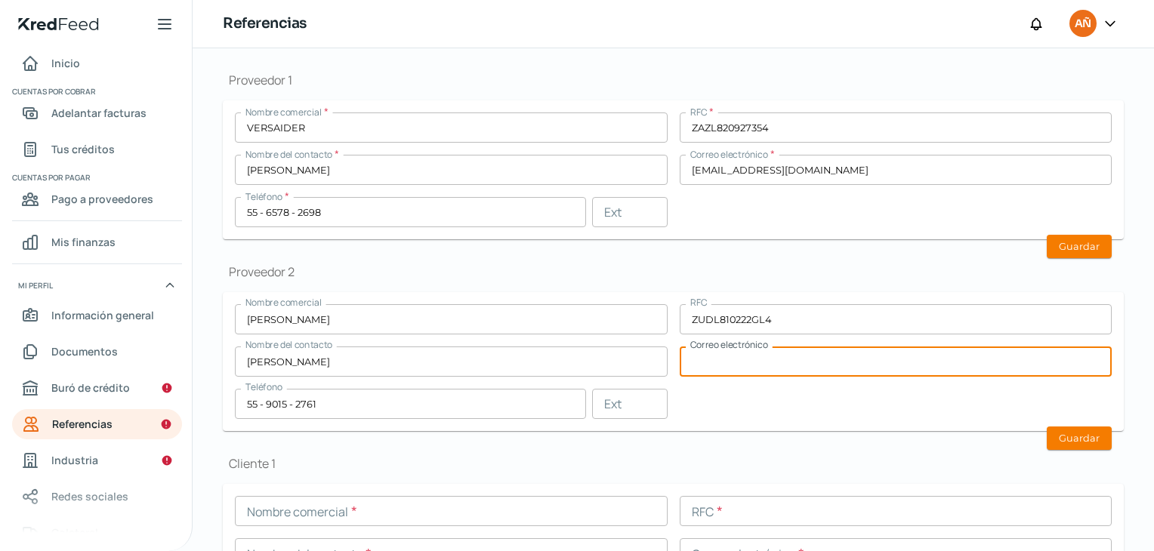
scroll to position [378, 0]
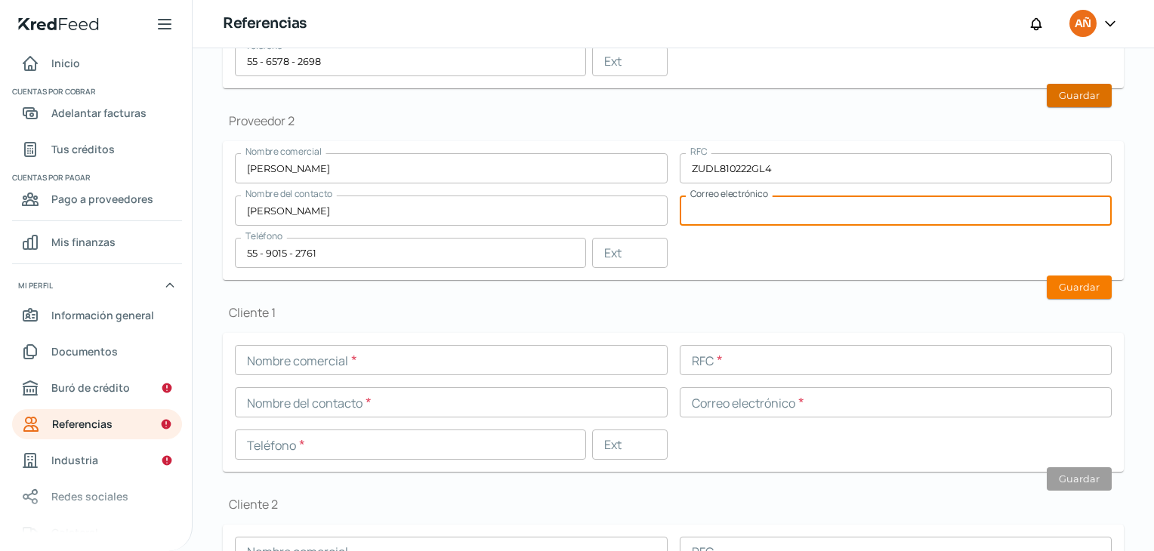
click at [1081, 103] on button "Guardar" at bounding box center [1079, 95] width 65 height 23
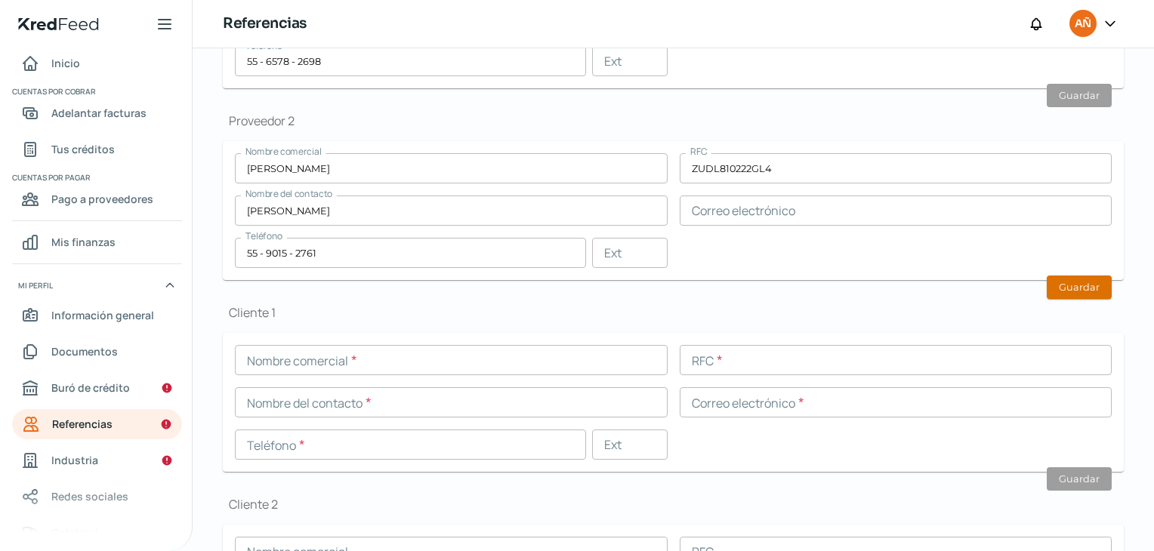
click at [1054, 283] on button "Guardar" at bounding box center [1079, 287] width 65 height 23
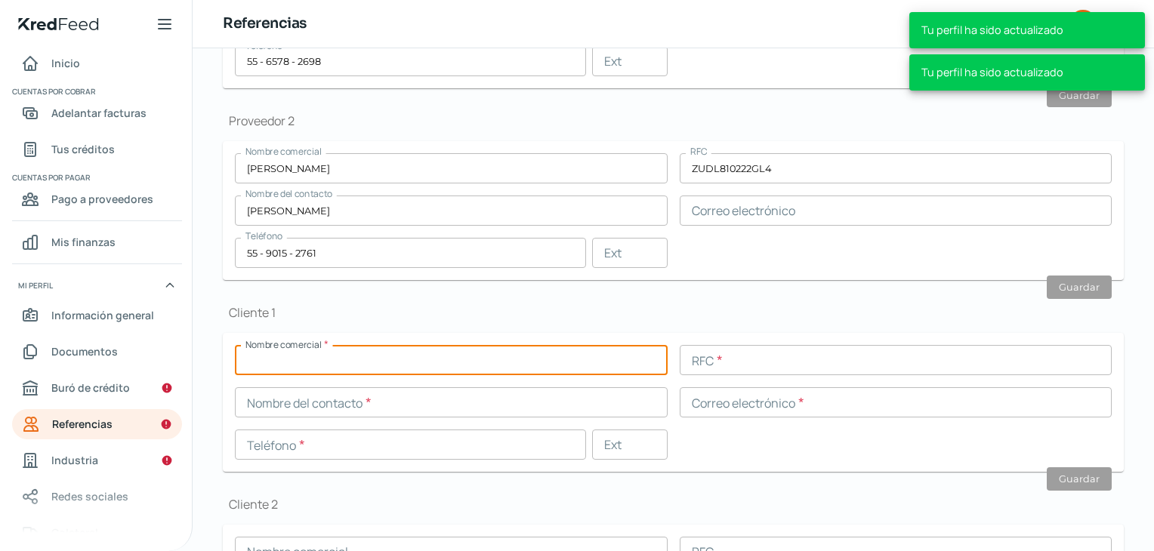
click at [366, 361] on input "text" at bounding box center [451, 360] width 433 height 30
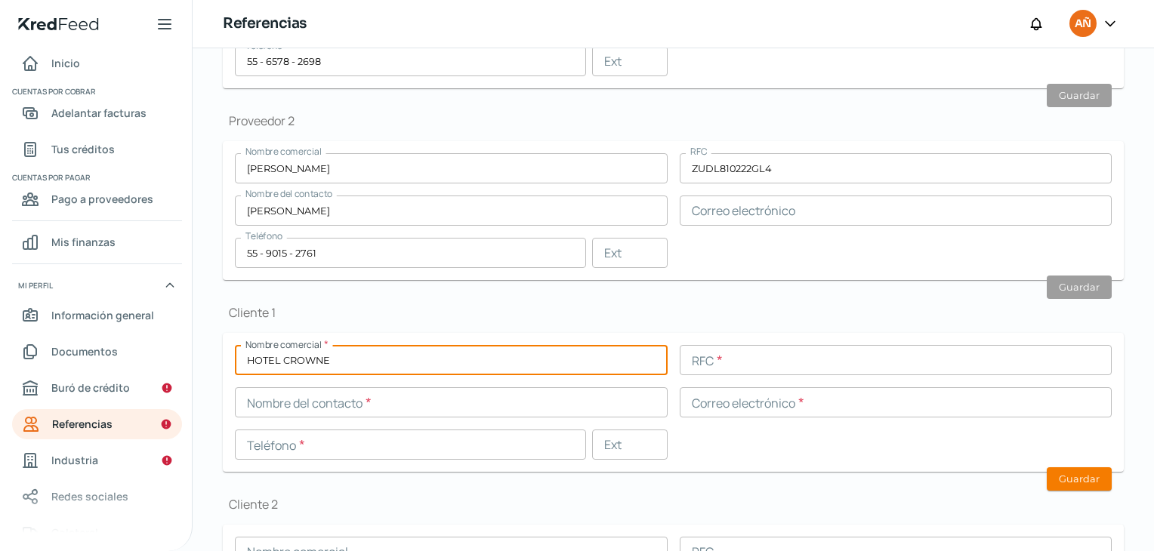
type input "HOTEL CROWNE"
click at [492, 403] on input "text" at bounding box center [451, 402] width 433 height 30
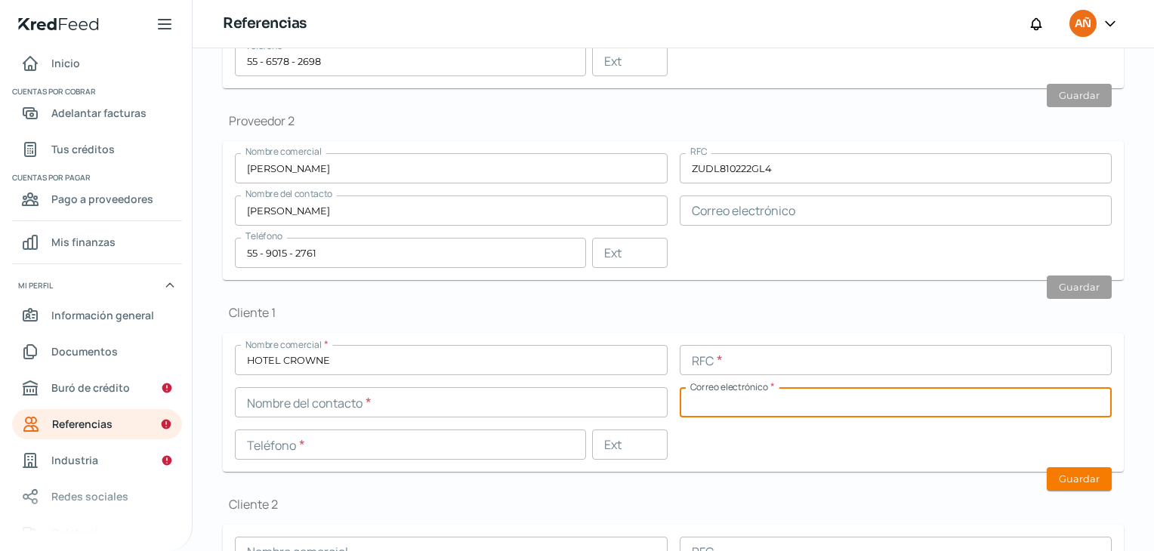
click at [762, 402] on input "text" at bounding box center [896, 402] width 433 height 30
paste input "[EMAIL_ADDRESS][DOMAIN_NAME]"
type input "[EMAIL_ADDRESS][DOMAIN_NAME]"
click at [353, 403] on input "text" at bounding box center [451, 402] width 433 height 30
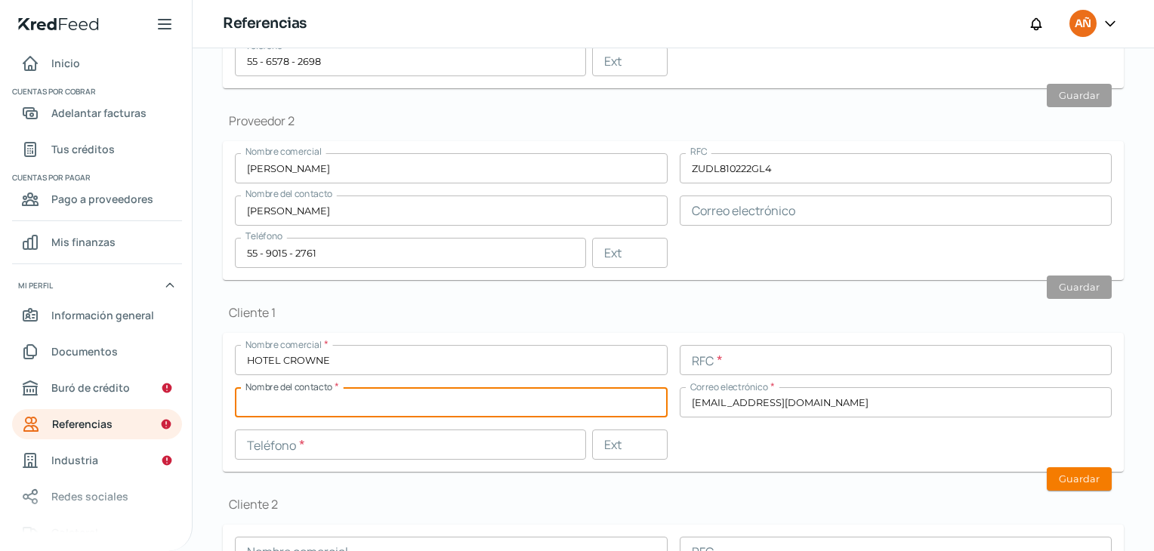
type input "L"
type input "[PERSON_NAME] [PERSON_NAME]"
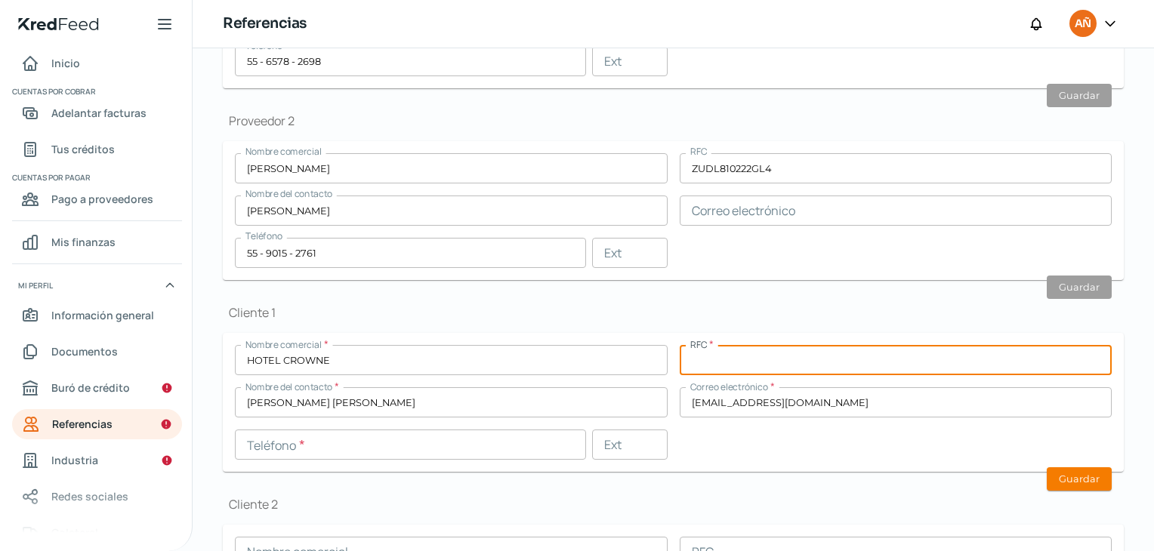
drag, startPoint x: 867, startPoint y: 363, endPoint x: 865, endPoint y: 353, distance: 10.1
click at [867, 363] on input "text" at bounding box center [896, 360] width 433 height 30
paste input "AHO991230PN4"
type input "AHO991230PN4"
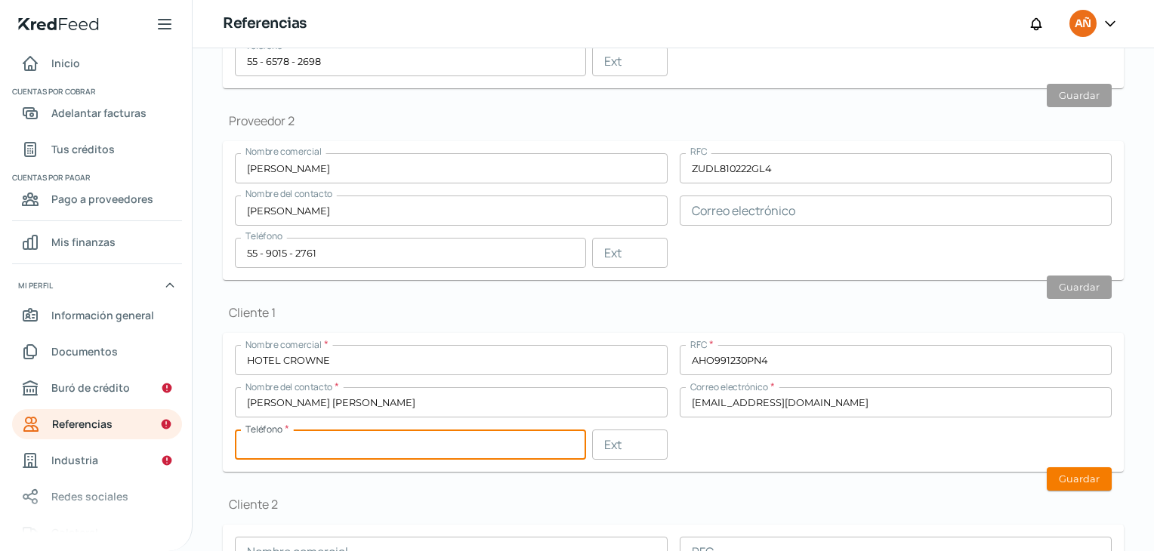
drag, startPoint x: 501, startPoint y: 444, endPoint x: 502, endPoint y: 454, distance: 9.9
click at [501, 444] on input "text" at bounding box center [410, 445] width 351 height 30
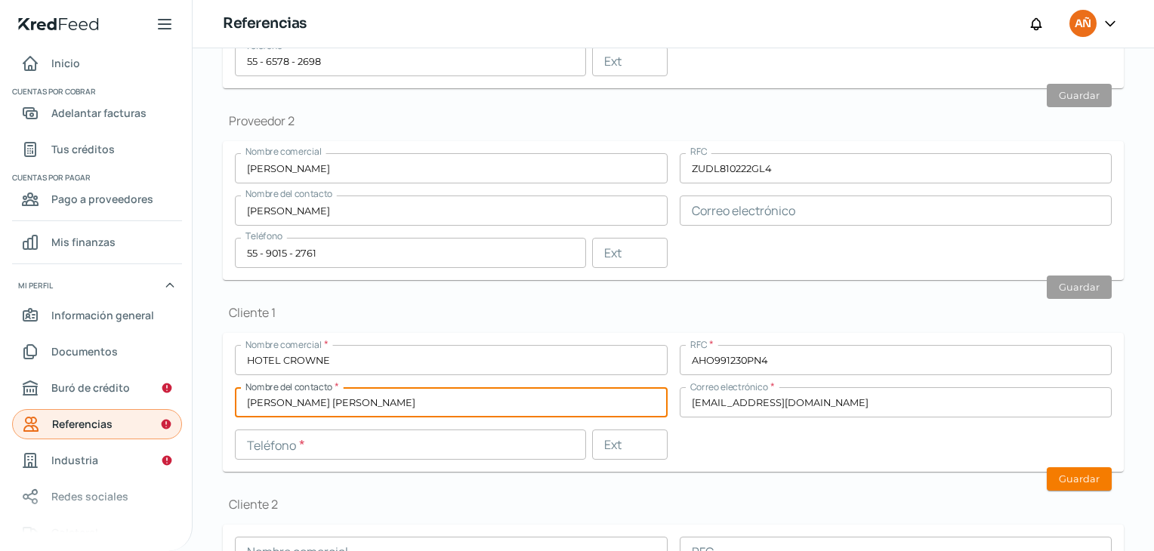
drag, startPoint x: 402, startPoint y: 402, endPoint x: 171, endPoint y: 421, distance: 231.1
click at [171, 421] on div "Inicio | KredFeed Inicio Cuentas por cobrar Adelantar facturas Tus créditos Cue…" at bounding box center [577, 275] width 1154 height 551
type input "[PERSON_NAME]"
click at [326, 453] on input "text" at bounding box center [410, 445] width 351 height 30
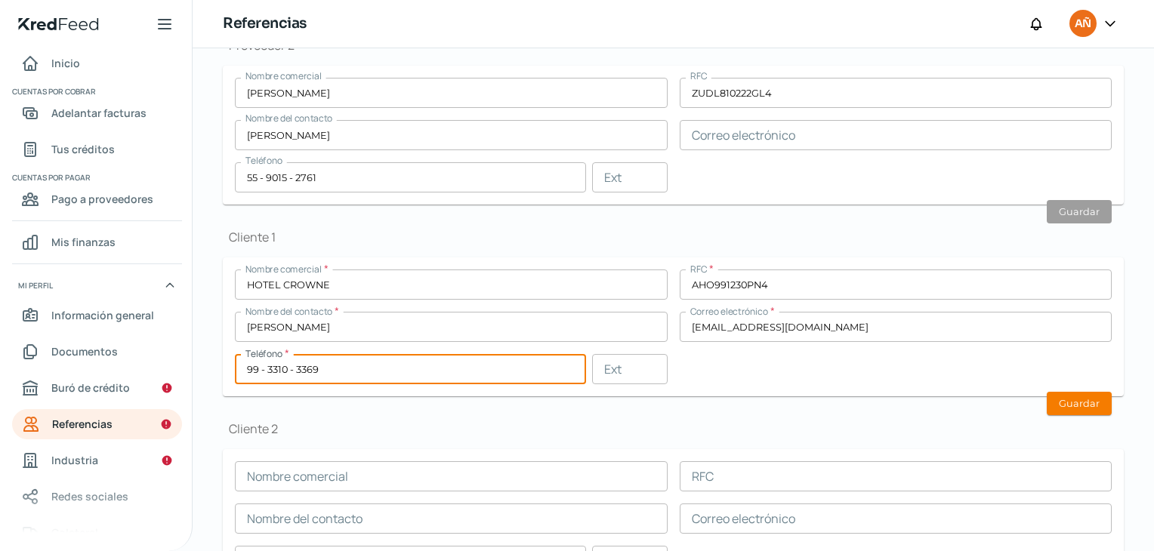
scroll to position [529, 0]
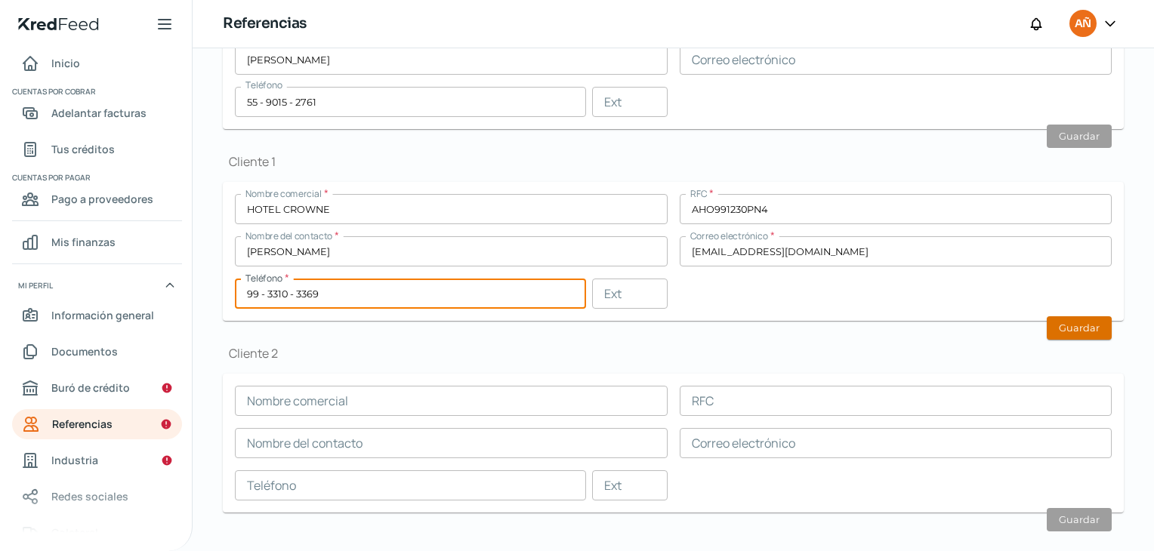
type input "99 - 3310 - 3369"
click at [1071, 321] on button "Guardar" at bounding box center [1079, 327] width 65 height 23
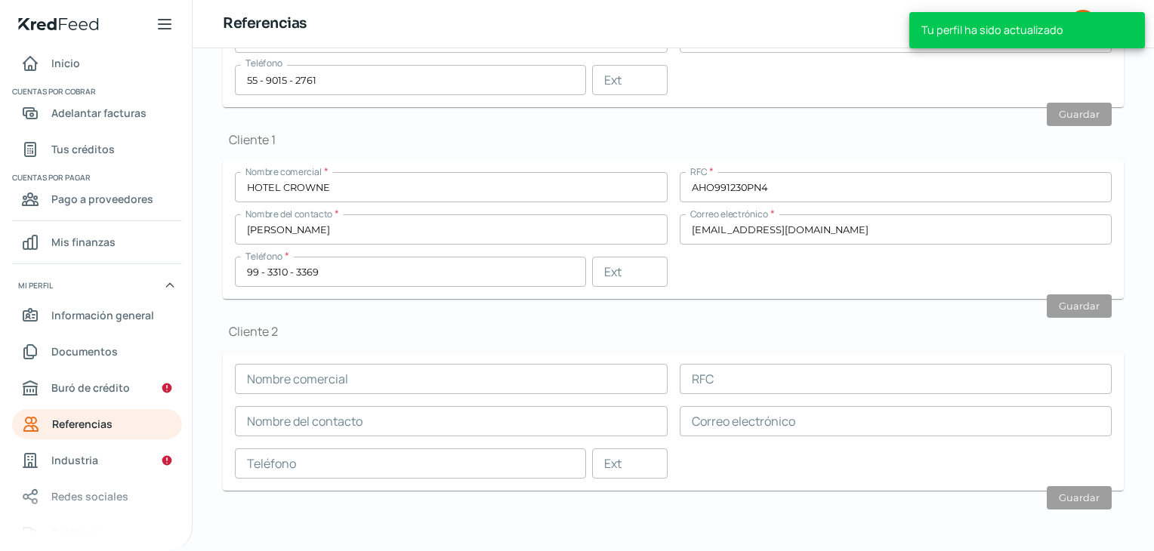
scroll to position [473, 0]
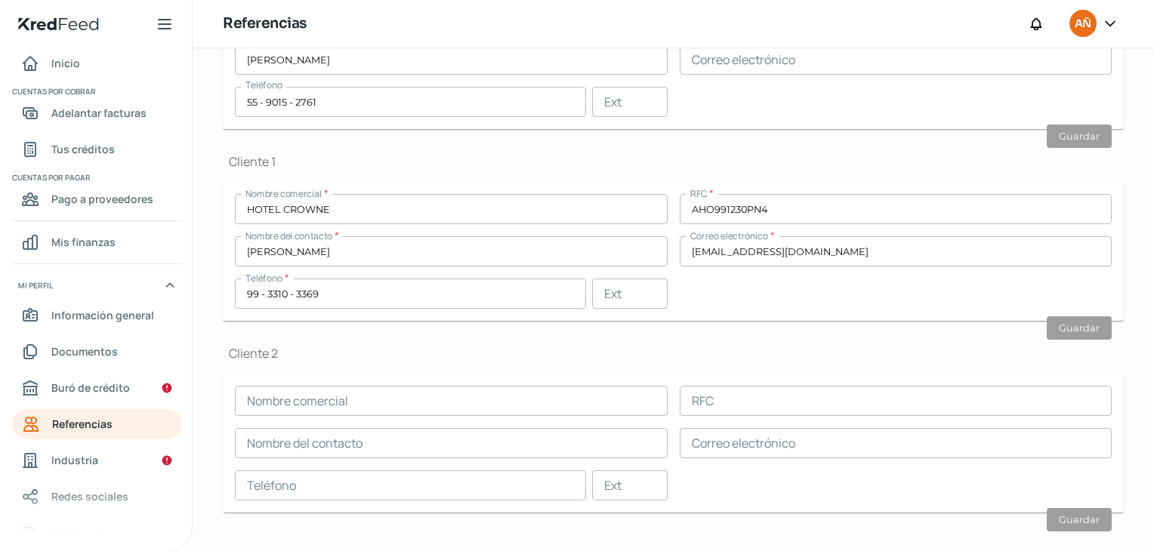
click at [333, 406] on input "text" at bounding box center [451, 401] width 433 height 30
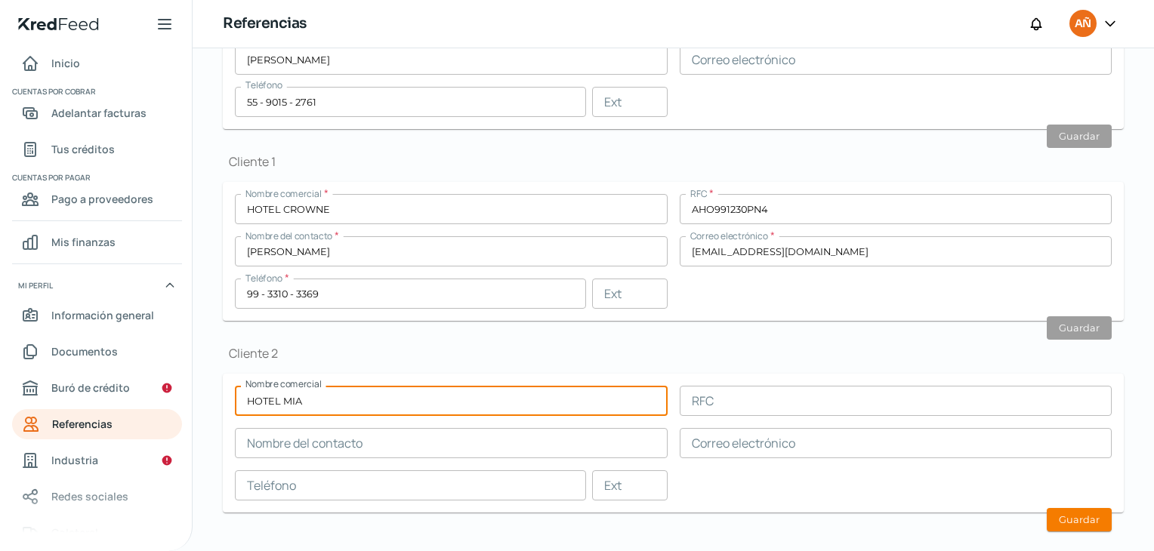
type input "HOTEL MIA"
click at [817, 394] on input "text" at bounding box center [896, 401] width 433 height 30
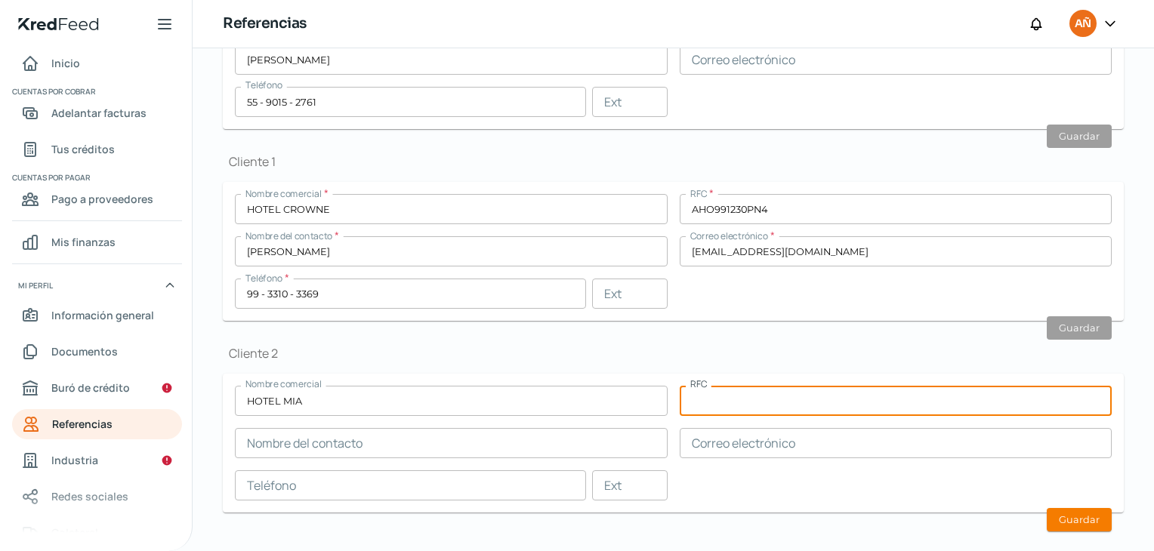
paste input "GMA030829NK1"
type input "GMA030829NK1"
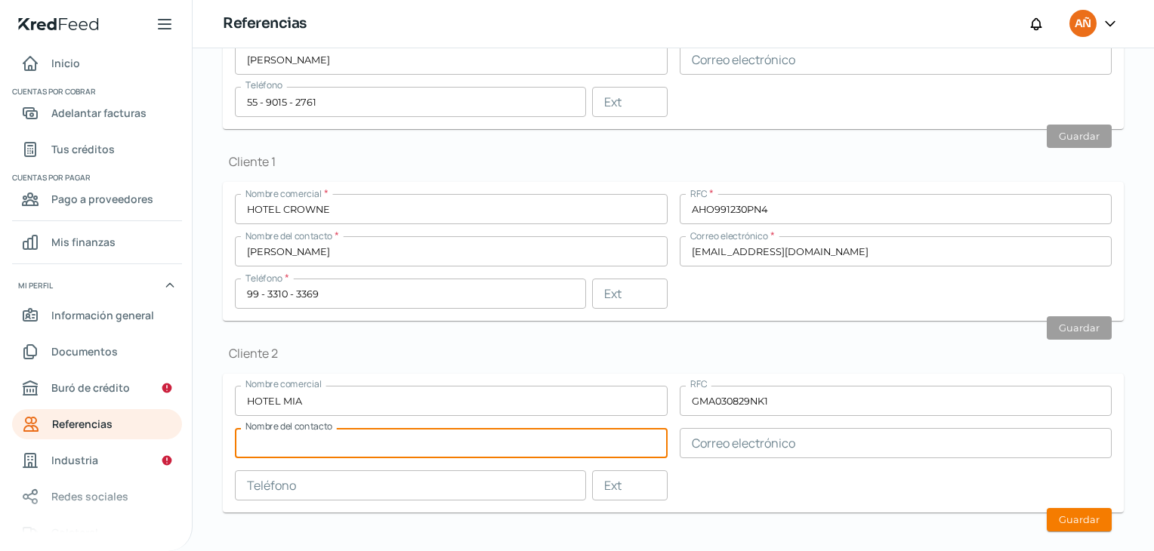
click at [397, 445] on input "text" at bounding box center [451, 443] width 433 height 30
type input "[PERSON_NAME]"
click at [863, 443] on input "text" at bounding box center [896, 443] width 433 height 30
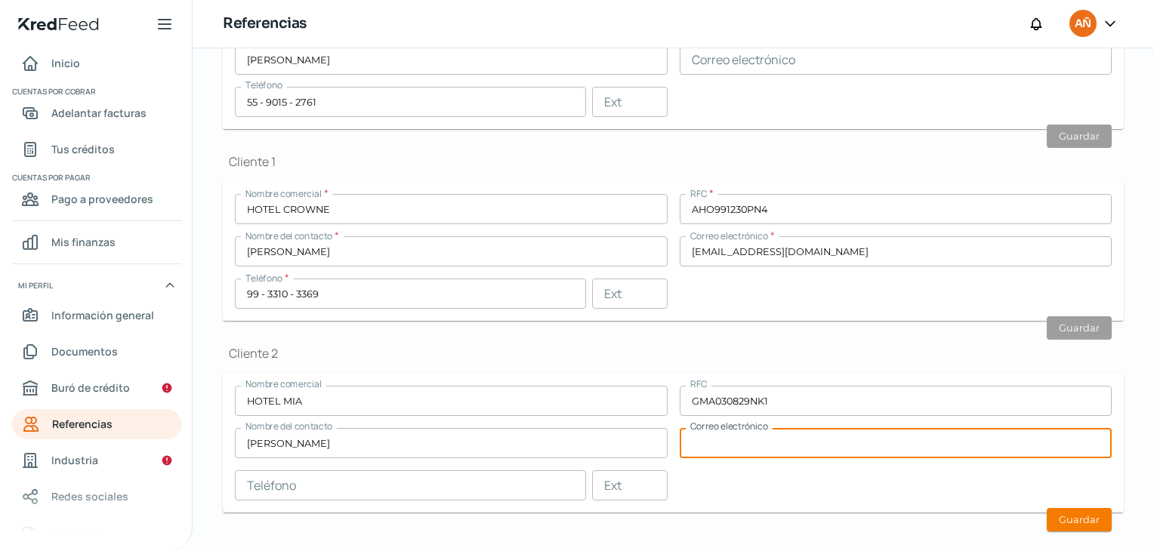
paste input "[EMAIL_ADDRESS][DOMAIN_NAME]"
type input "[EMAIL_ADDRESS][DOMAIN_NAME]"
click at [470, 477] on input "text" at bounding box center [410, 485] width 351 height 30
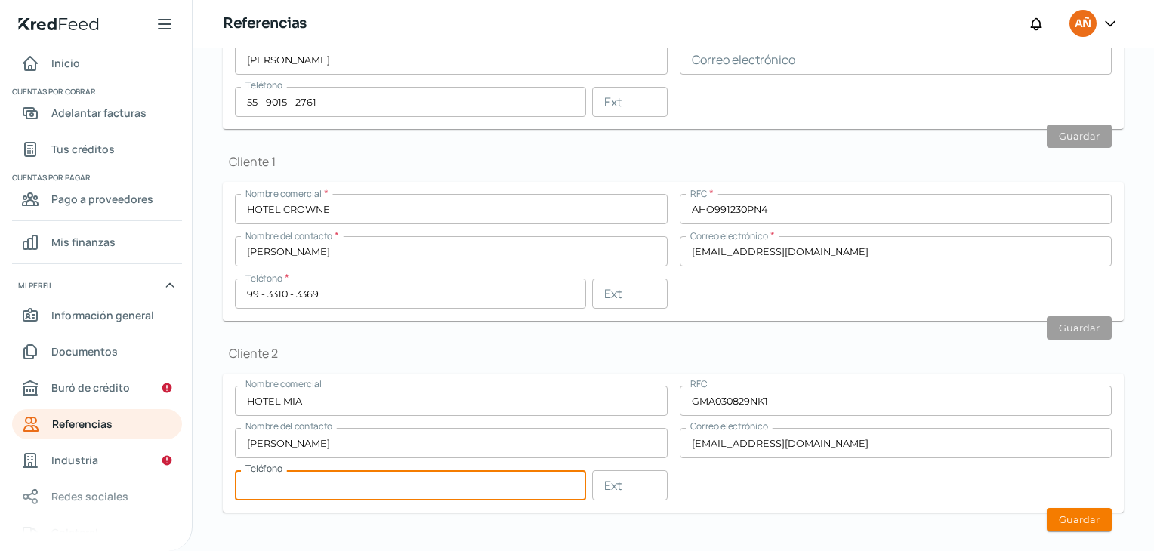
click at [328, 475] on input "text" at bounding box center [410, 485] width 351 height 30
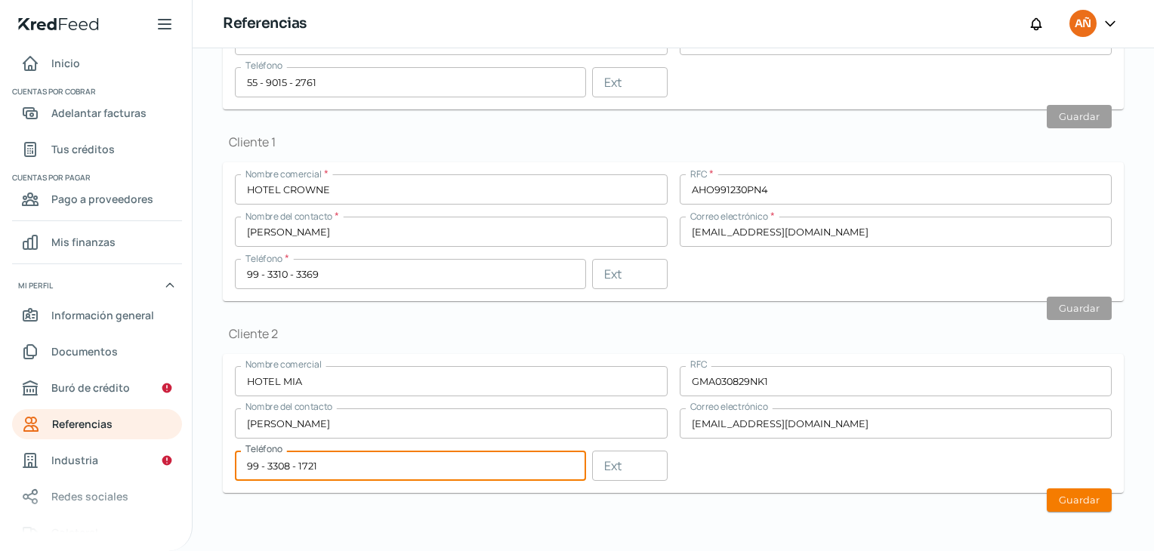
scroll to position [0, 6]
type input "99 - 3308 - 1721"
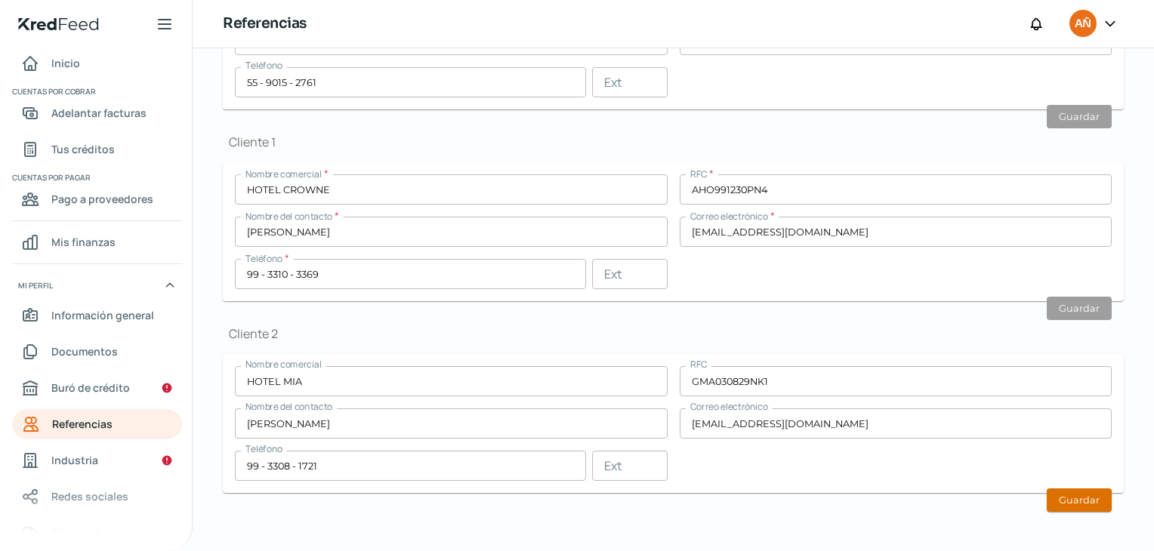
click at [1062, 496] on button "Guardar" at bounding box center [1079, 500] width 65 height 23
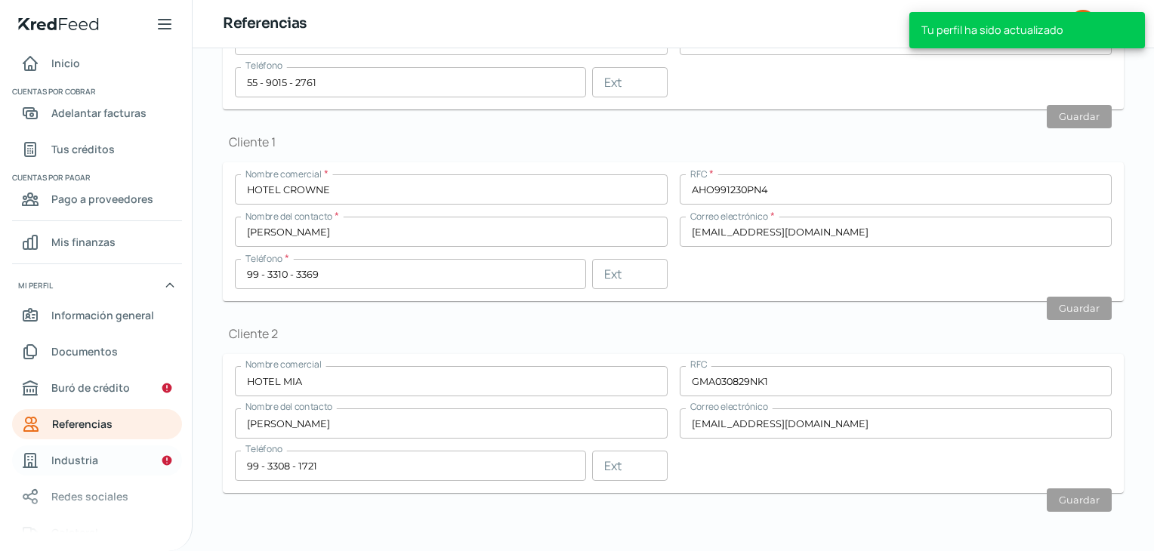
click at [60, 462] on span "Industria" at bounding box center [74, 460] width 47 height 19
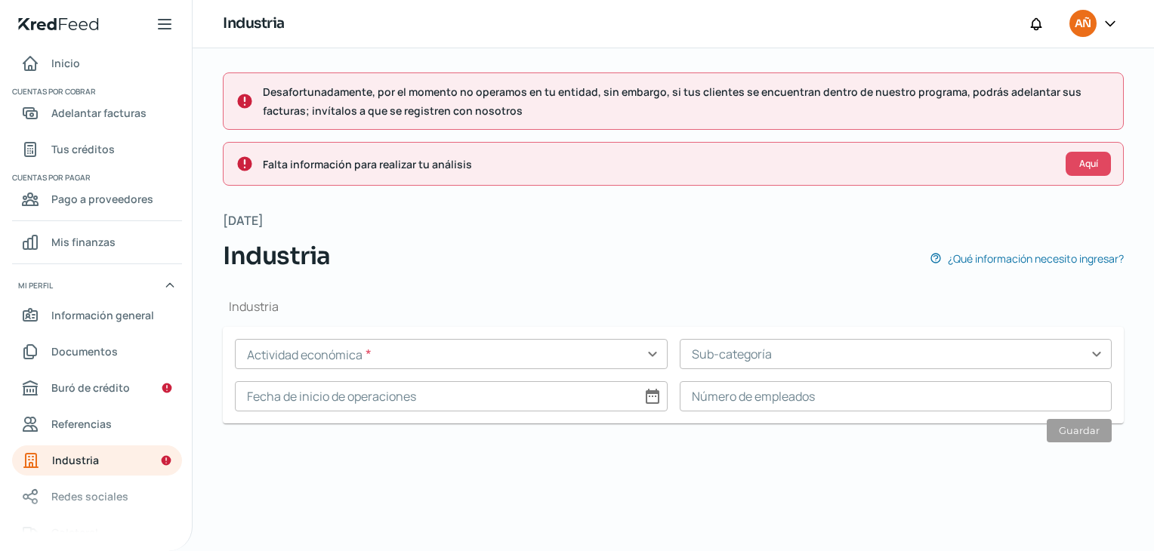
click at [426, 358] on input "text" at bounding box center [451, 354] width 433 height 30
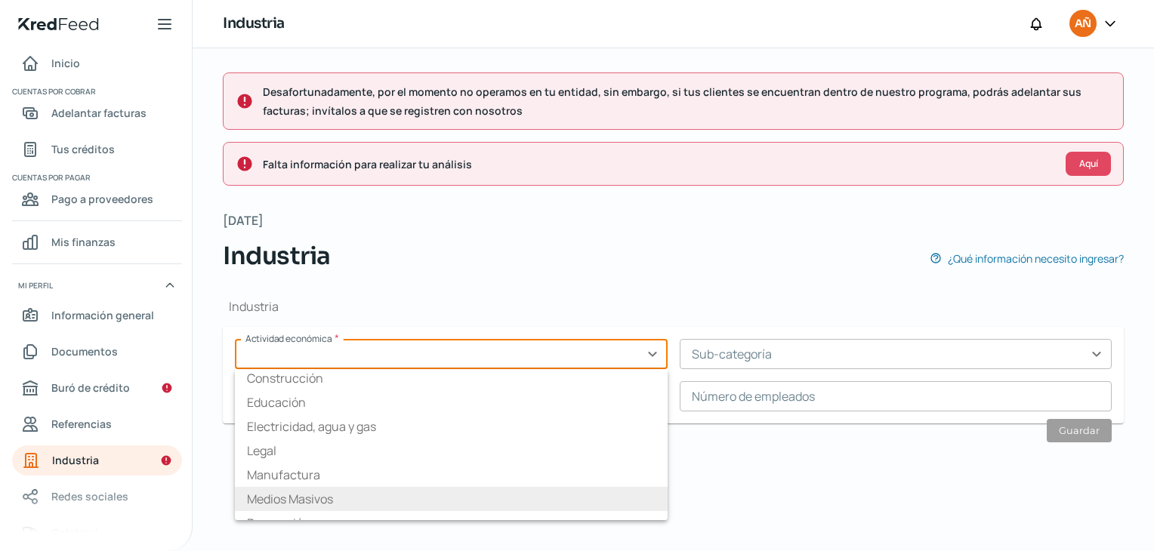
scroll to position [151, 0]
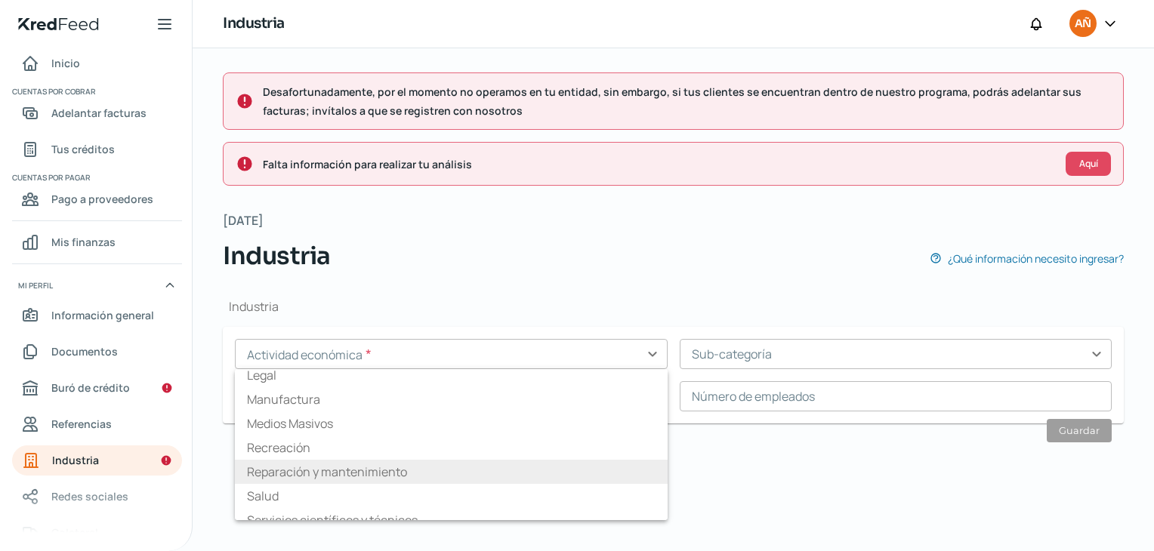
click at [390, 469] on li "Reparación y mantenimiento" at bounding box center [451, 472] width 433 height 24
type input "Reparación y mantenimiento"
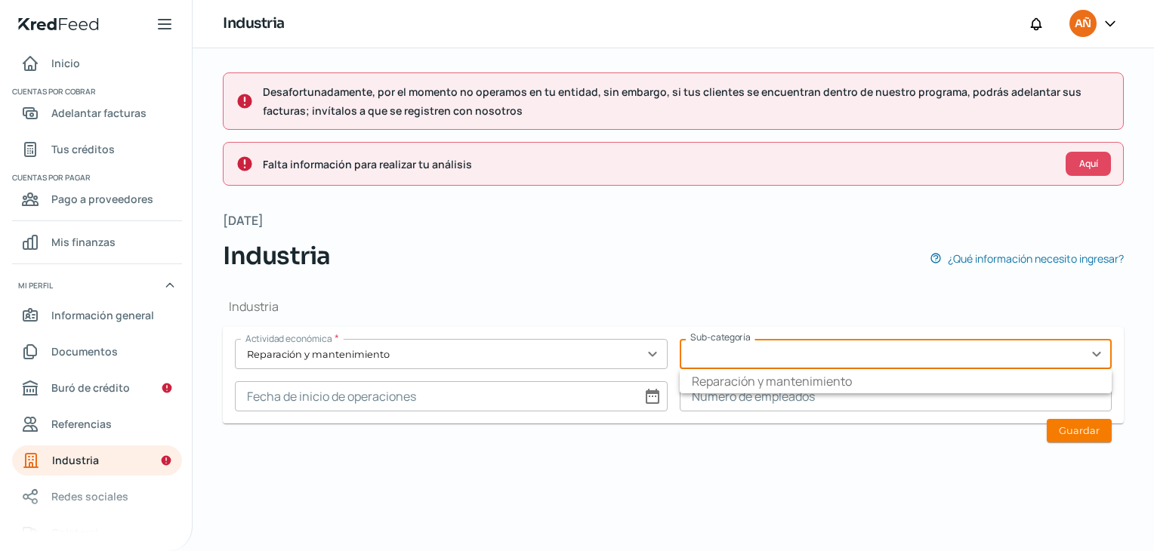
click at [867, 363] on input "text" at bounding box center [896, 354] width 433 height 30
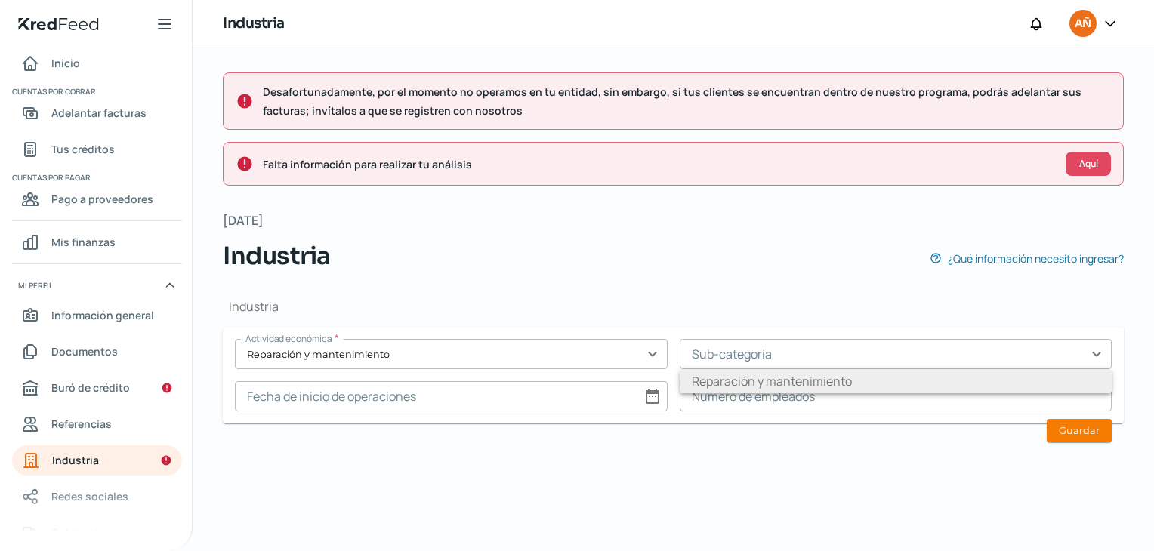
click at [828, 390] on li "Reparación y mantenimiento" at bounding box center [896, 381] width 433 height 24
type input "Reparación y mantenimiento"
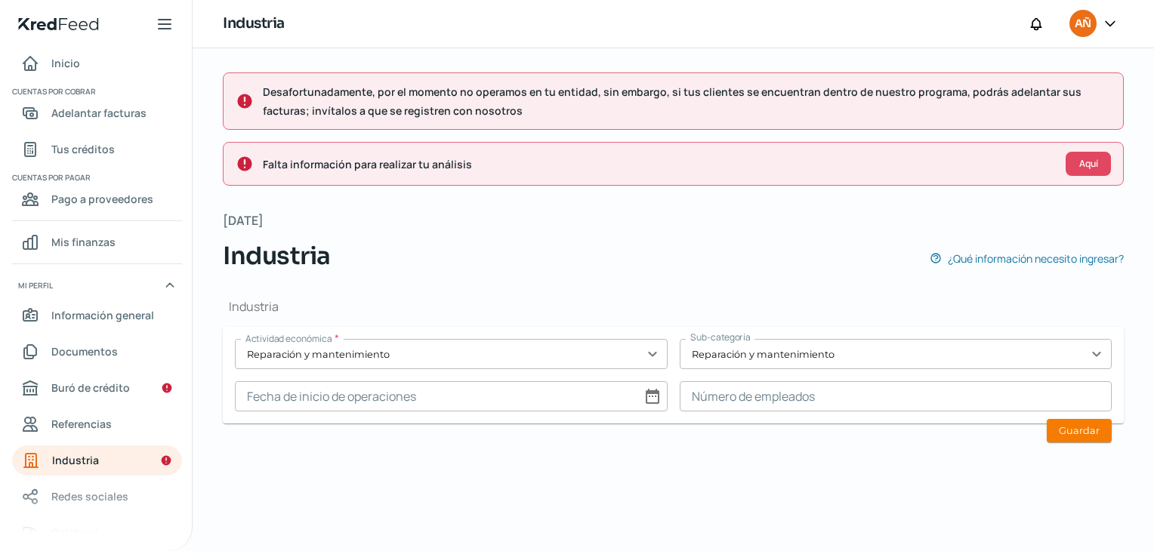
click at [652, 400] on input at bounding box center [451, 396] width 433 height 30
select select "8"
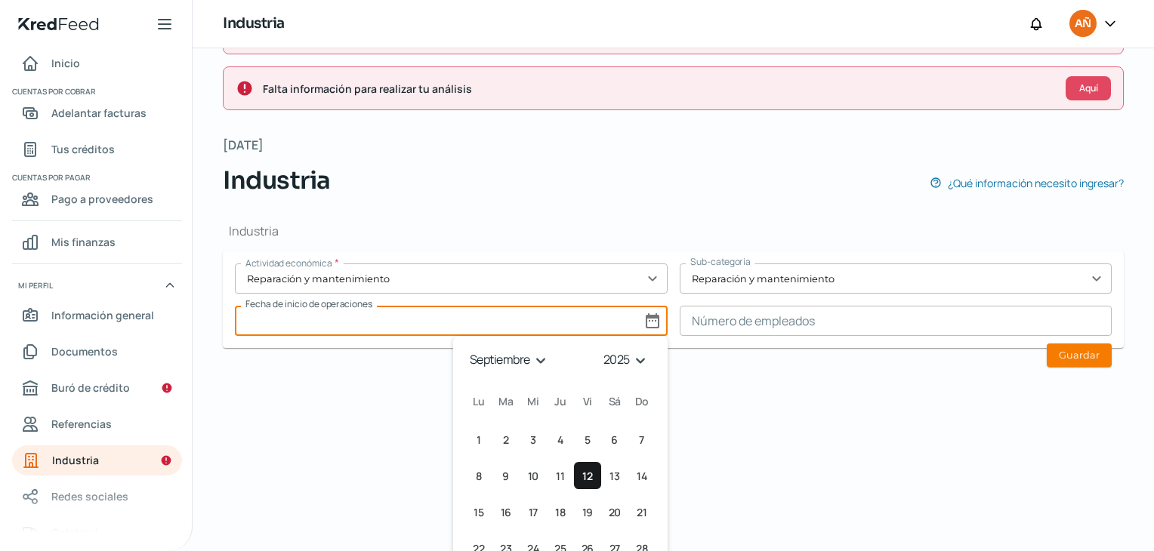
scroll to position [142, 0]
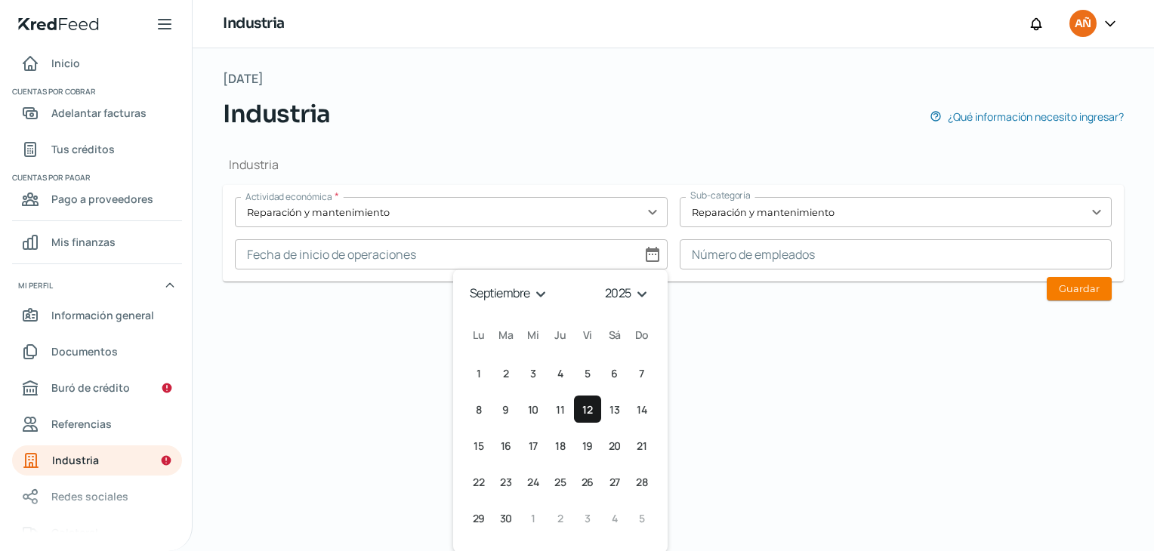
click at [615, 293] on select "1925 1926 1927 1928 1929 1930 1931 1932 1933 1934 1935 1936 1937 1938 1939 1940…" at bounding box center [629, 293] width 54 height 23
select select "2022"
click at [602, 282] on select "1925 1926 1927 1928 1929 1930 1931 1932 1933 1934 1935 1936 1937 1938 1939 1940…" at bounding box center [629, 293] width 54 height 23
click at [538, 292] on select "enero febrero marzo abril mayo junio julio agosto septiembre octubre noviembre …" at bounding box center [509, 293] width 88 height 23
select select "1"
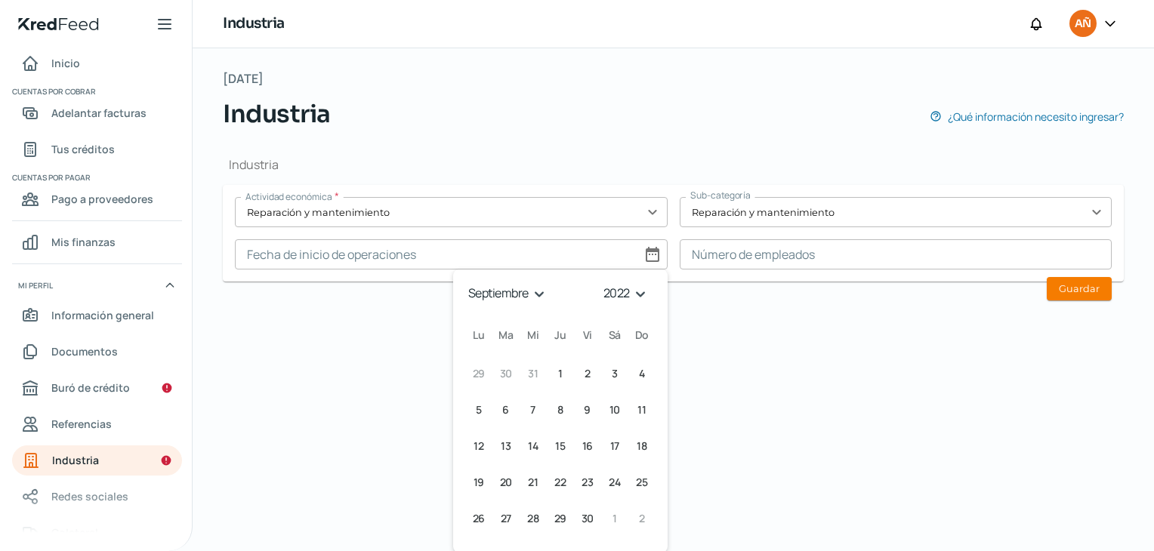
click at [465, 282] on select "enero febrero marzo abril mayo junio julio agosto septiembre octubre noviembre …" at bounding box center [509, 293] width 88 height 23
click at [582, 451] on span "18" at bounding box center [587, 446] width 10 height 18
type input "[DATE]"
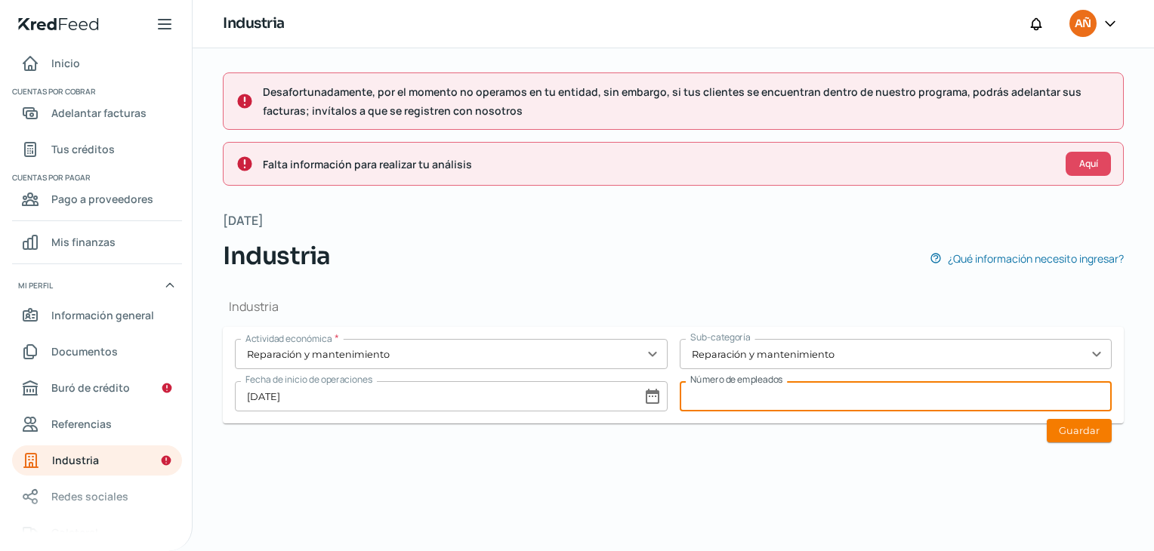
click at [982, 407] on input at bounding box center [896, 396] width 433 height 30
type input "14"
click at [1092, 422] on button "Guardar" at bounding box center [1079, 430] width 65 height 23
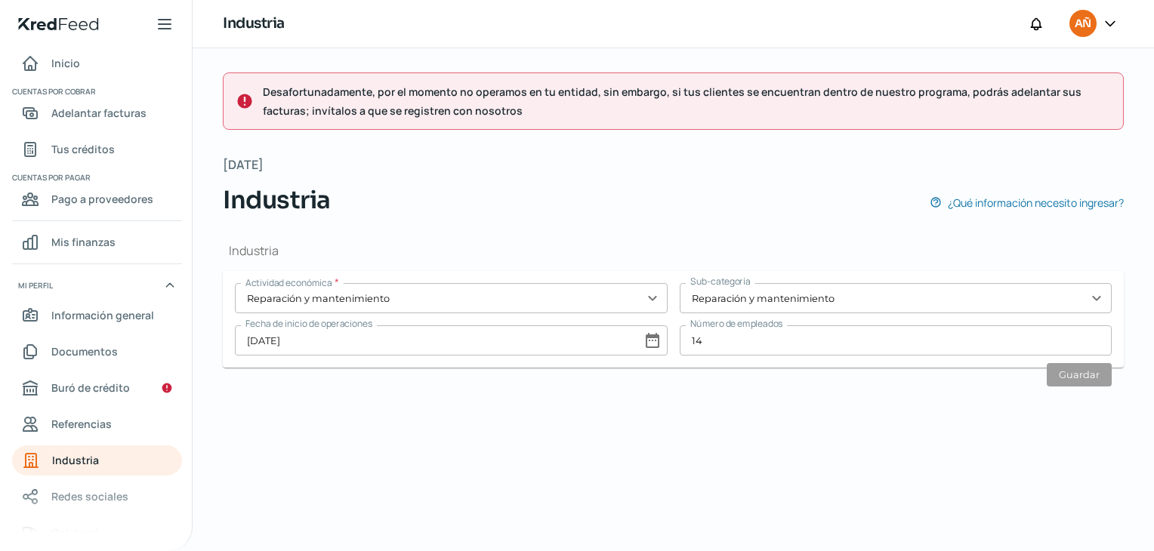
scroll to position [0, 6]
